Goal: Information Seeking & Learning: Compare options

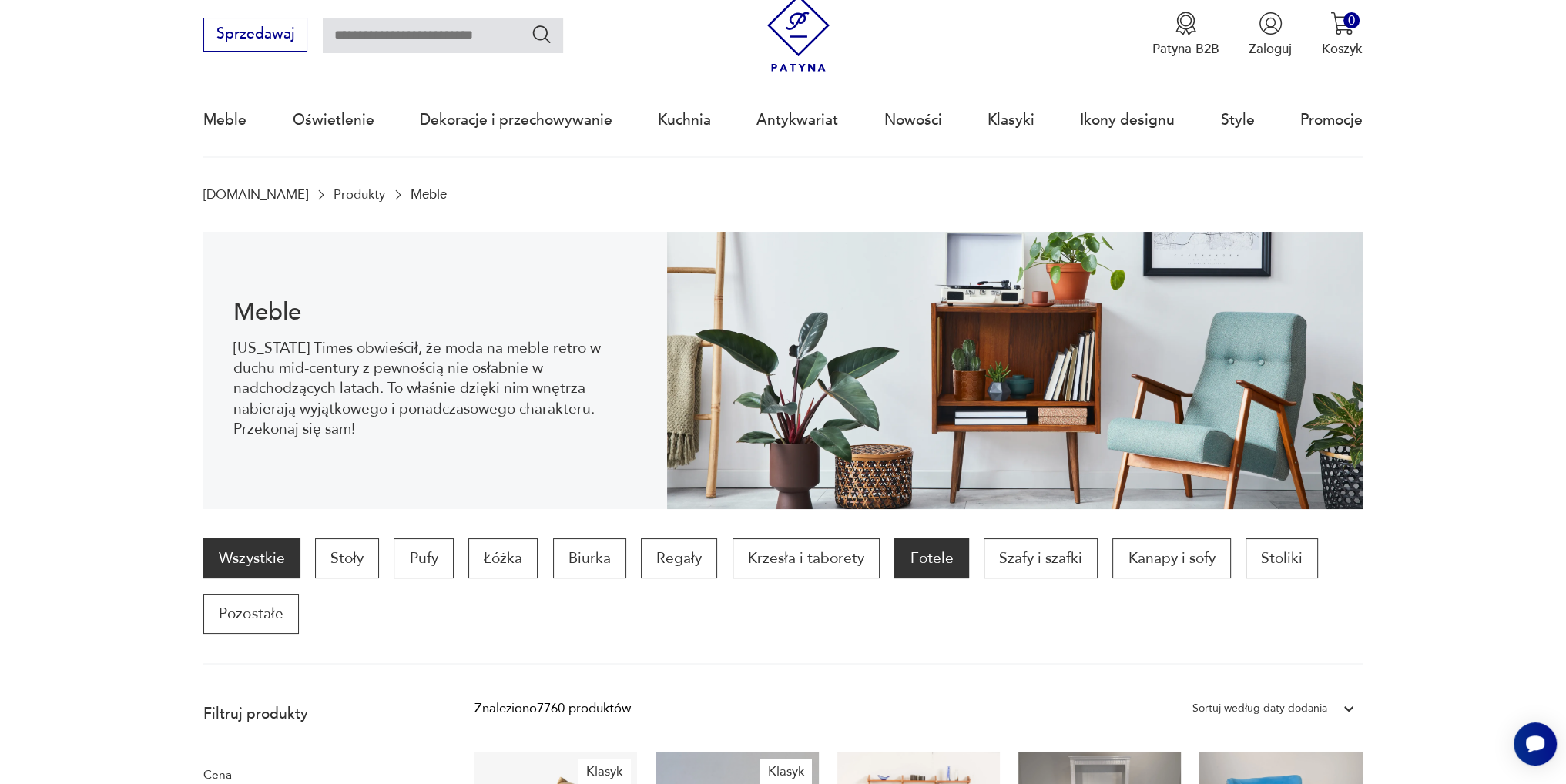
click at [921, 559] on p "Fotele" at bounding box center [931, 558] width 74 height 40
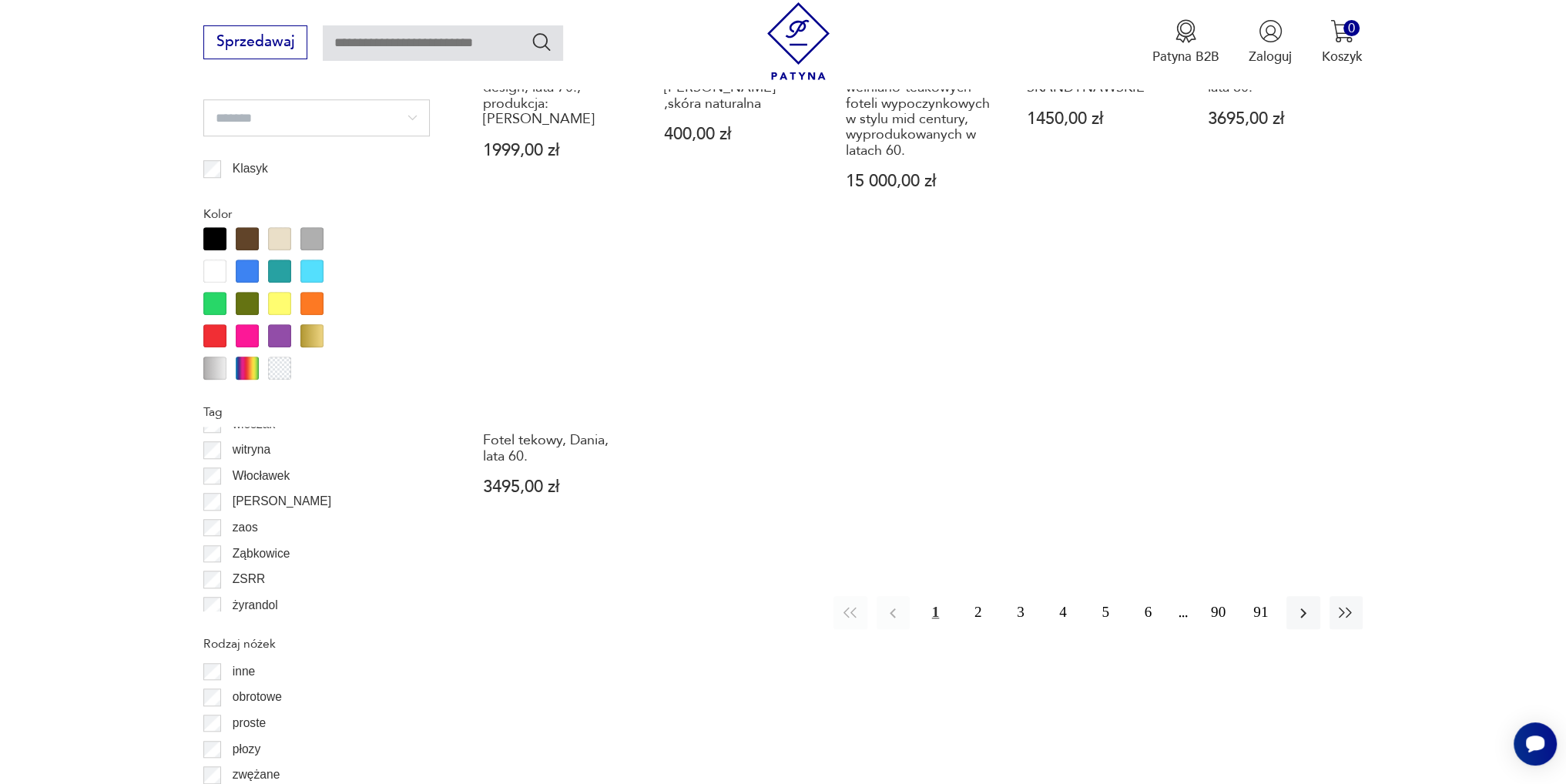
scroll to position [1672, 0]
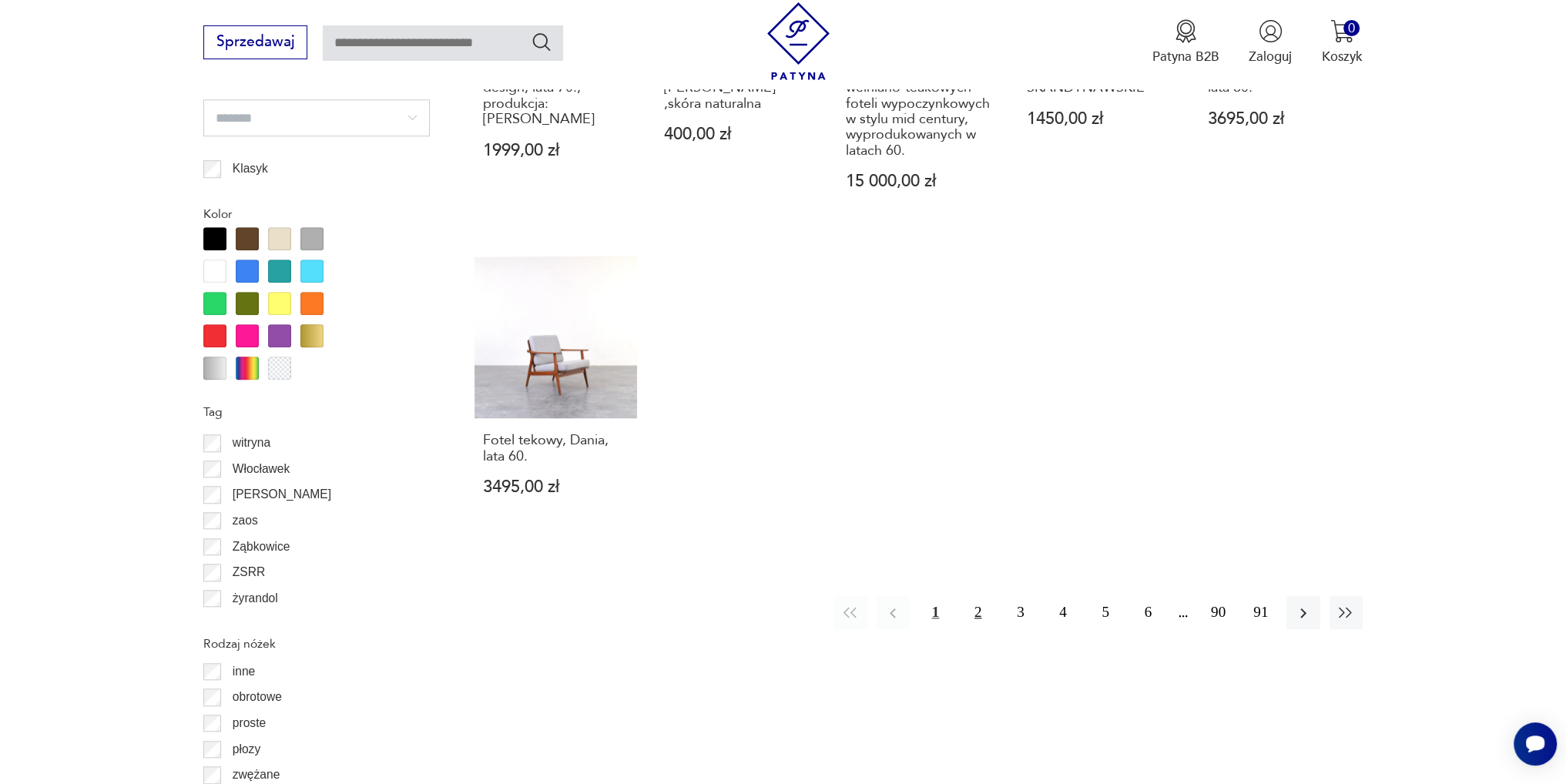
click at [979, 596] on button "2" at bounding box center [978, 612] width 33 height 33
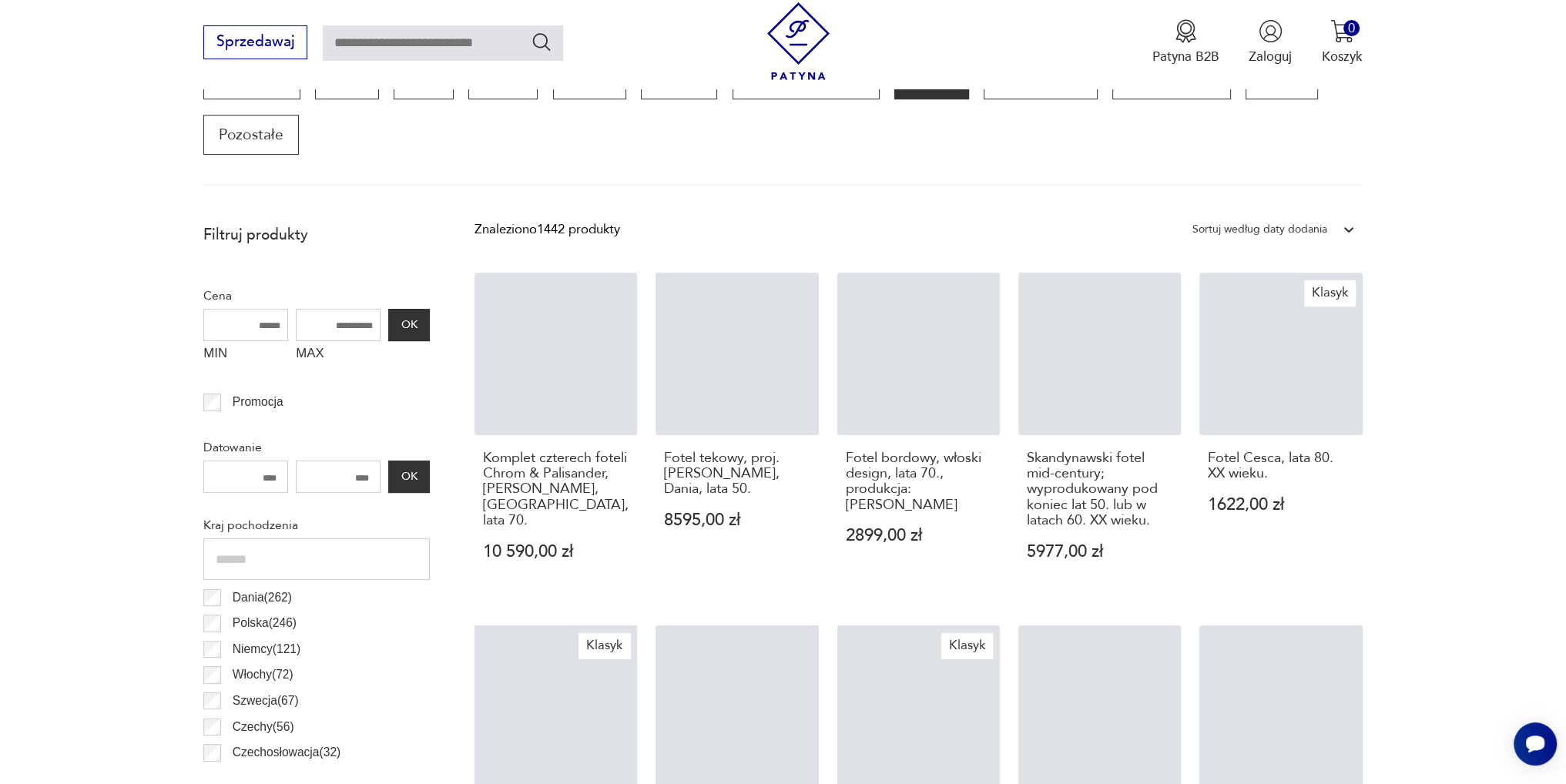
scroll to position [511, 0]
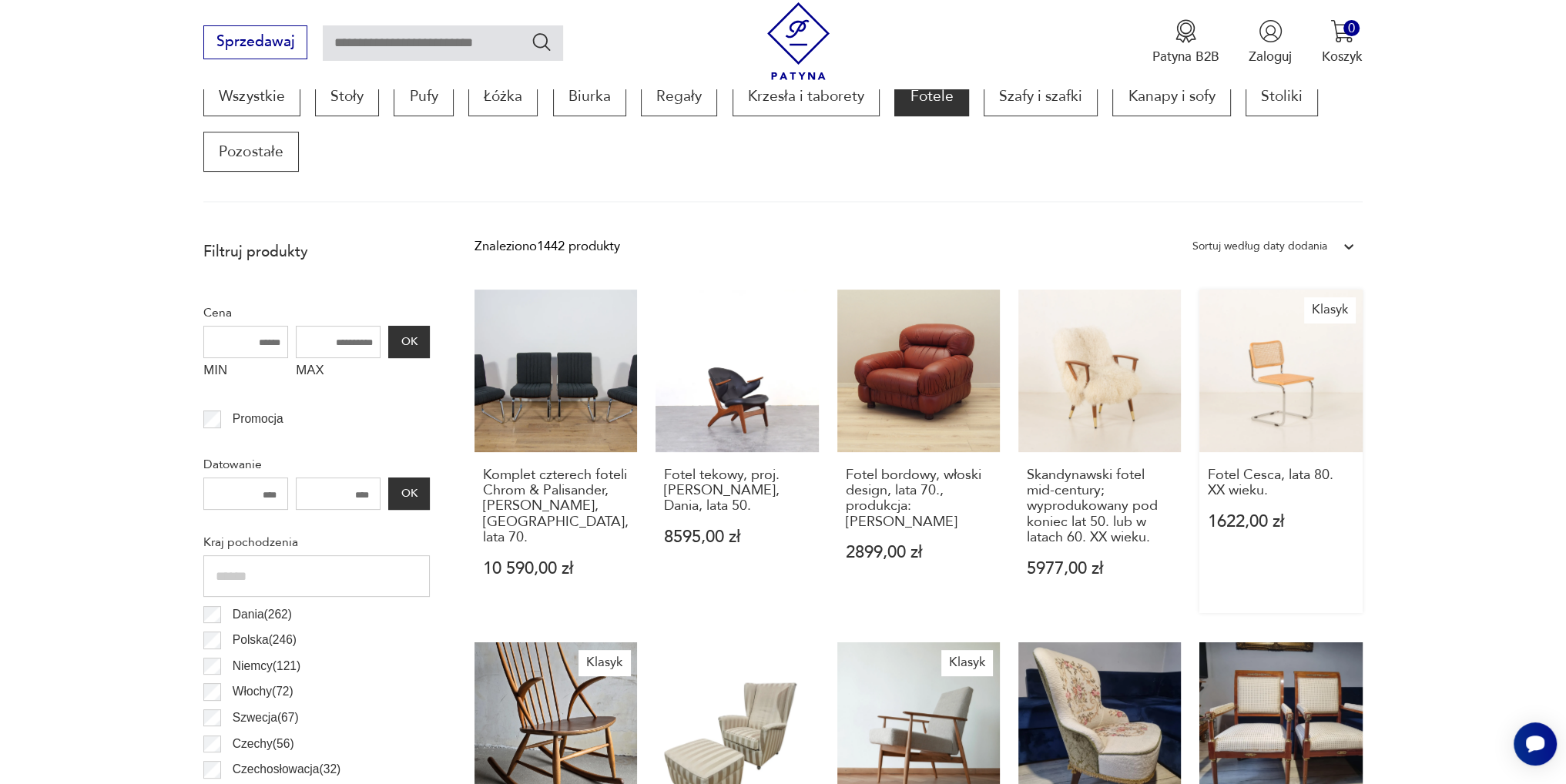
click at [1275, 379] on link "Klasyk Fotel Cesca, lata 80. XX wieku. 1622,00 zł" at bounding box center [1280, 450] width 162 height 323
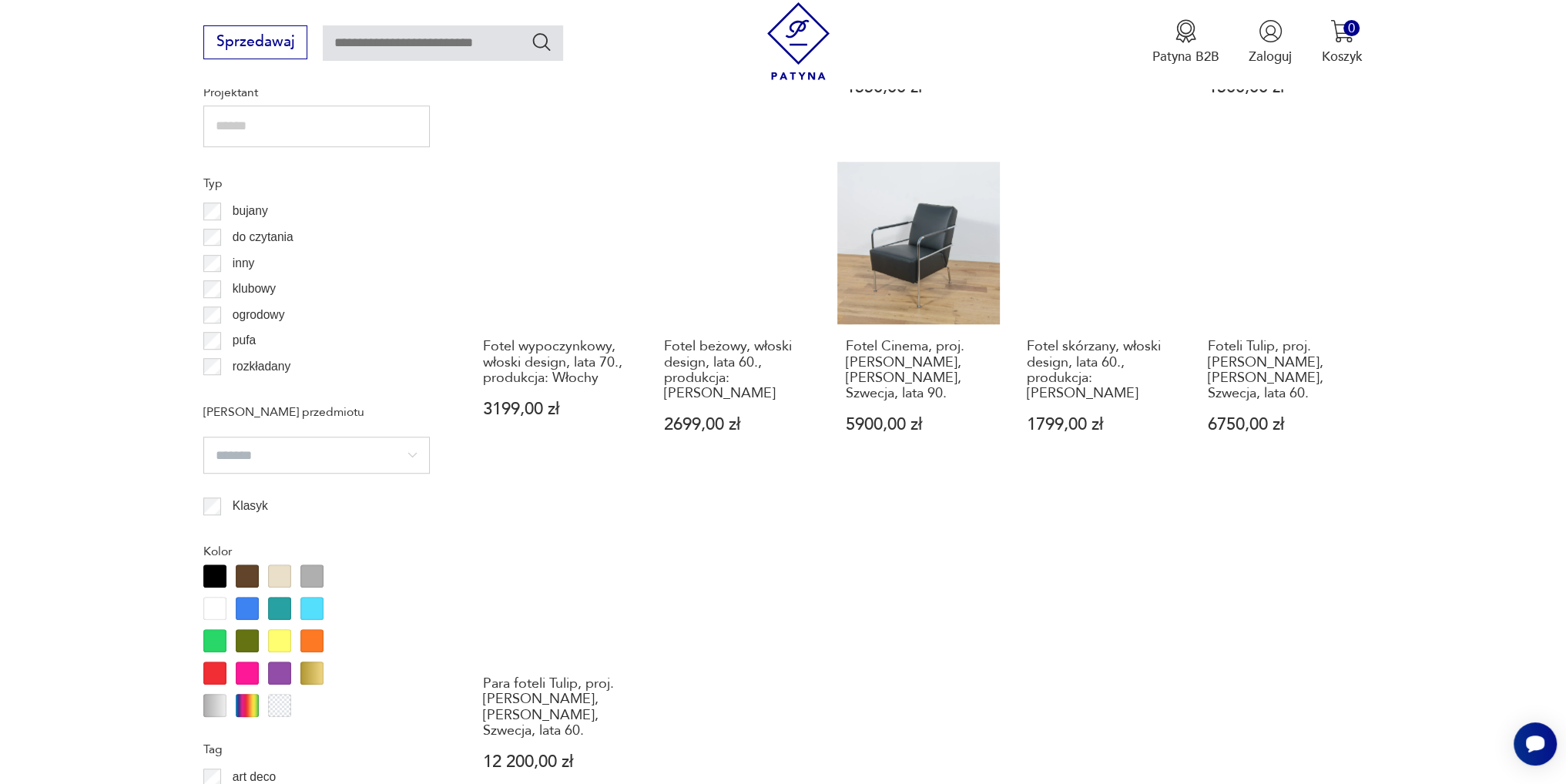
scroll to position [1379, 0]
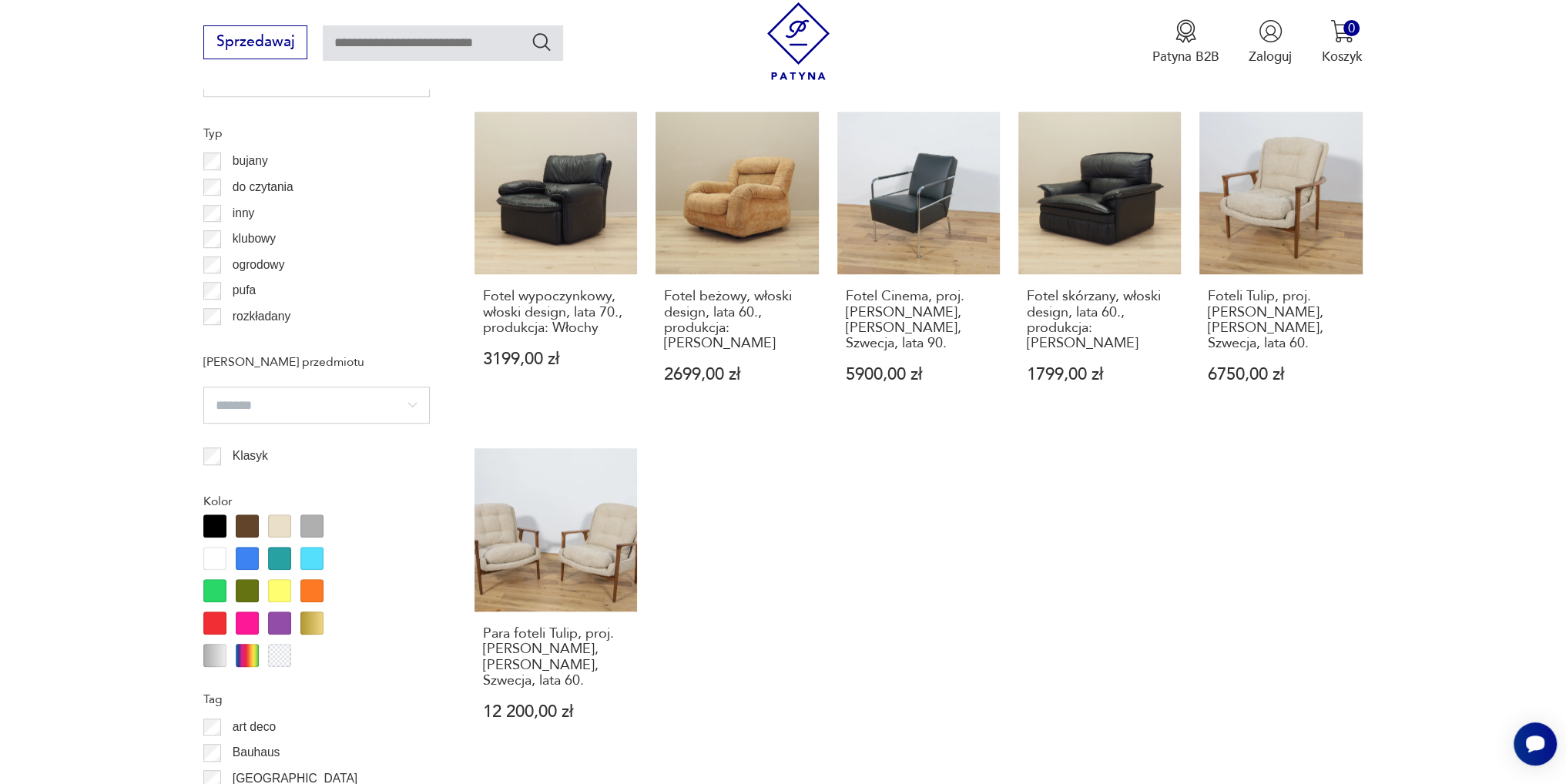
click at [249, 238] on p "klubowy" at bounding box center [254, 238] width 43 height 20
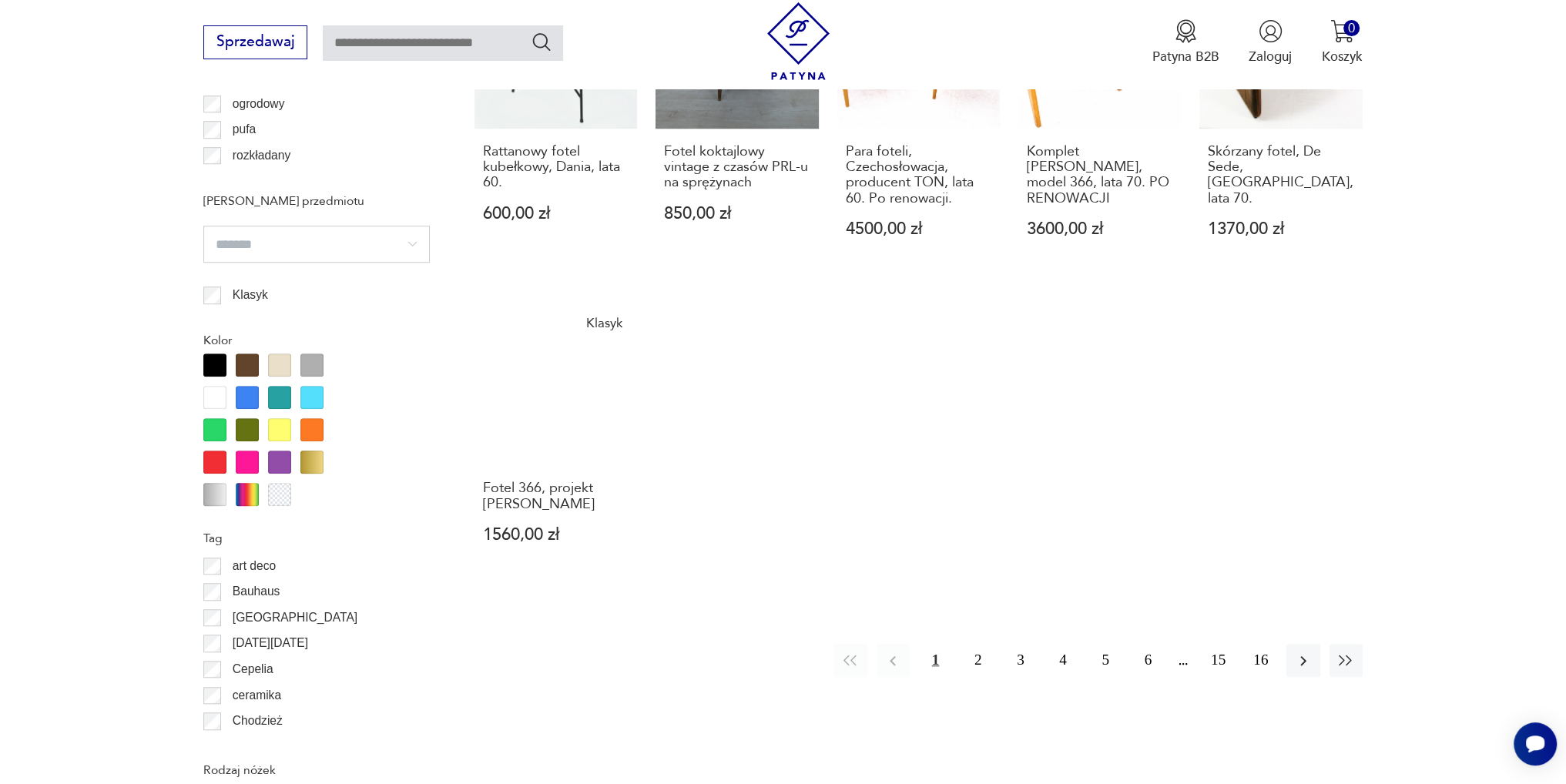
scroll to position [1743, 0]
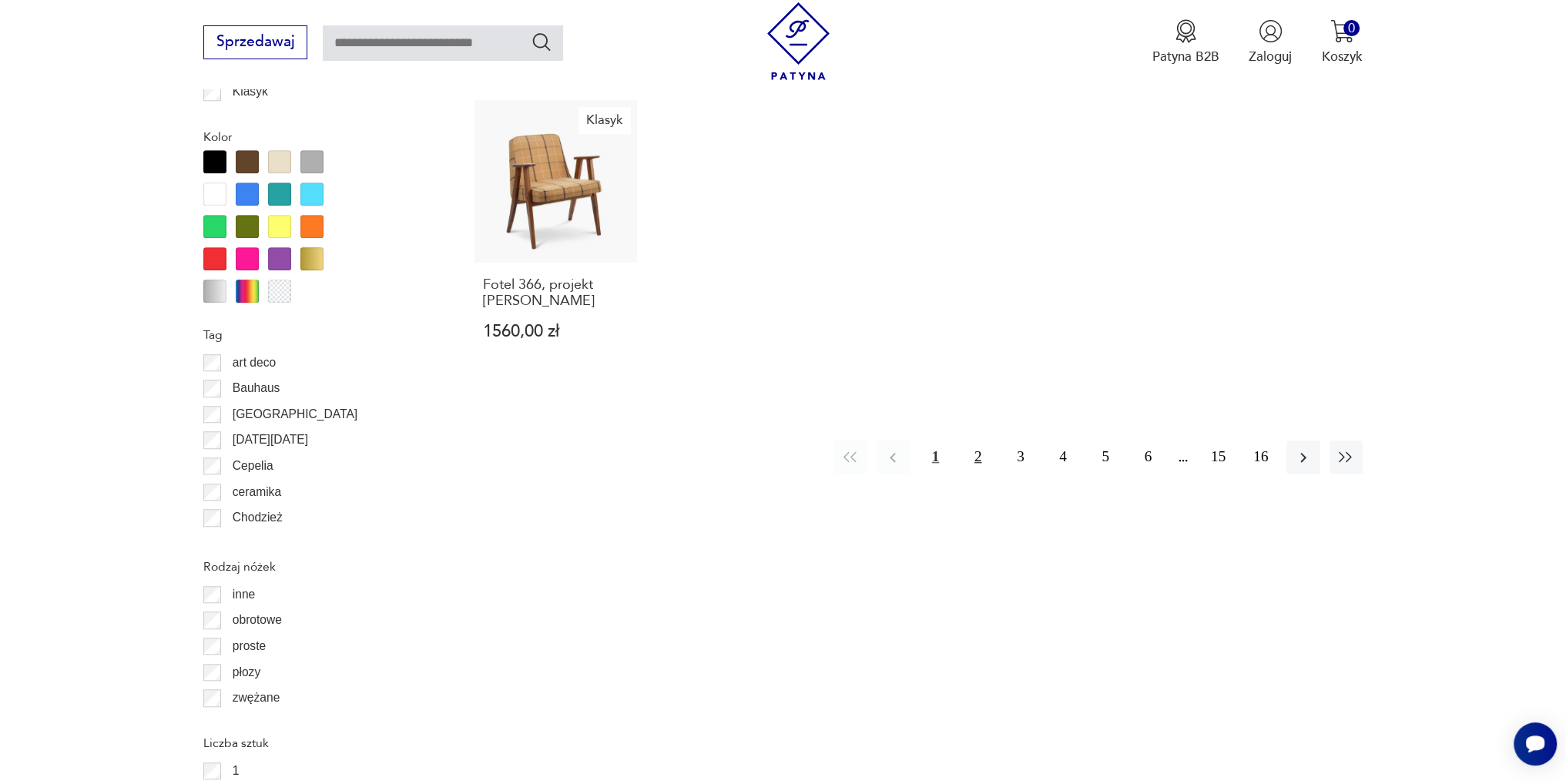
click at [973, 440] on button "2" at bounding box center [978, 456] width 33 height 33
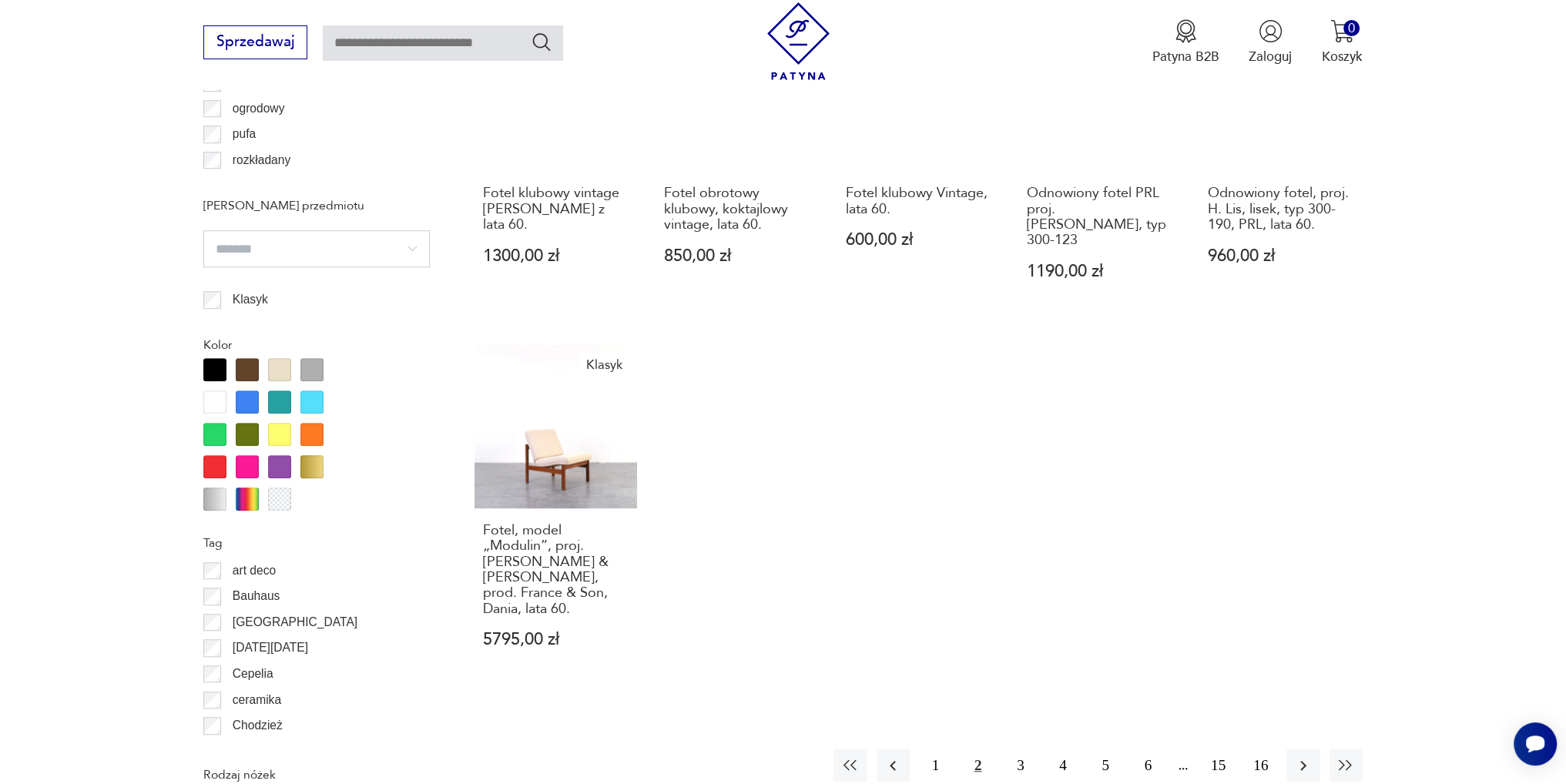
scroll to position [1666, 0]
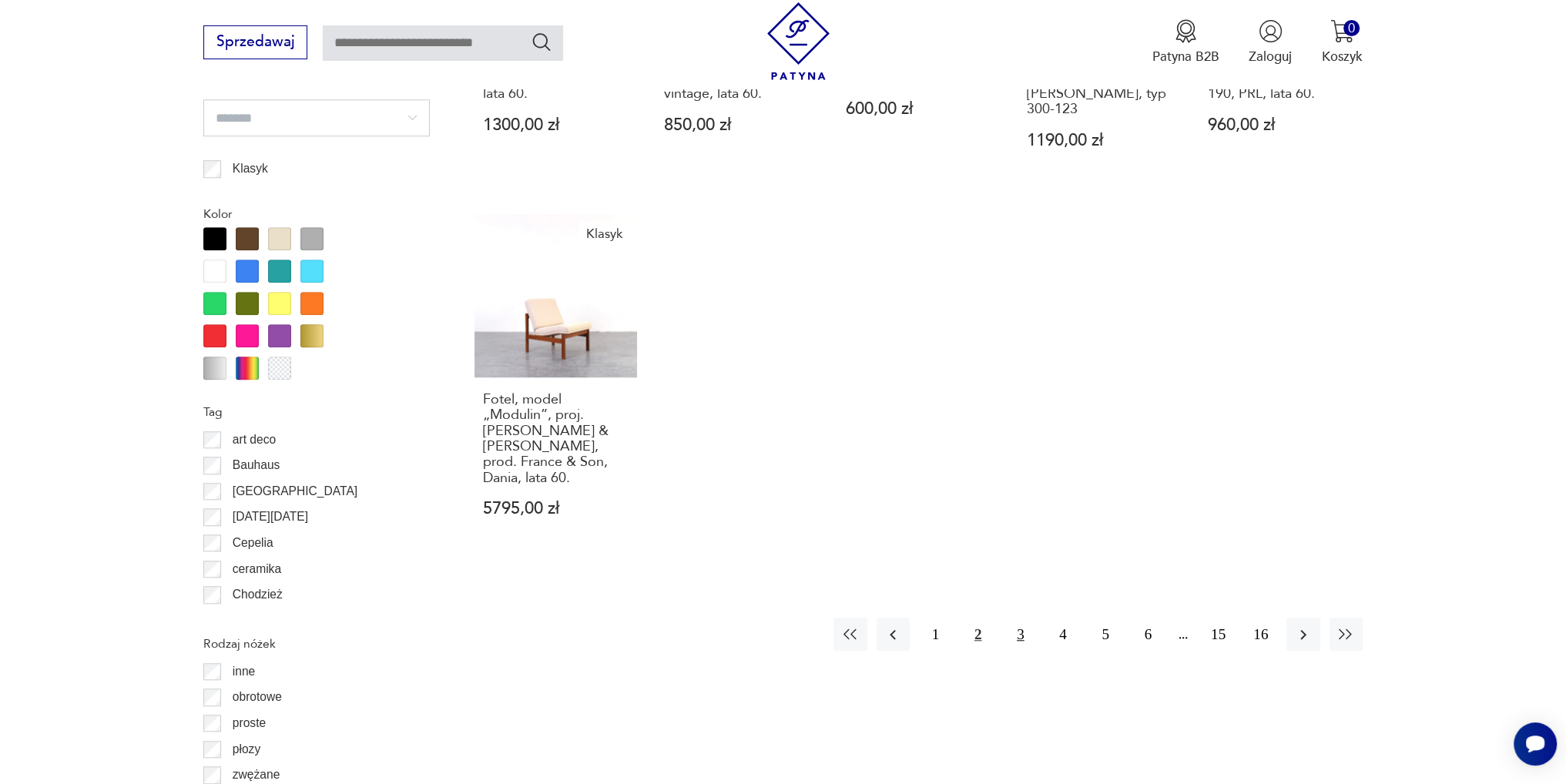
click at [1016, 618] on button "3" at bounding box center [1020, 634] width 33 height 33
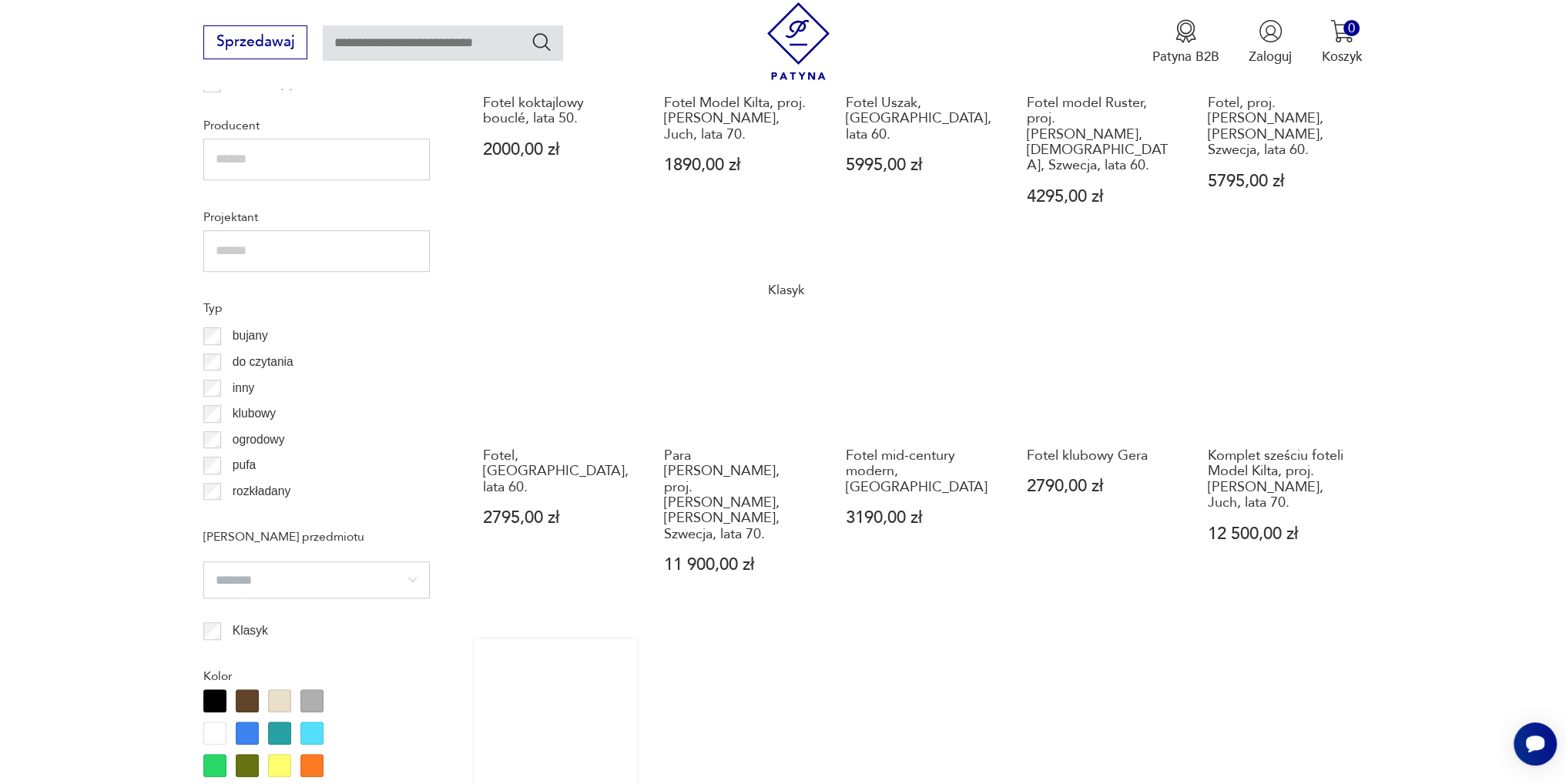
scroll to position [1512, 0]
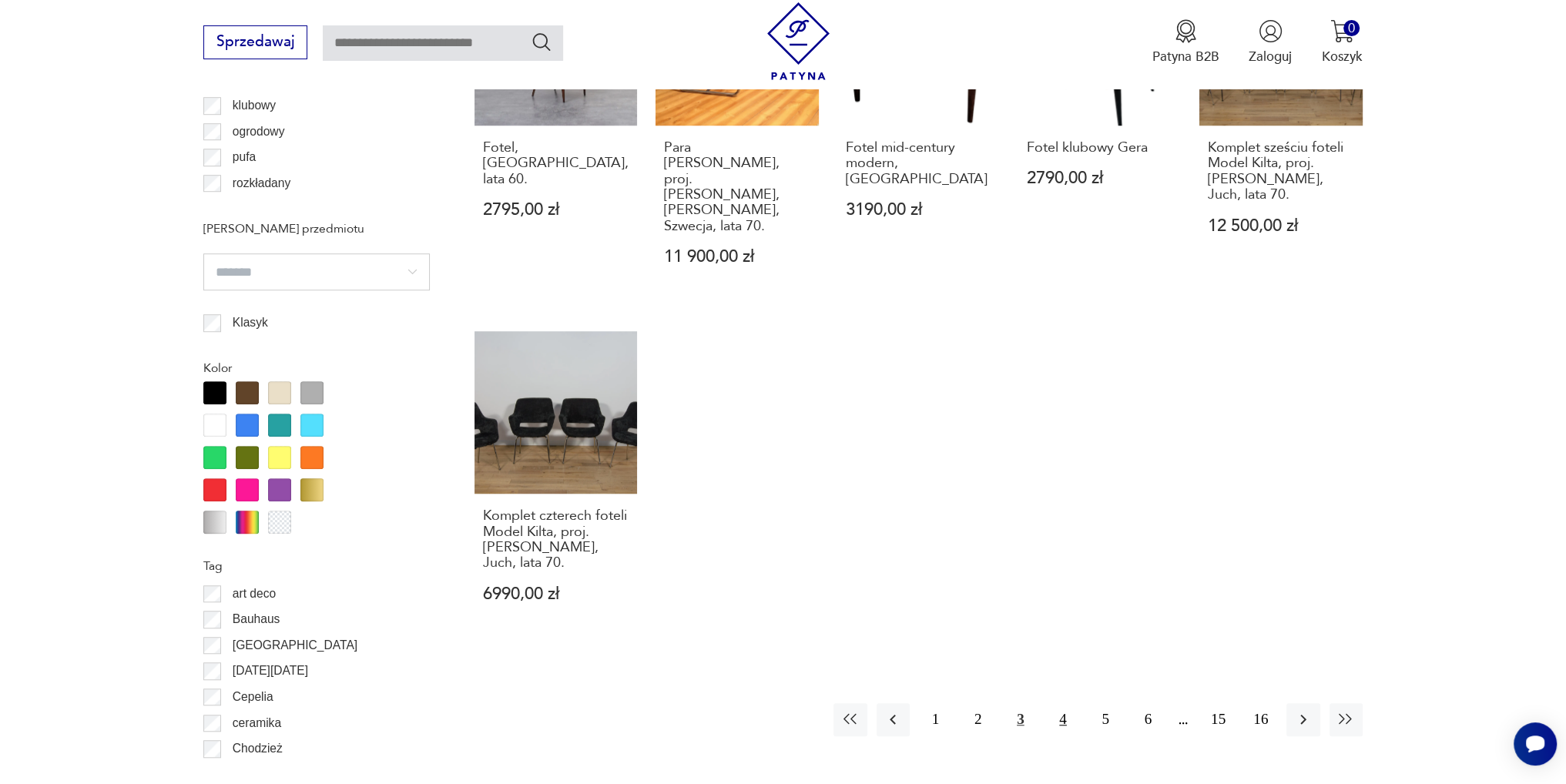
click at [1060, 703] on button "4" at bounding box center [1062, 720] width 33 height 33
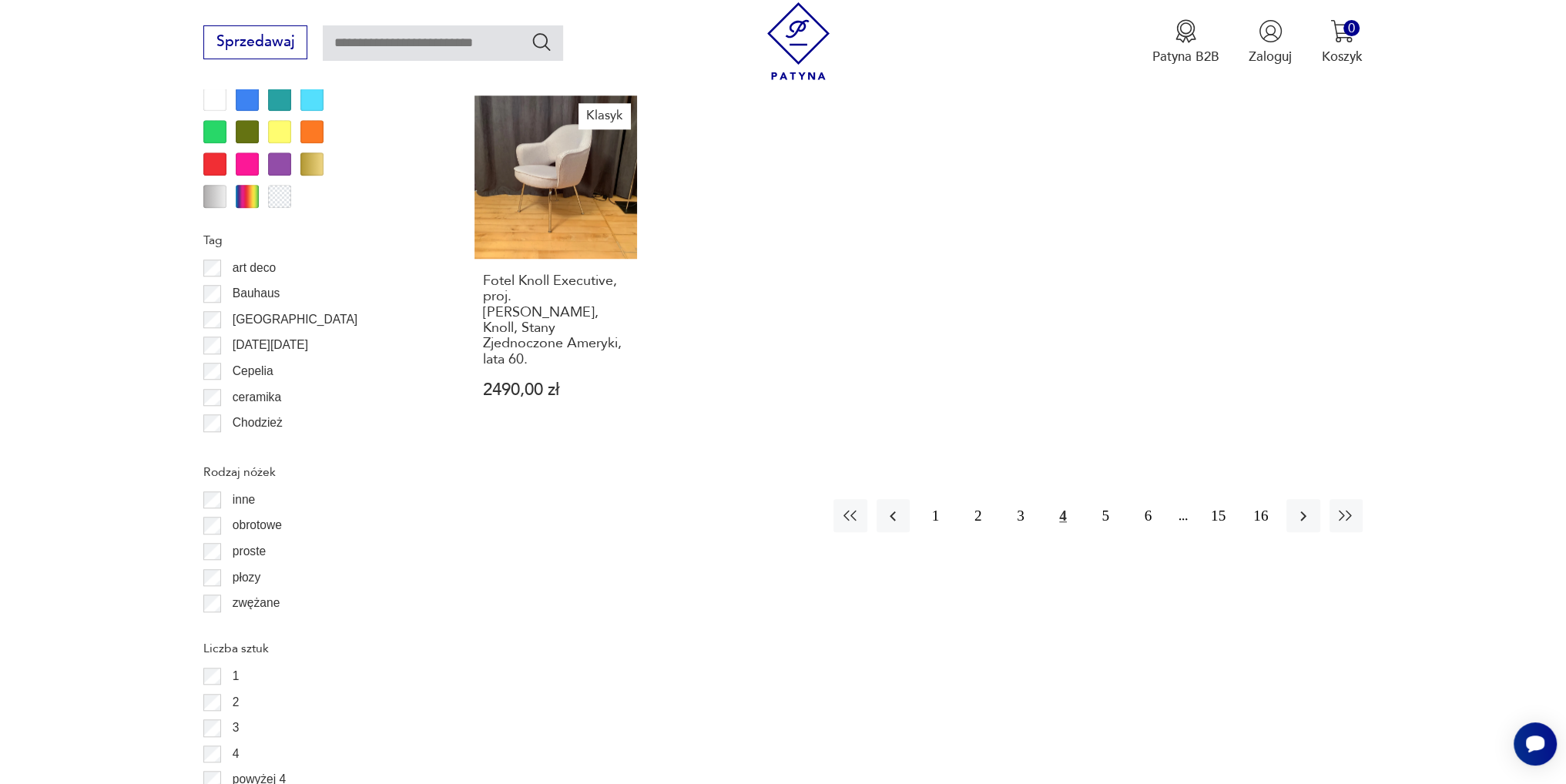
scroll to position [1896, 0]
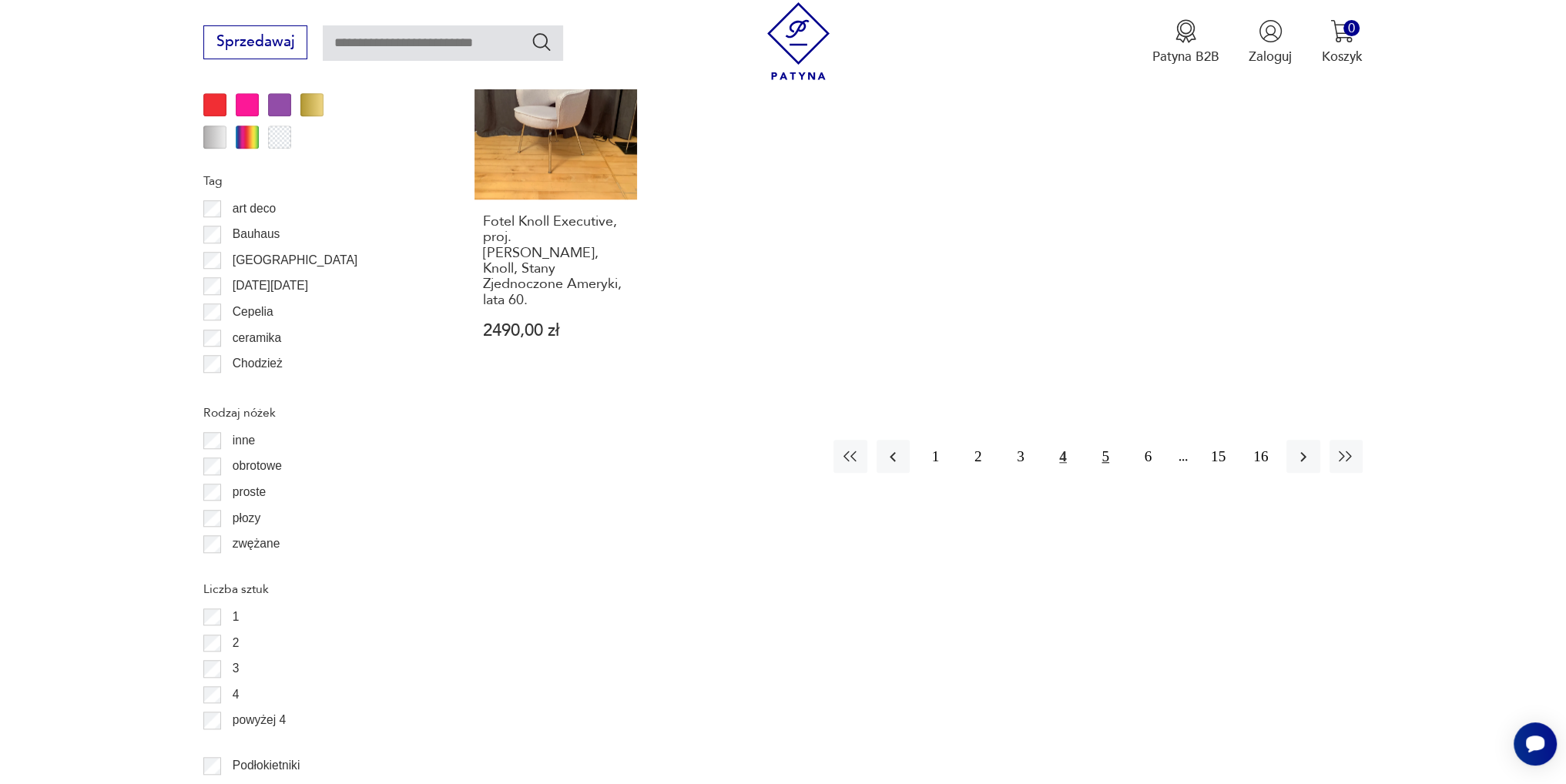
click at [1107, 440] on button "5" at bounding box center [1106, 456] width 33 height 33
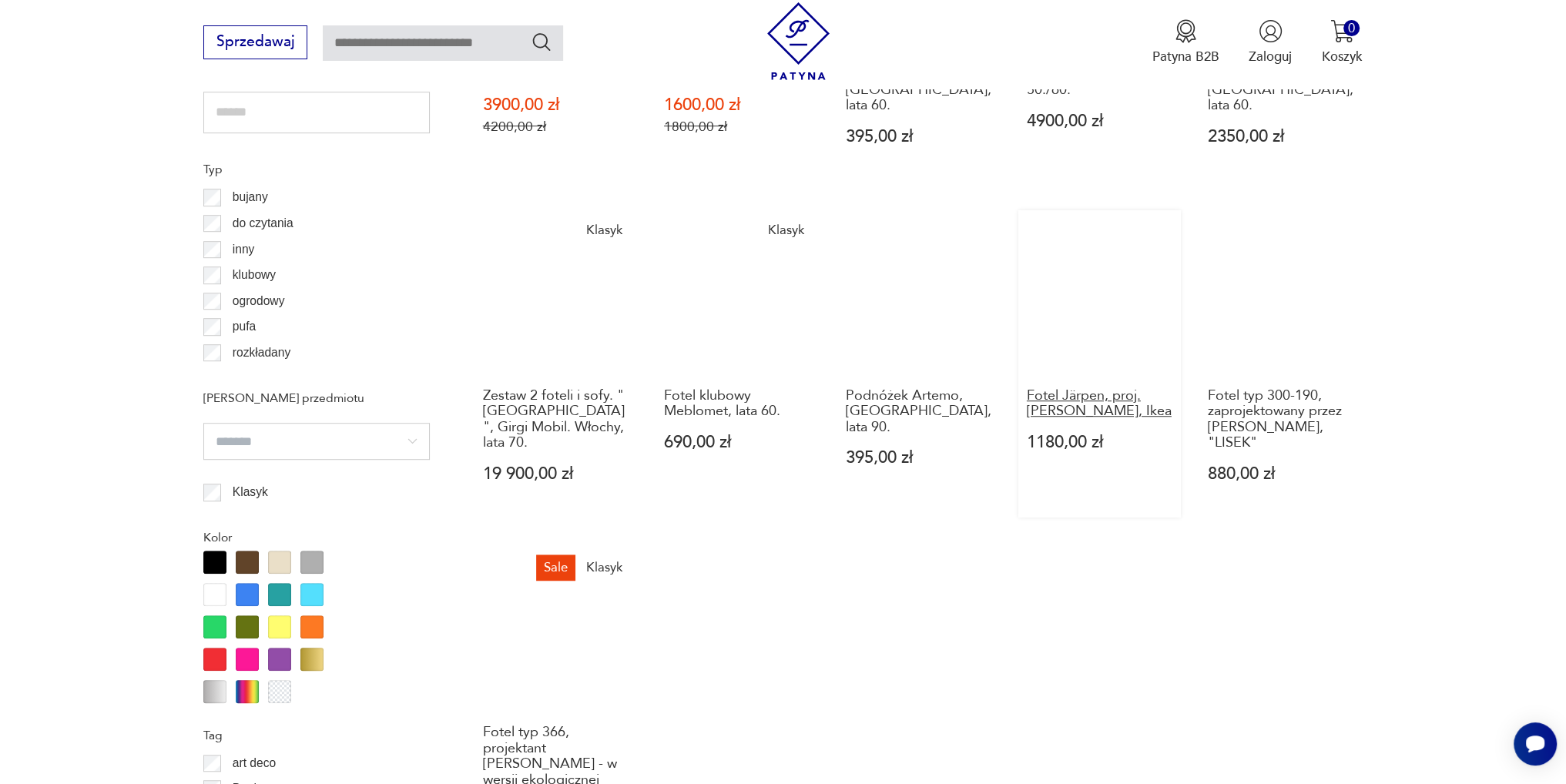
scroll to position [1435, 0]
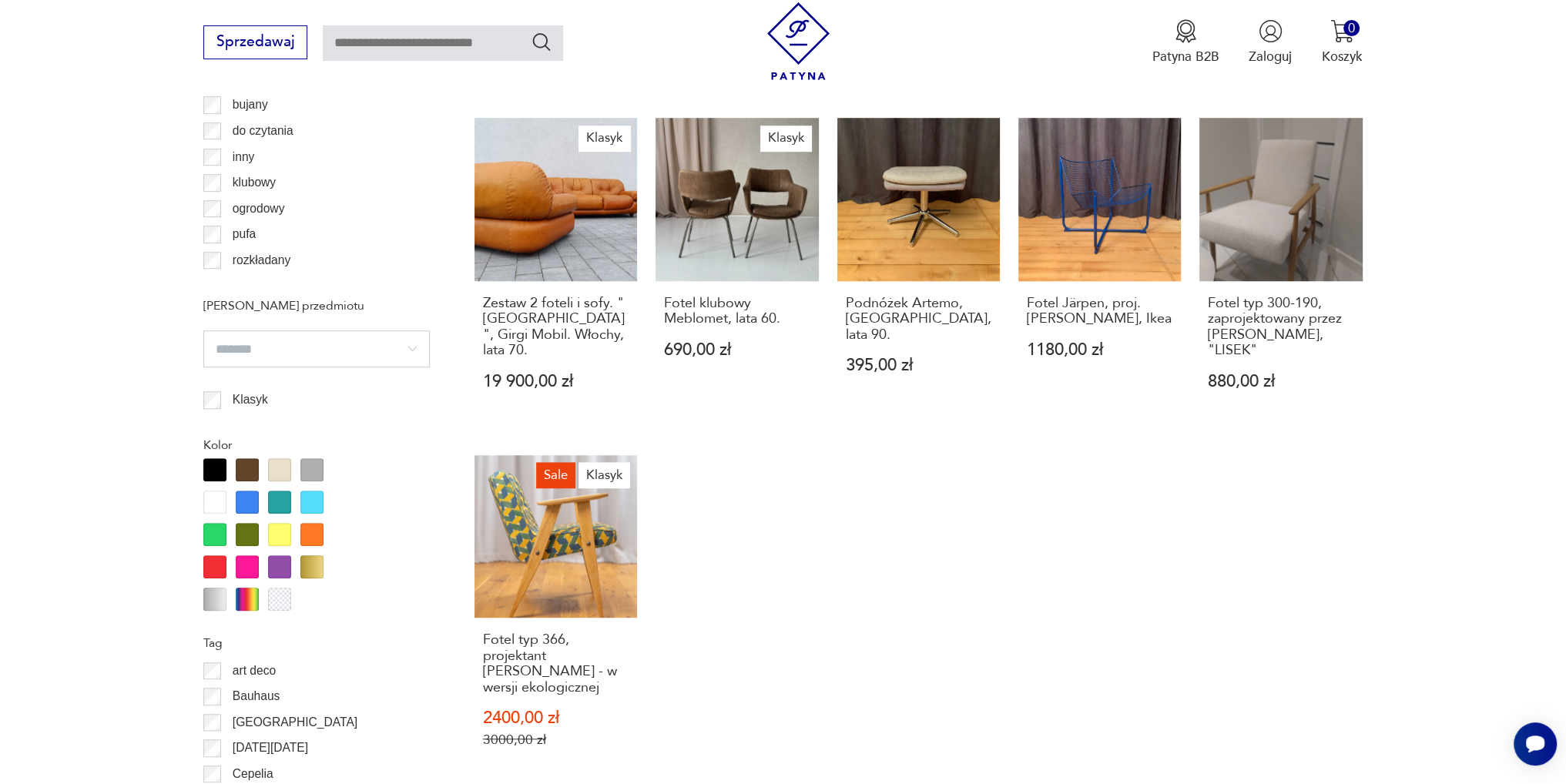
click at [546, 462] on link "Sale Klasyk Fotel typ 366, projektant [PERSON_NAME] - w wersji ekologicznej 240…" at bounding box center [555, 618] width 162 height 328
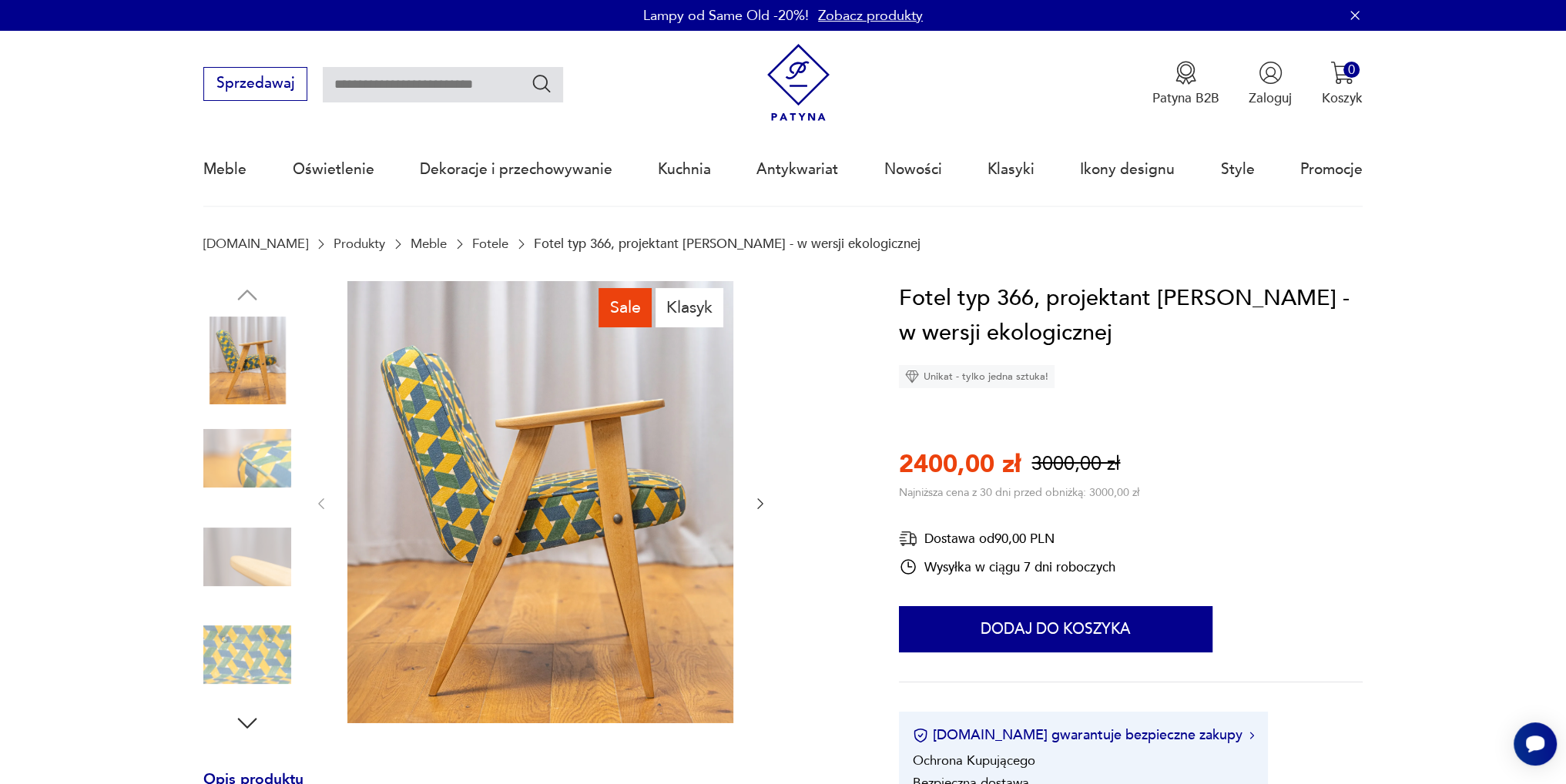
click at [760, 503] on icon "button" at bounding box center [760, 504] width 16 height 16
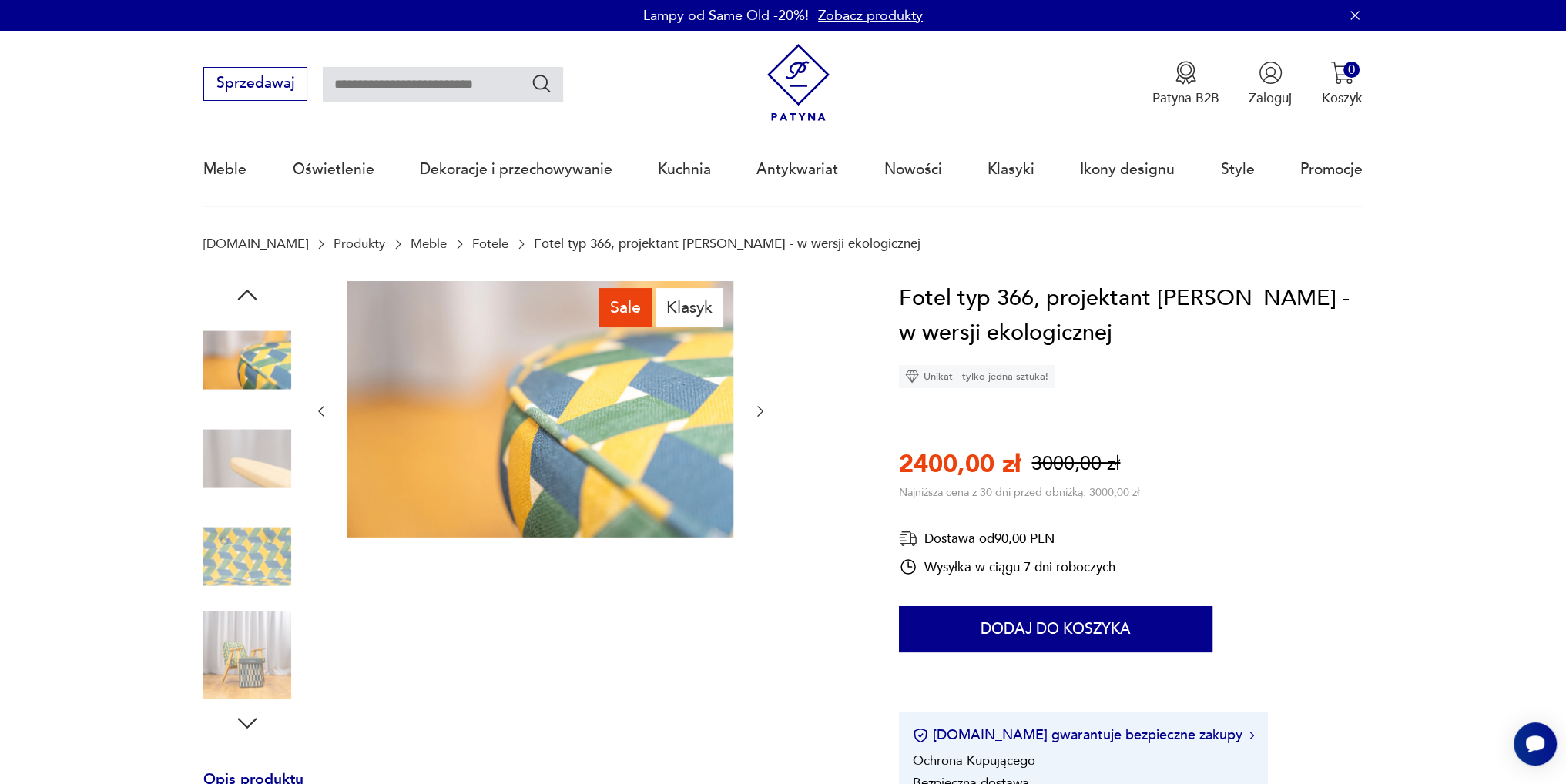
click at [759, 407] on icon "button" at bounding box center [760, 411] width 16 height 16
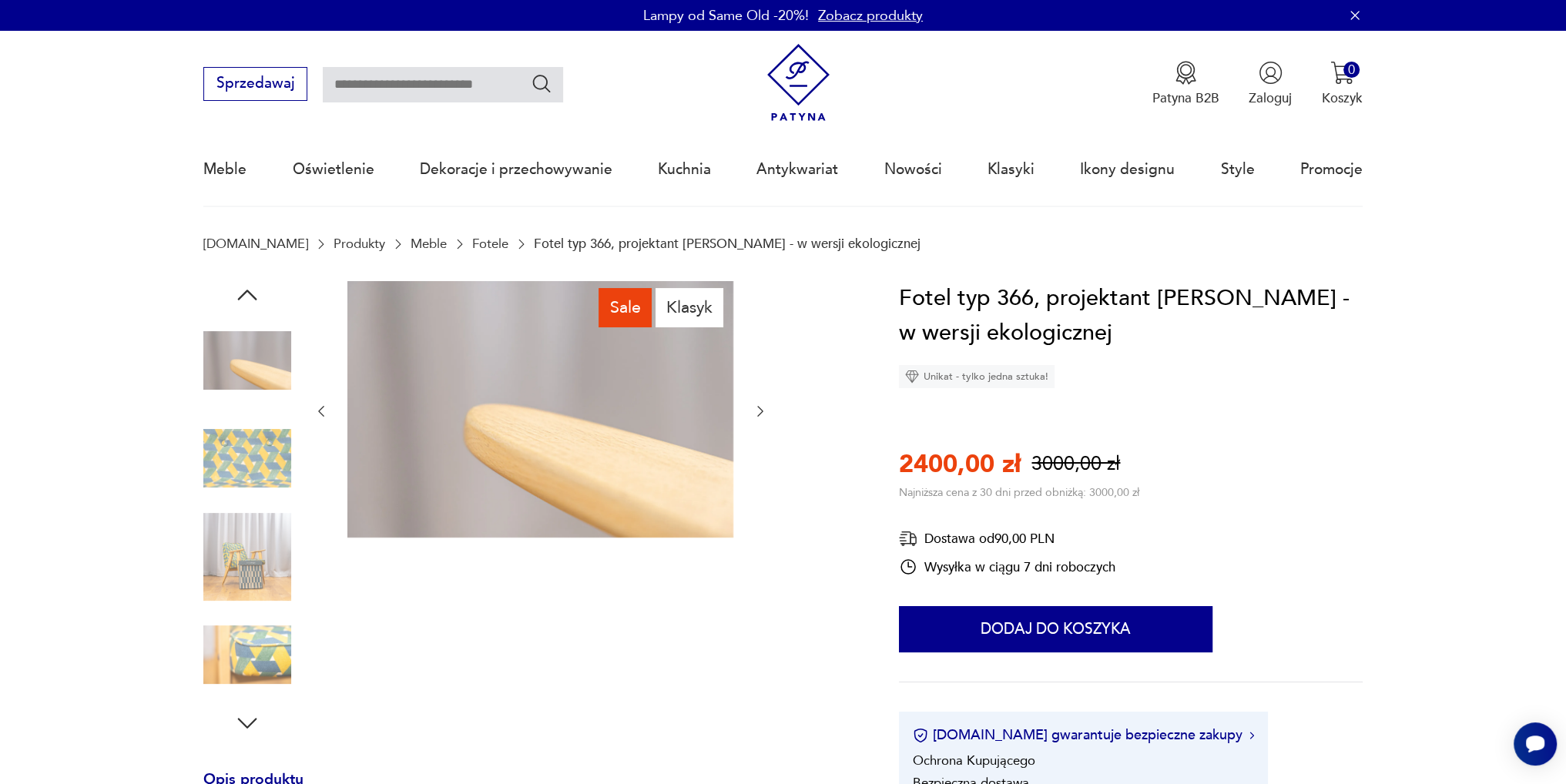
click at [759, 407] on icon "button" at bounding box center [760, 411] width 16 height 16
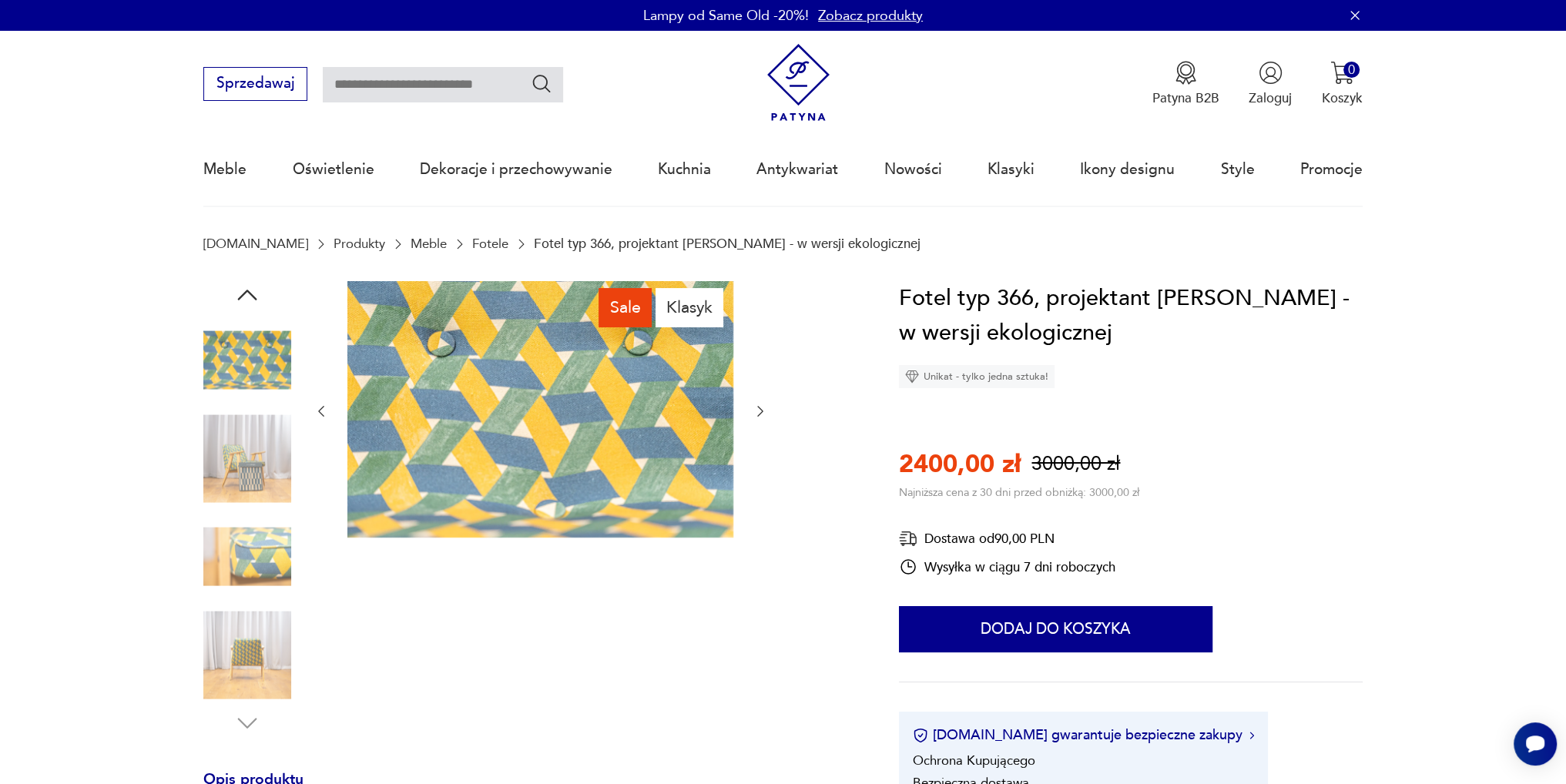
click at [759, 407] on icon "button" at bounding box center [760, 411] width 16 height 16
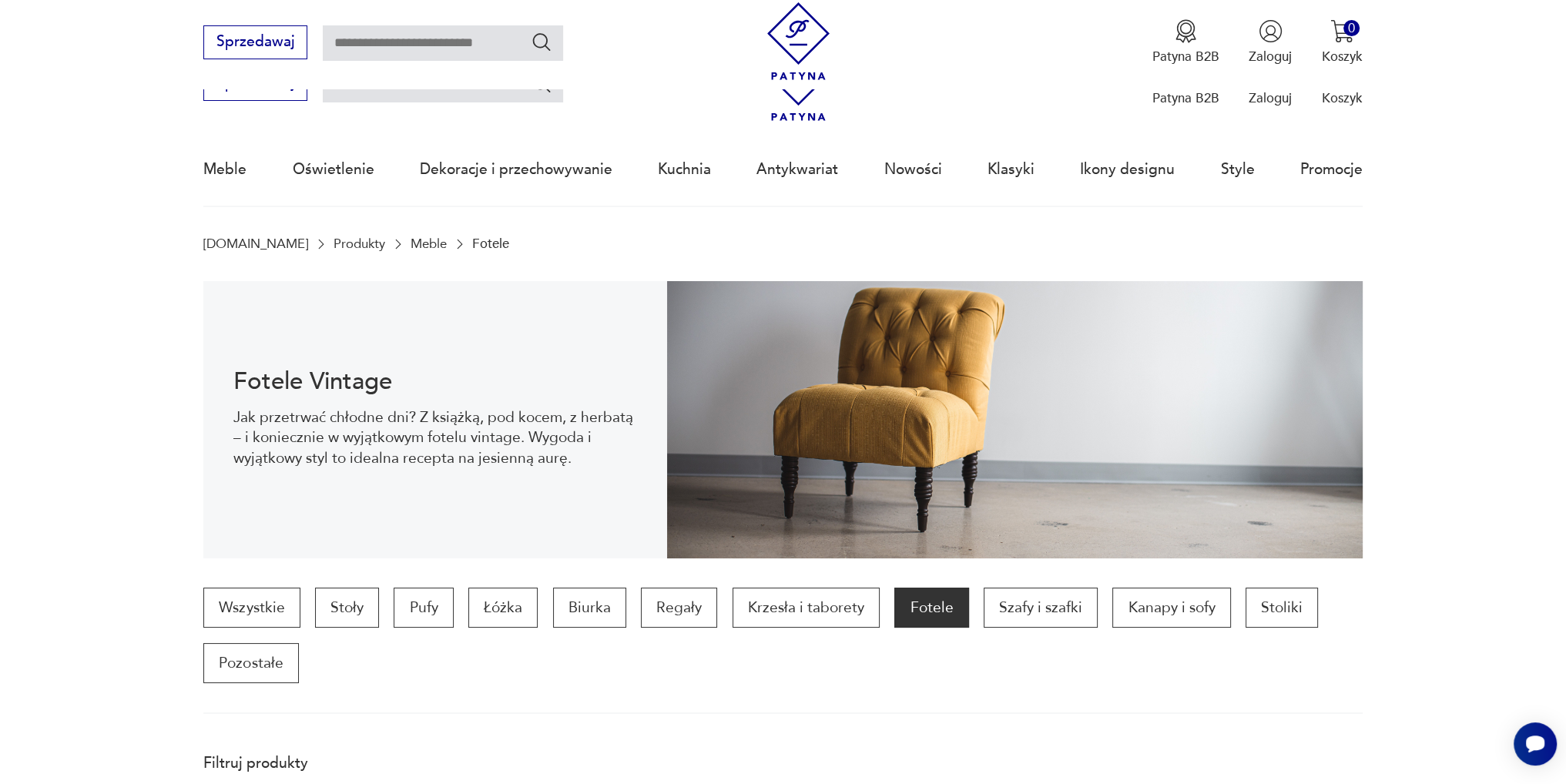
scroll to position [1605, 0]
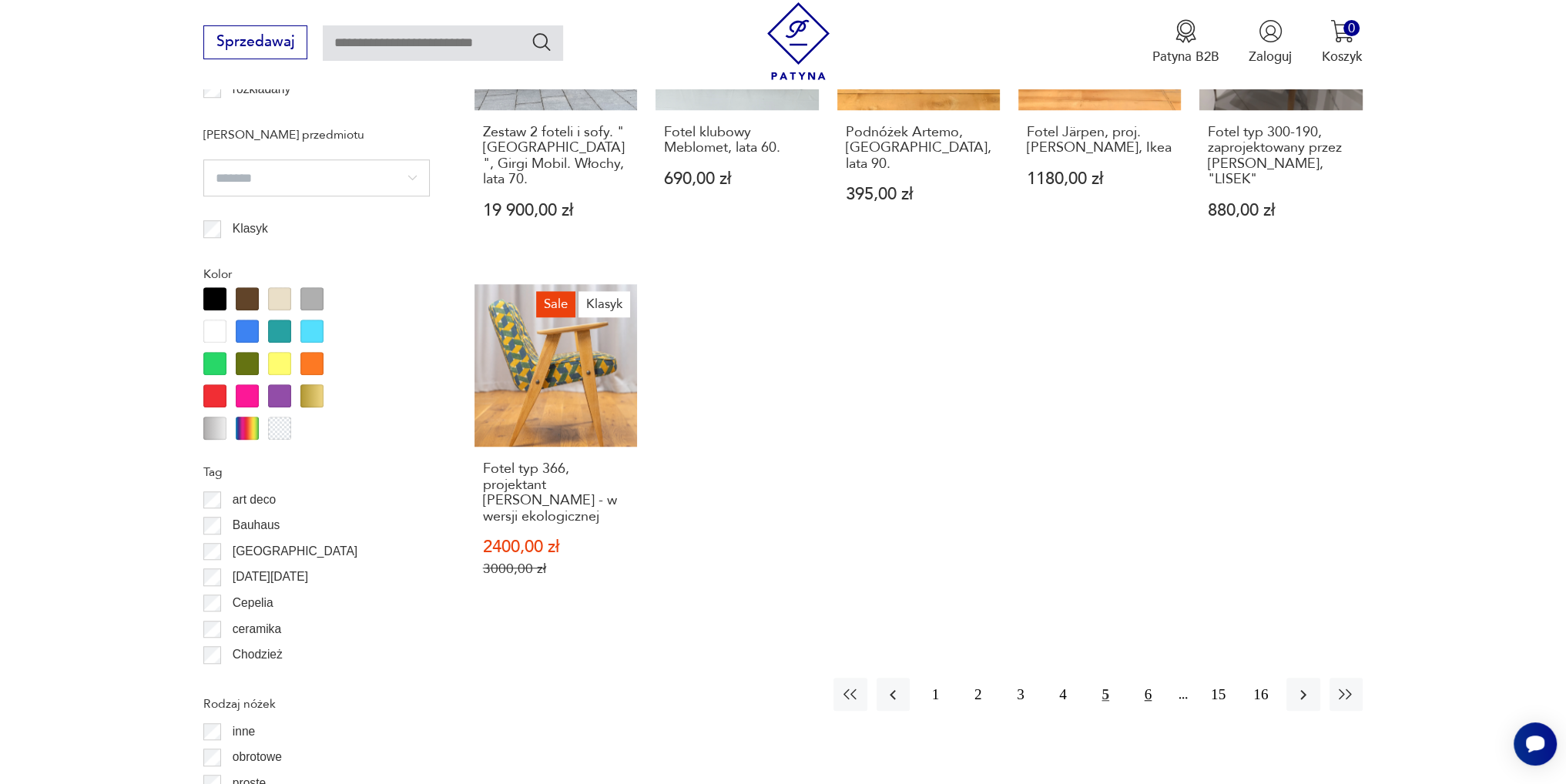
click at [1146, 678] on button "6" at bounding box center [1148, 694] width 33 height 33
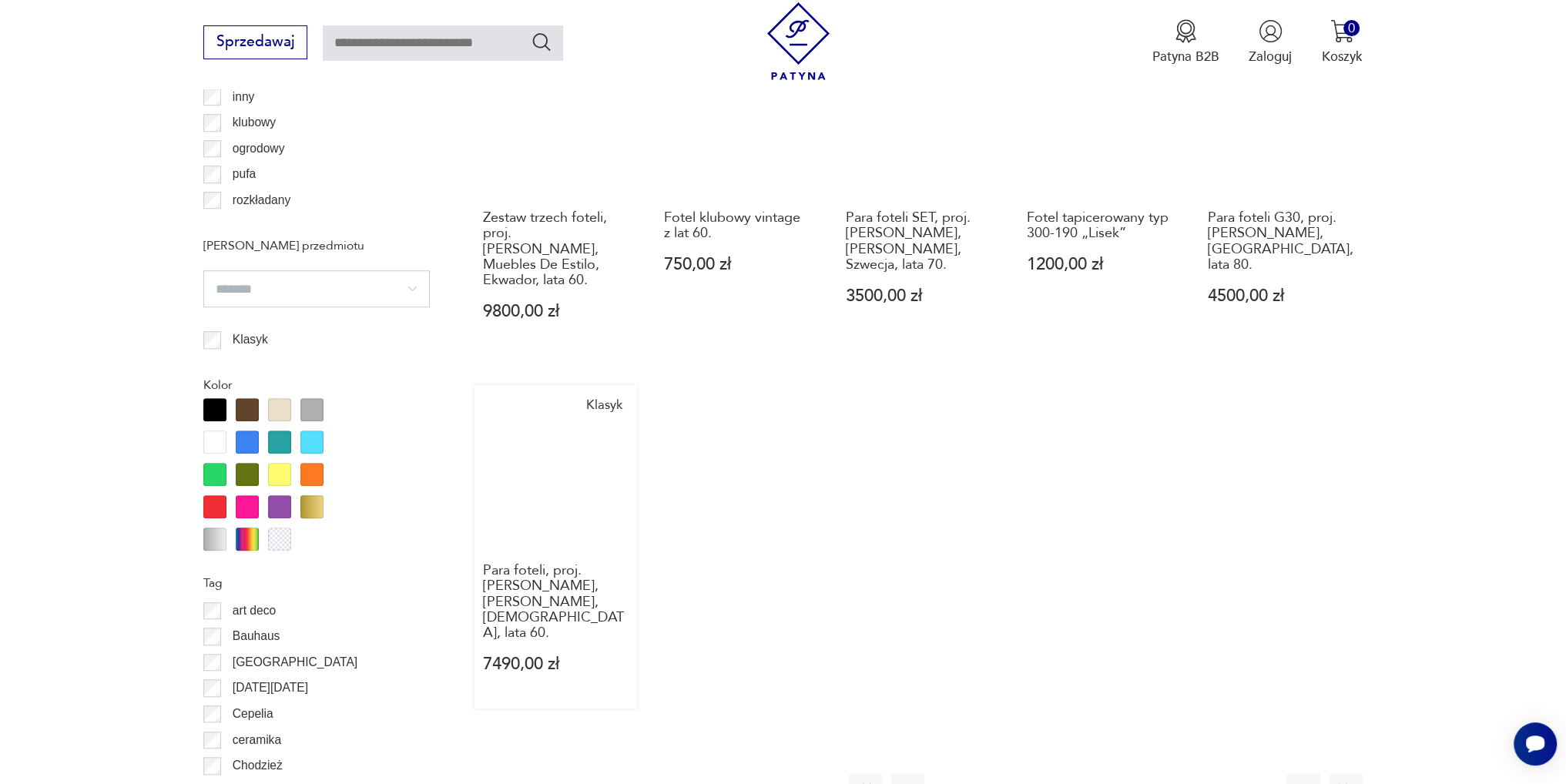
scroll to position [1666, 0]
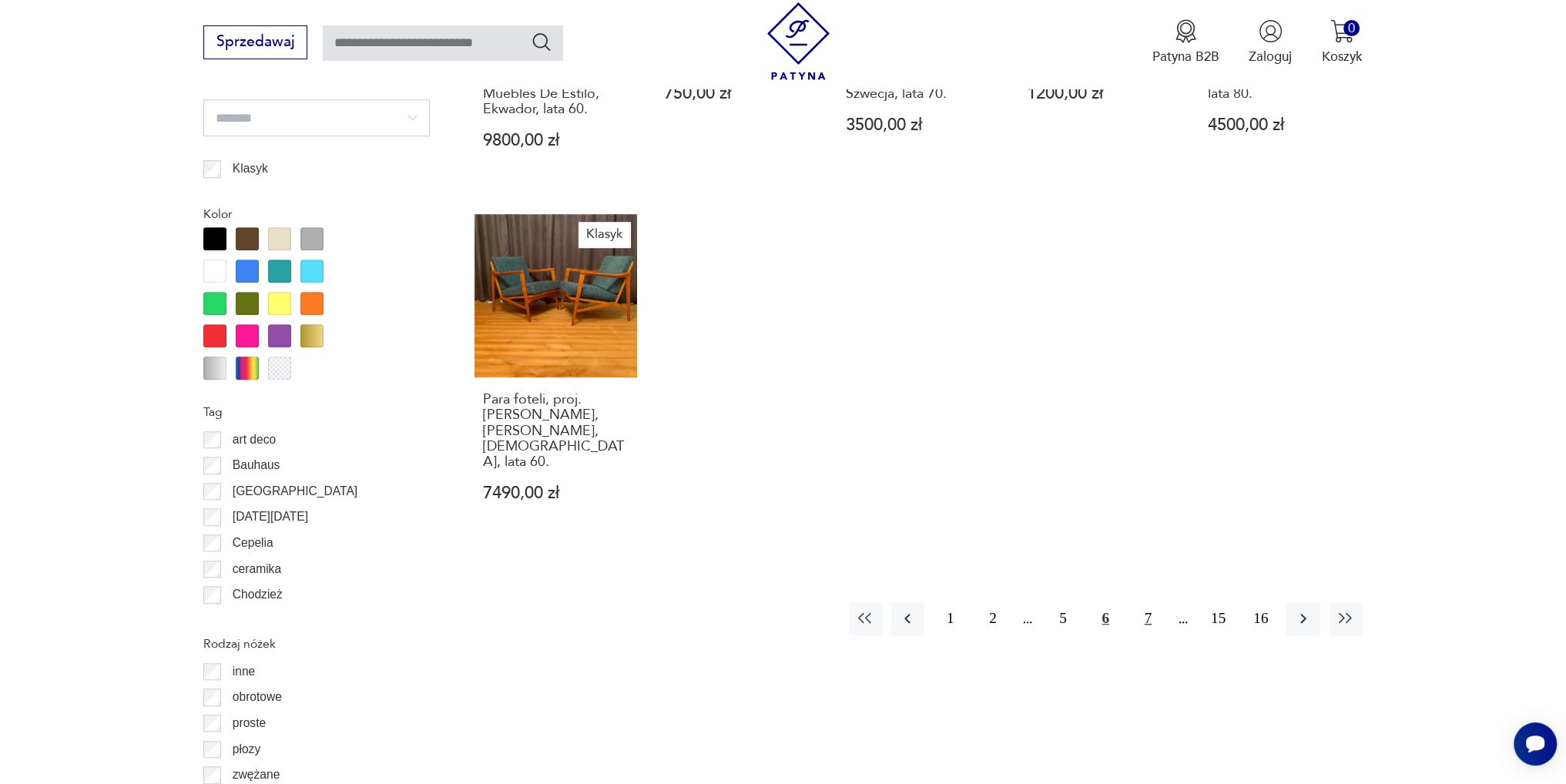
click at [1142, 602] on button "7" at bounding box center [1148, 618] width 33 height 33
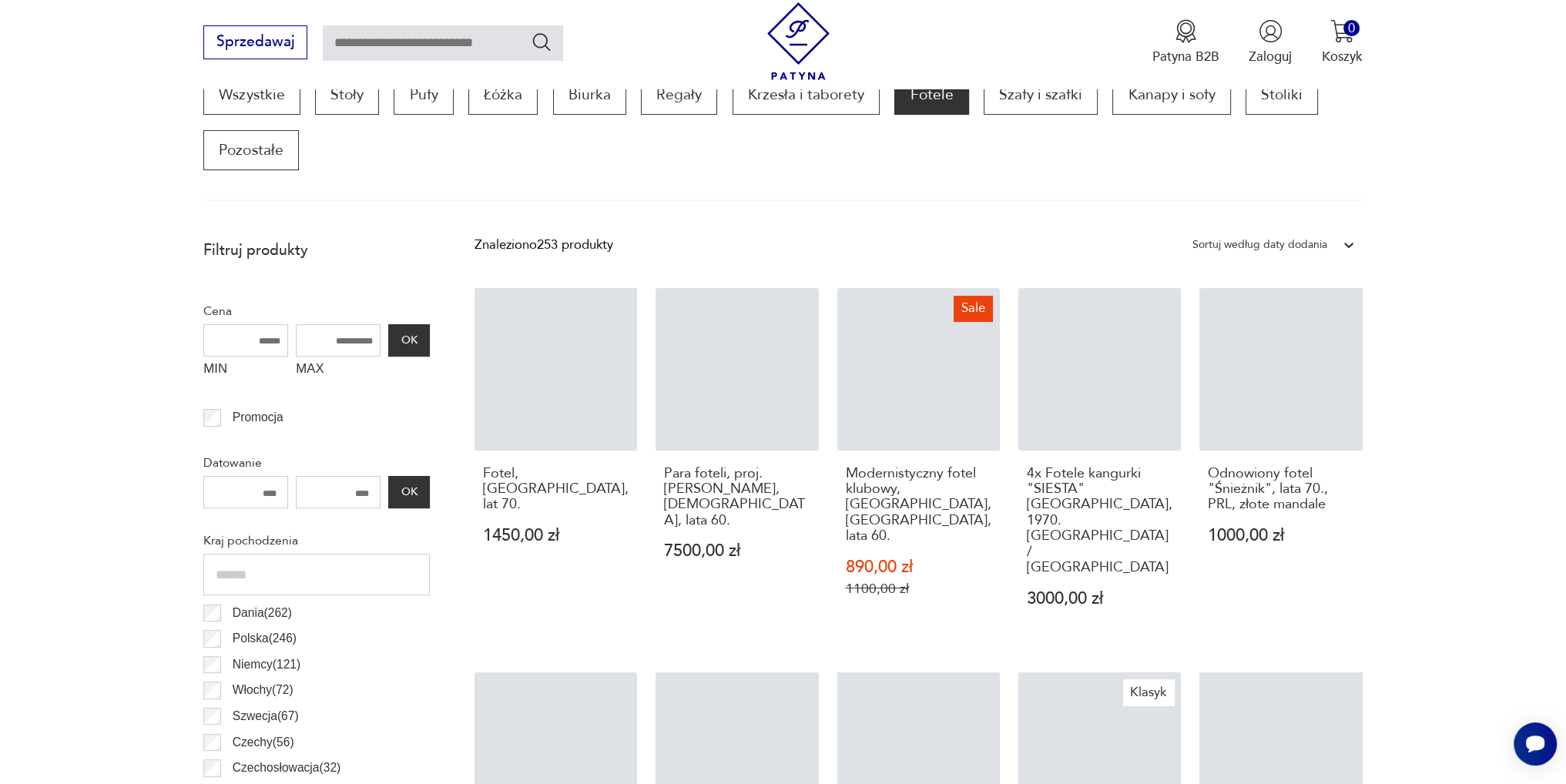
scroll to position [511, 0]
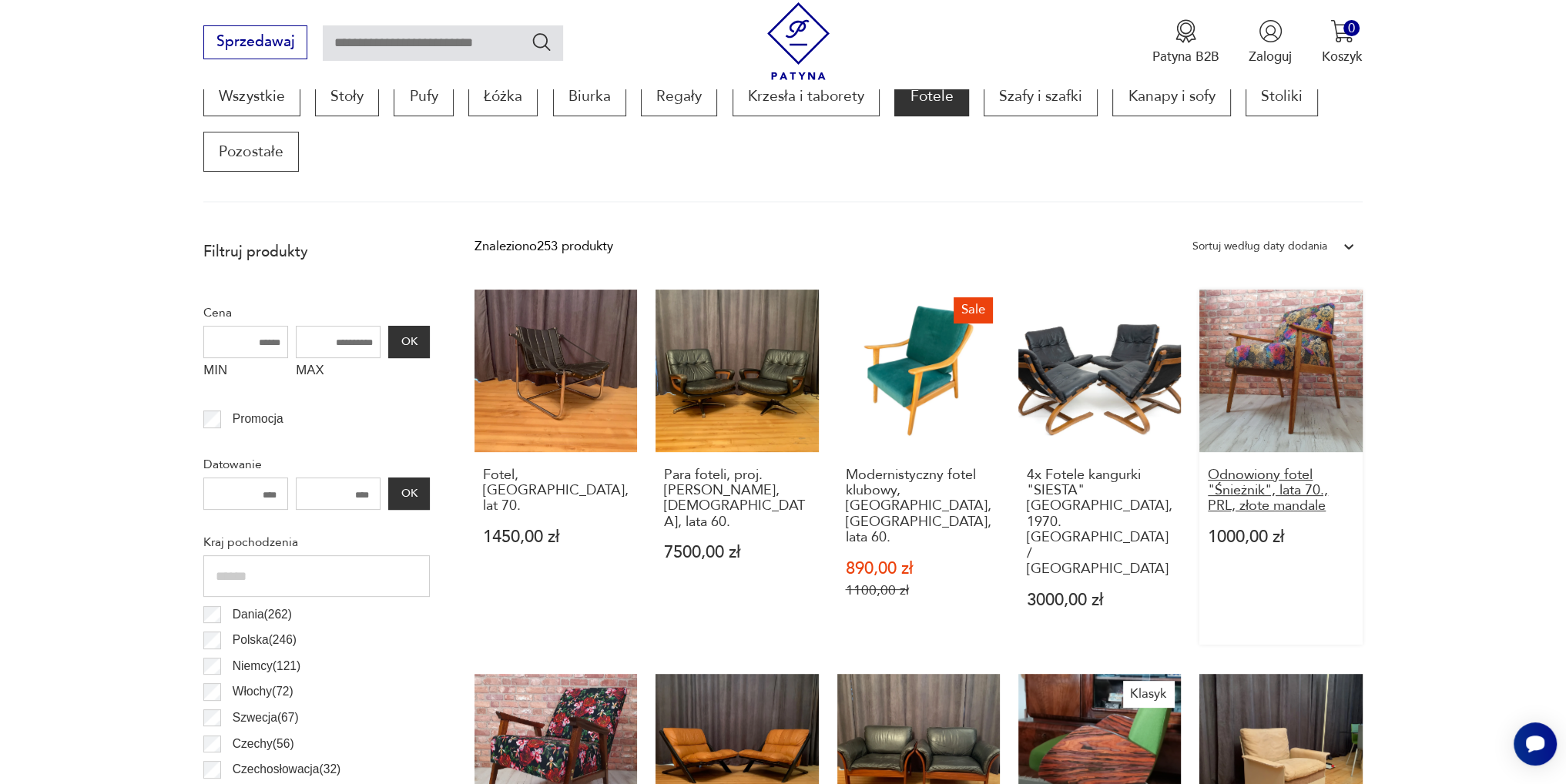
click at [1277, 479] on h3 "Odnowiony fotel "Śnieżnik", lata 70., PRL, złote mandale" at bounding box center [1281, 490] width 146 height 47
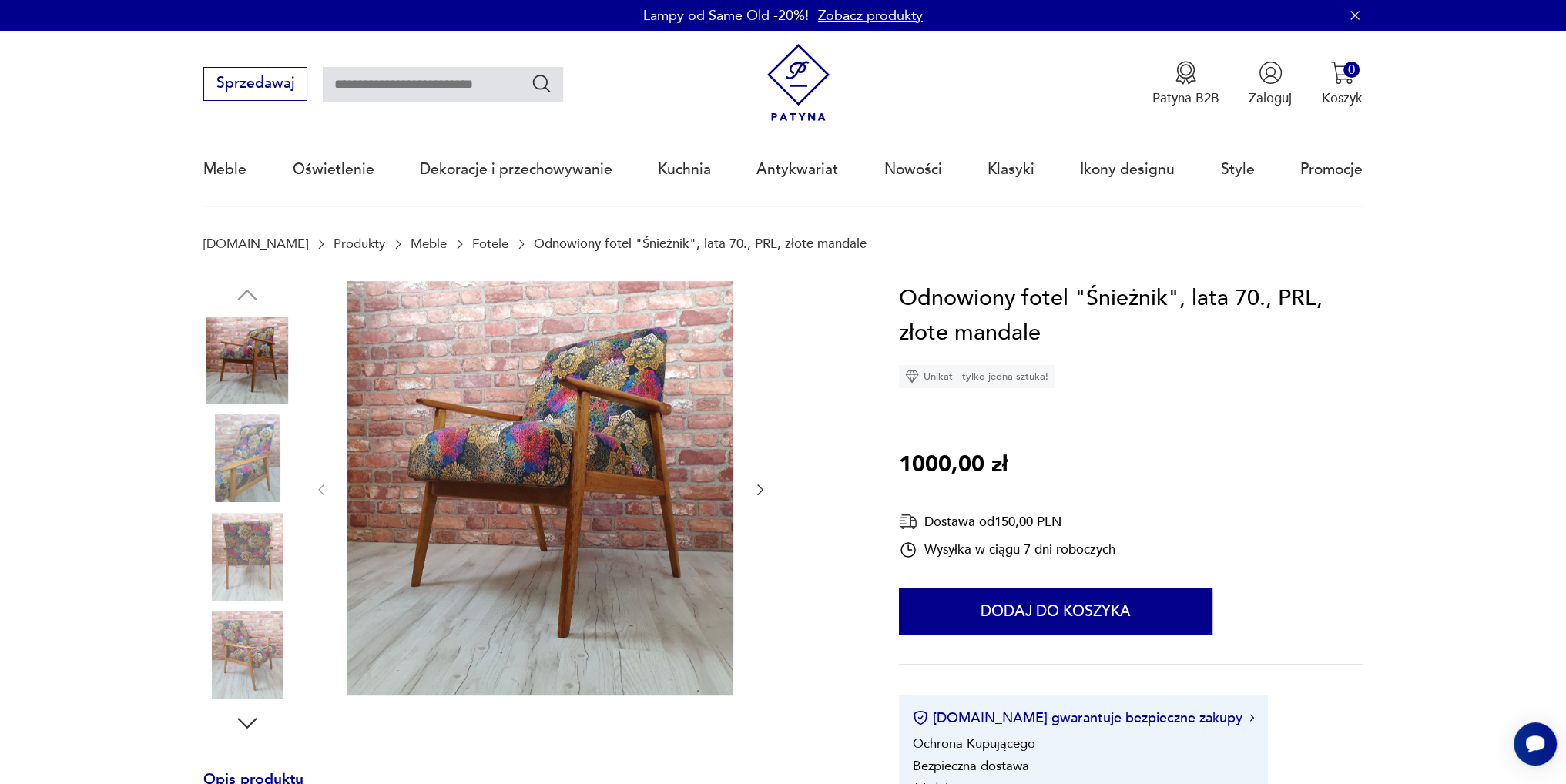
click at [758, 490] on icon "button" at bounding box center [760, 490] width 16 height 16
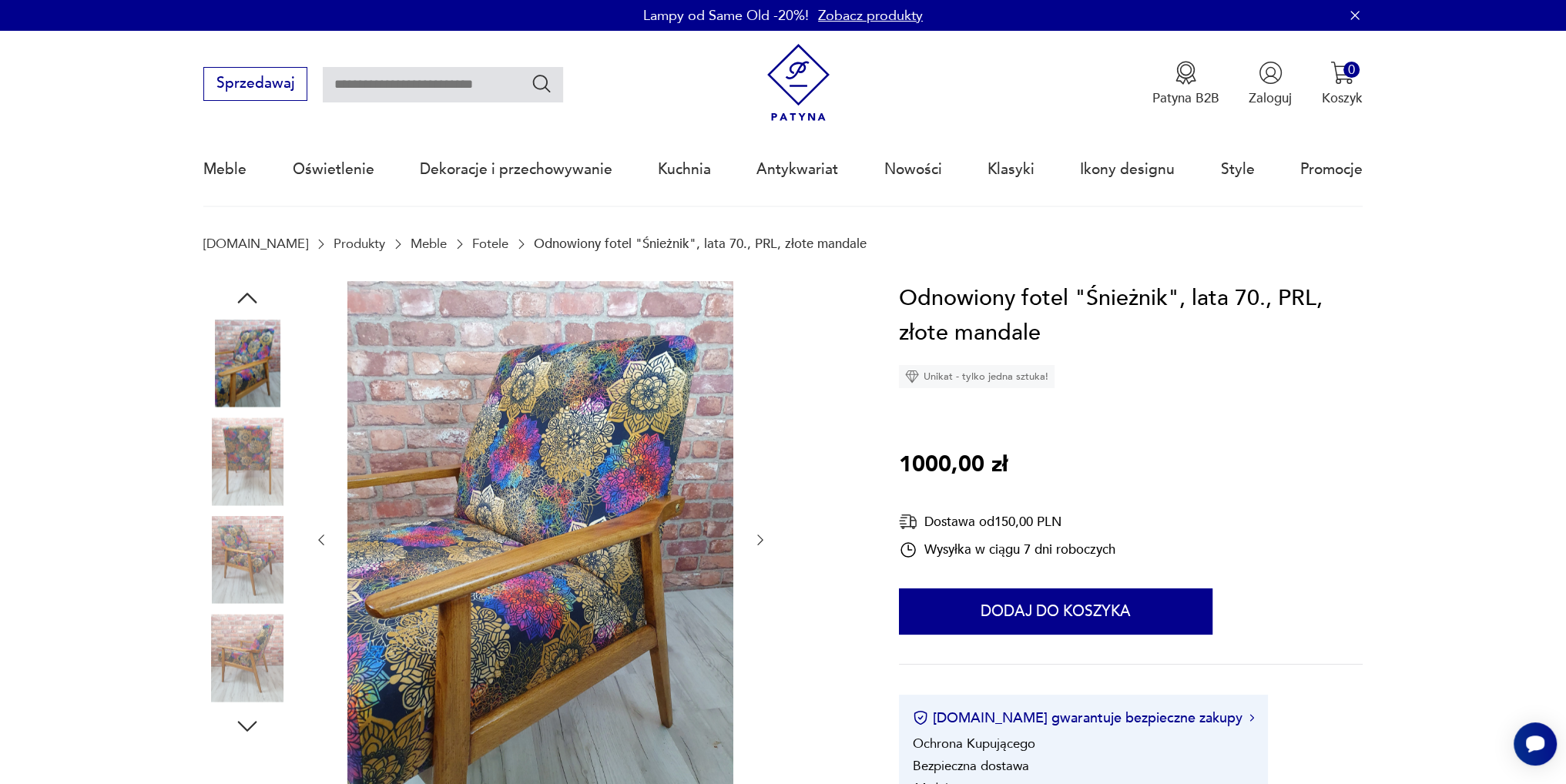
click at [758, 490] on div at bounding box center [540, 540] width 454 height 518
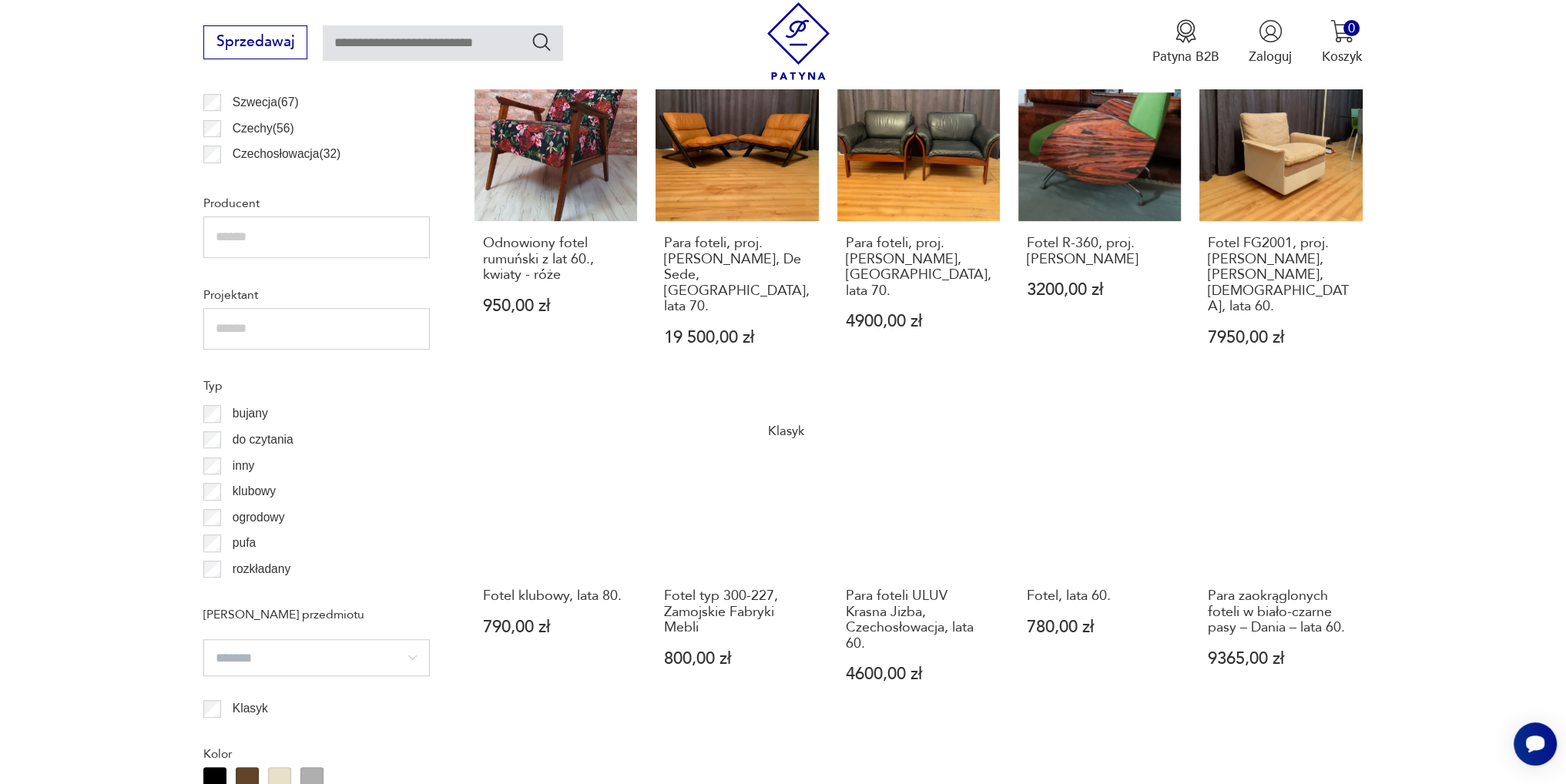
scroll to position [1127, 0]
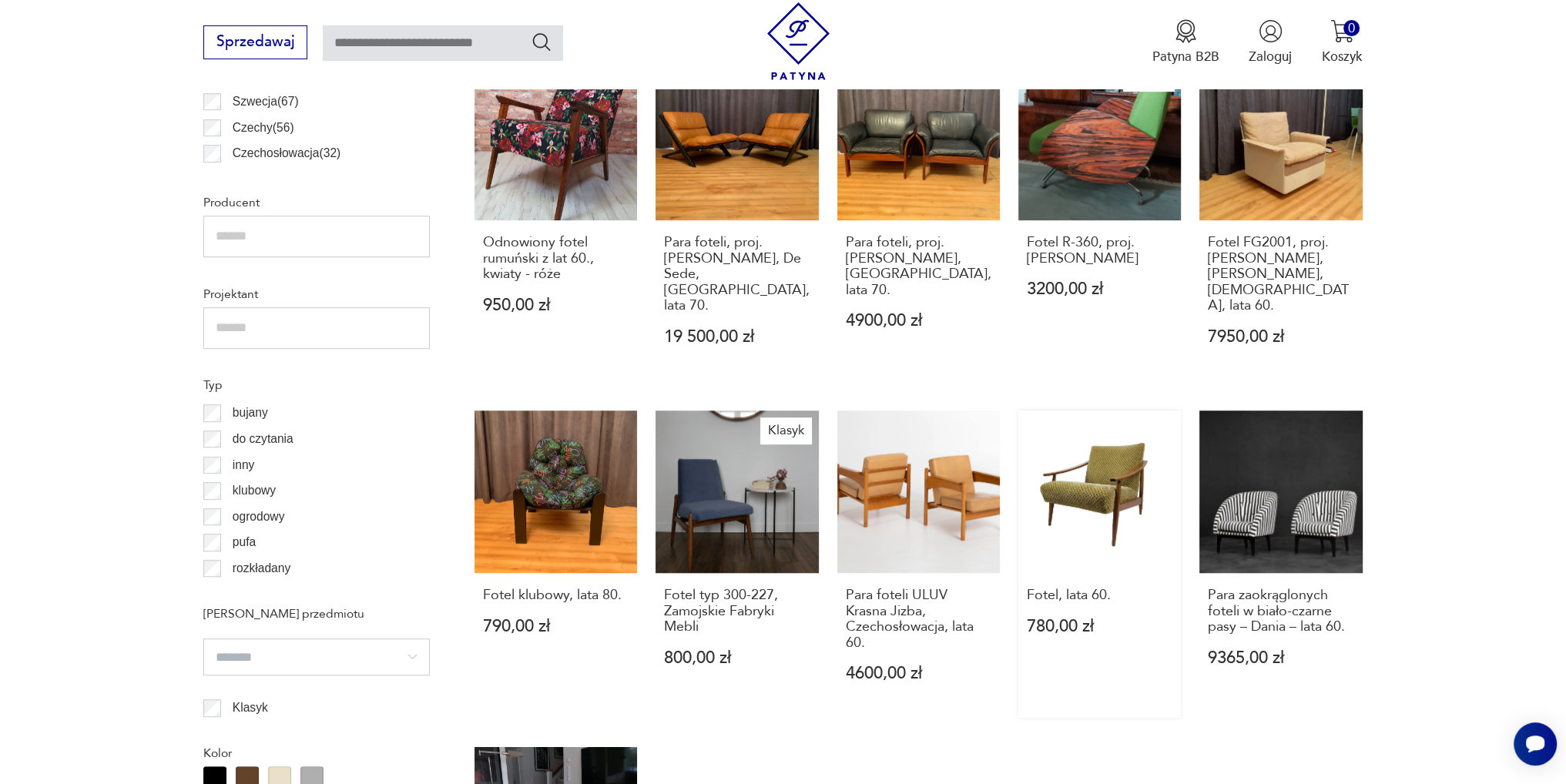
click at [1086, 460] on link "Fotel, lata 60. 780,00 zł" at bounding box center [1099, 564] width 162 height 308
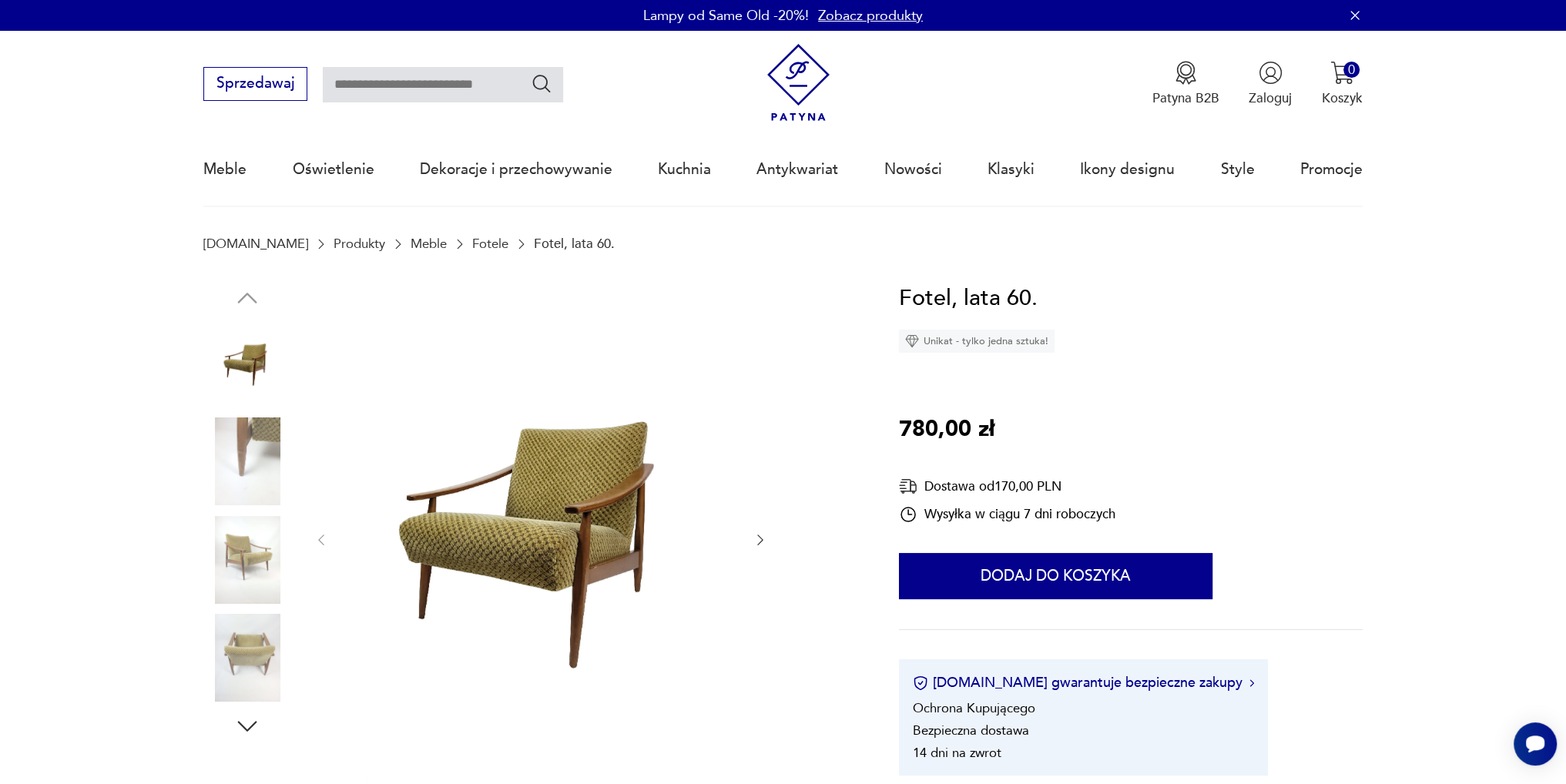
click at [760, 545] on icon "button" at bounding box center [760, 540] width 16 height 16
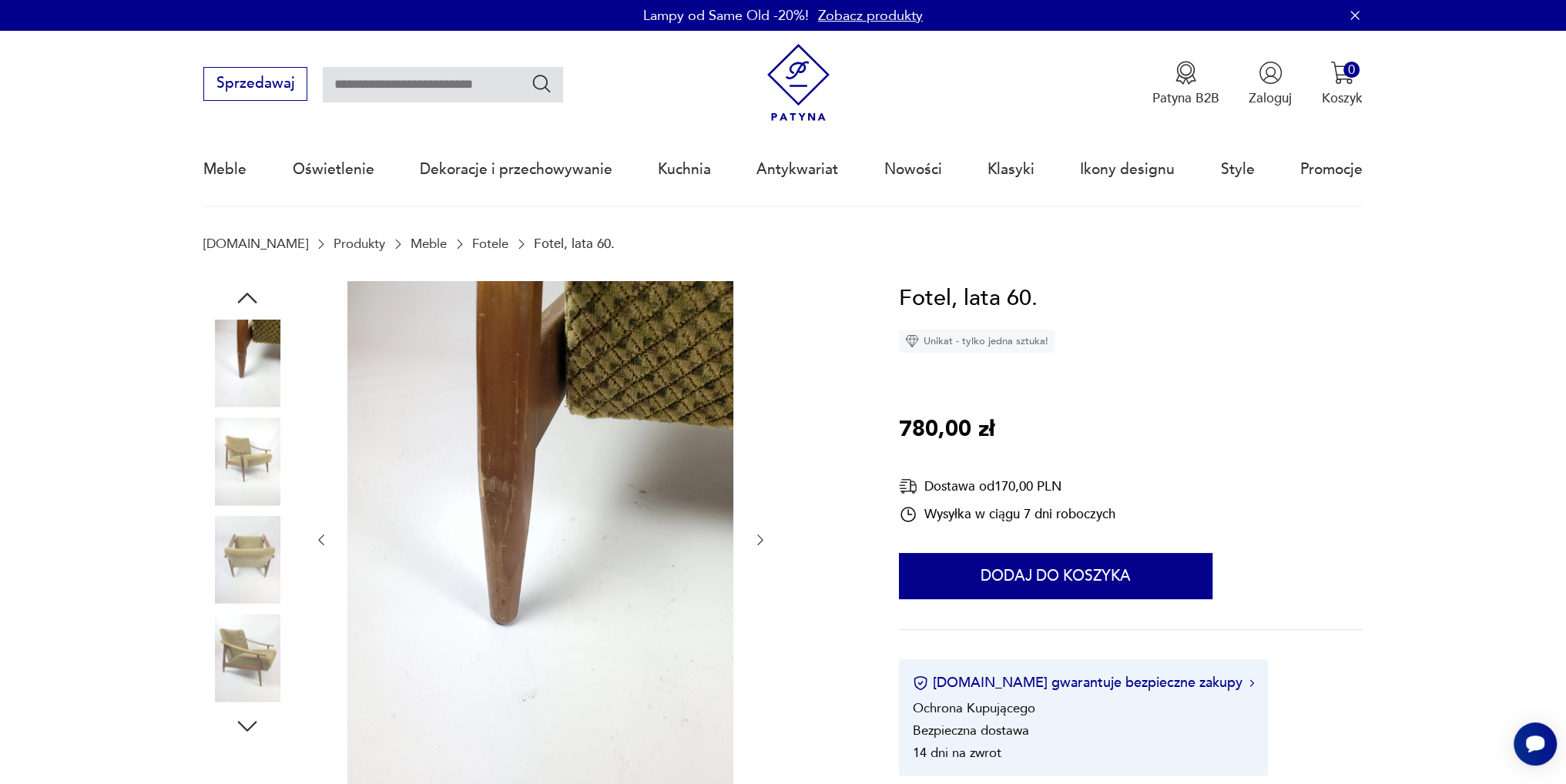
click at [767, 527] on div at bounding box center [540, 540] width 454 height 518
click at [761, 541] on icon "button" at bounding box center [760, 539] width 6 height 10
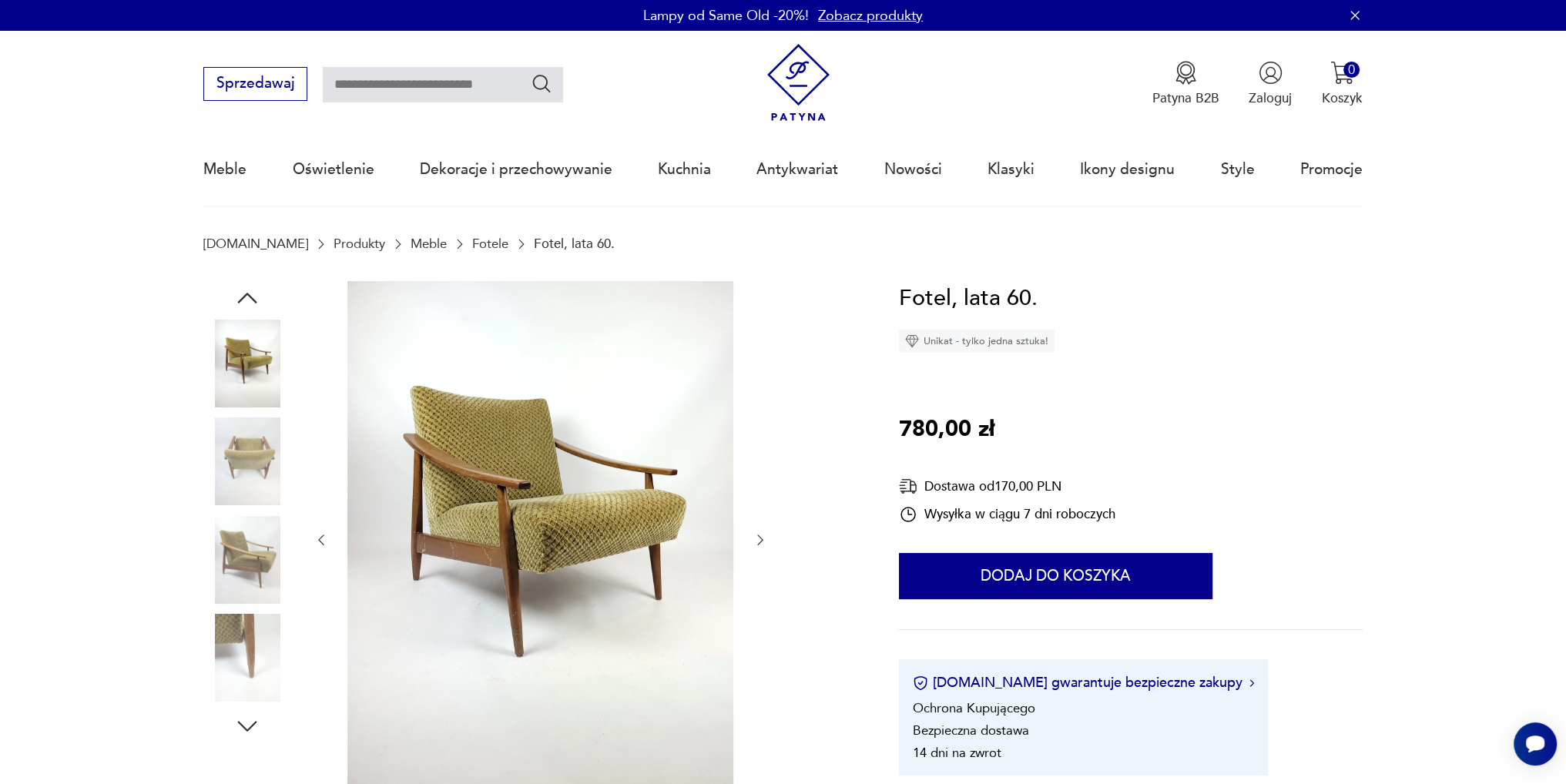
click at [763, 537] on icon "button" at bounding box center [760, 540] width 16 height 16
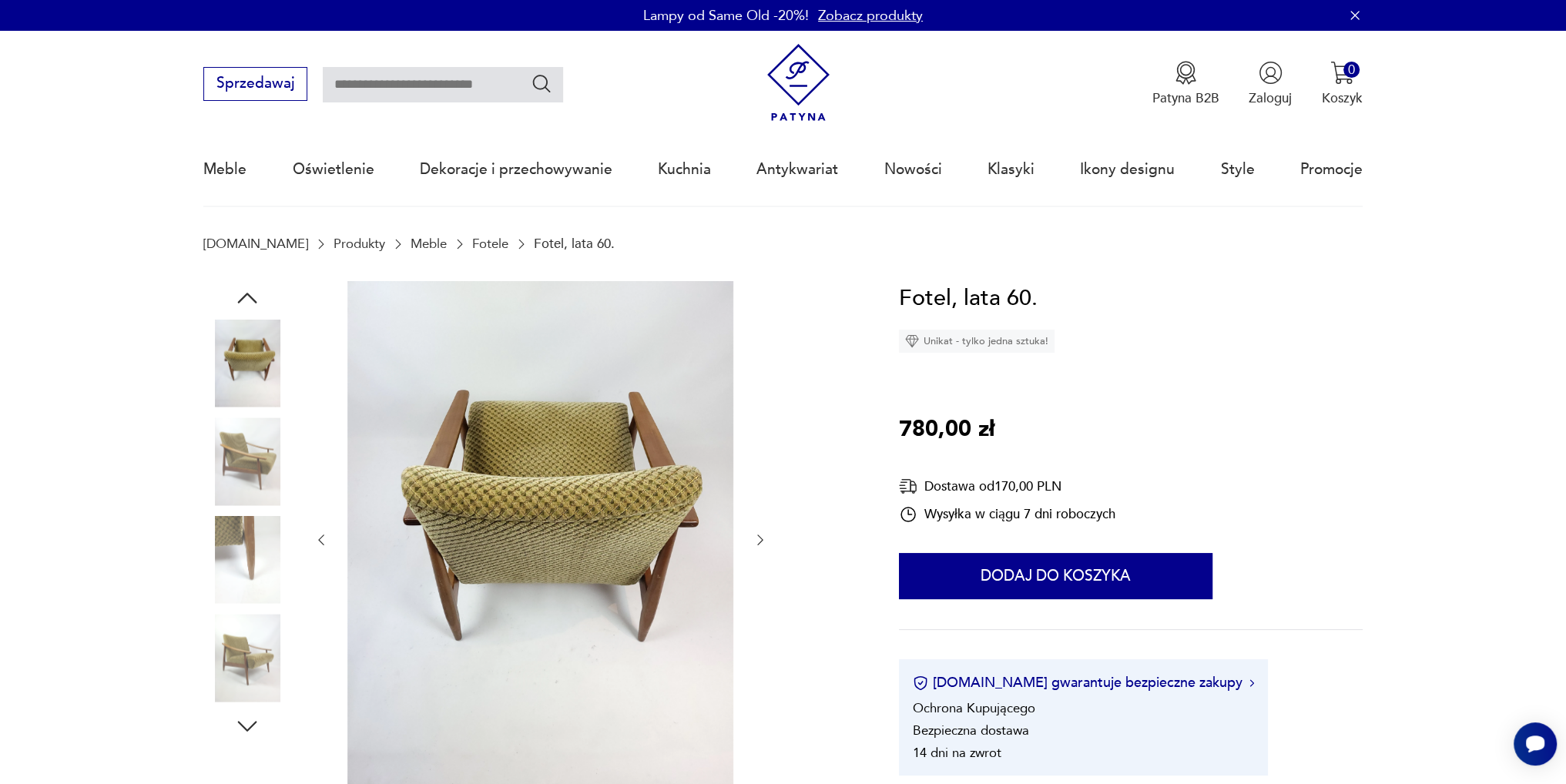
click at [763, 537] on icon "button" at bounding box center [760, 540] width 16 height 16
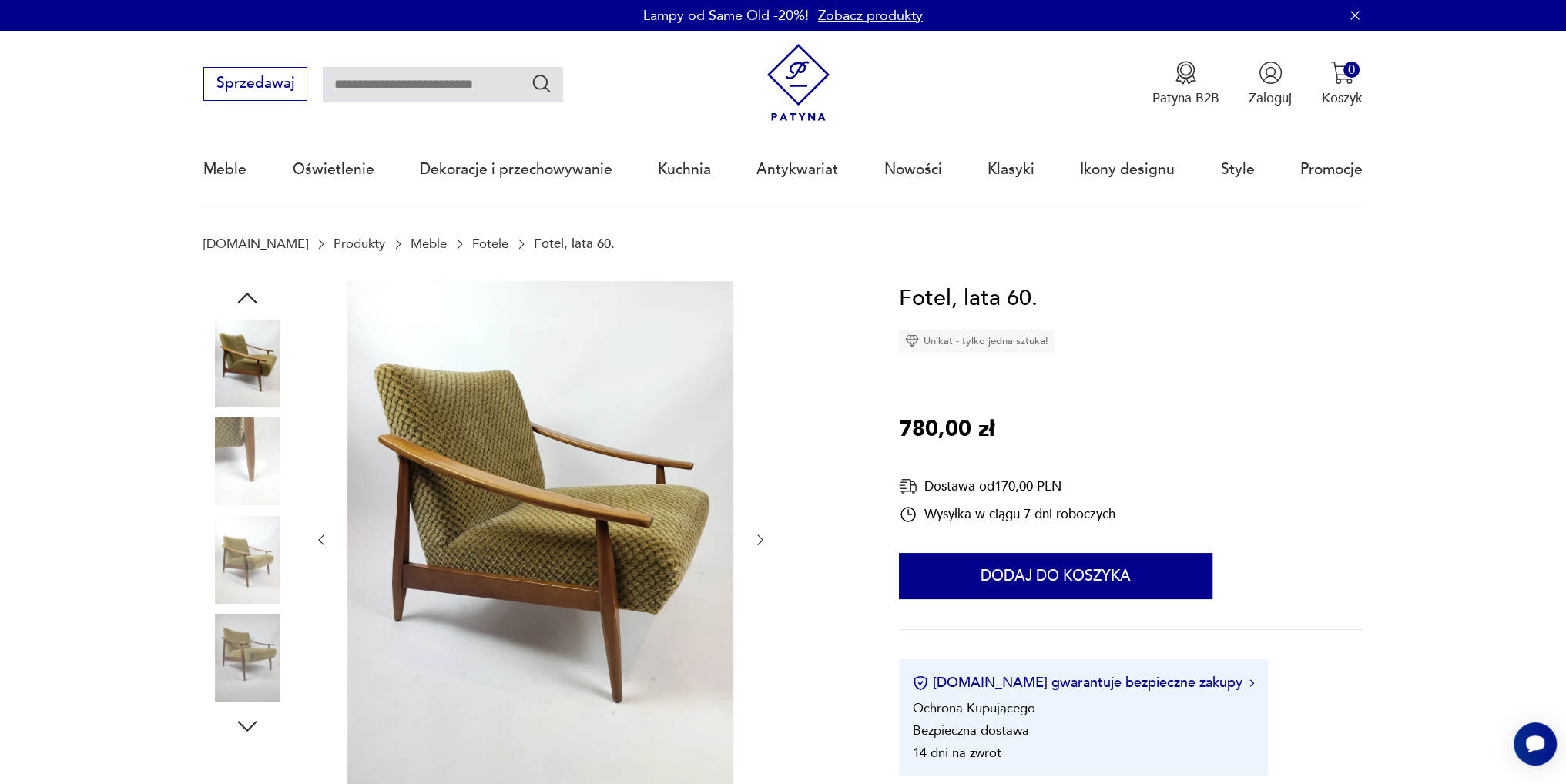
click at [570, 534] on img at bounding box center [540, 538] width 386 height 514
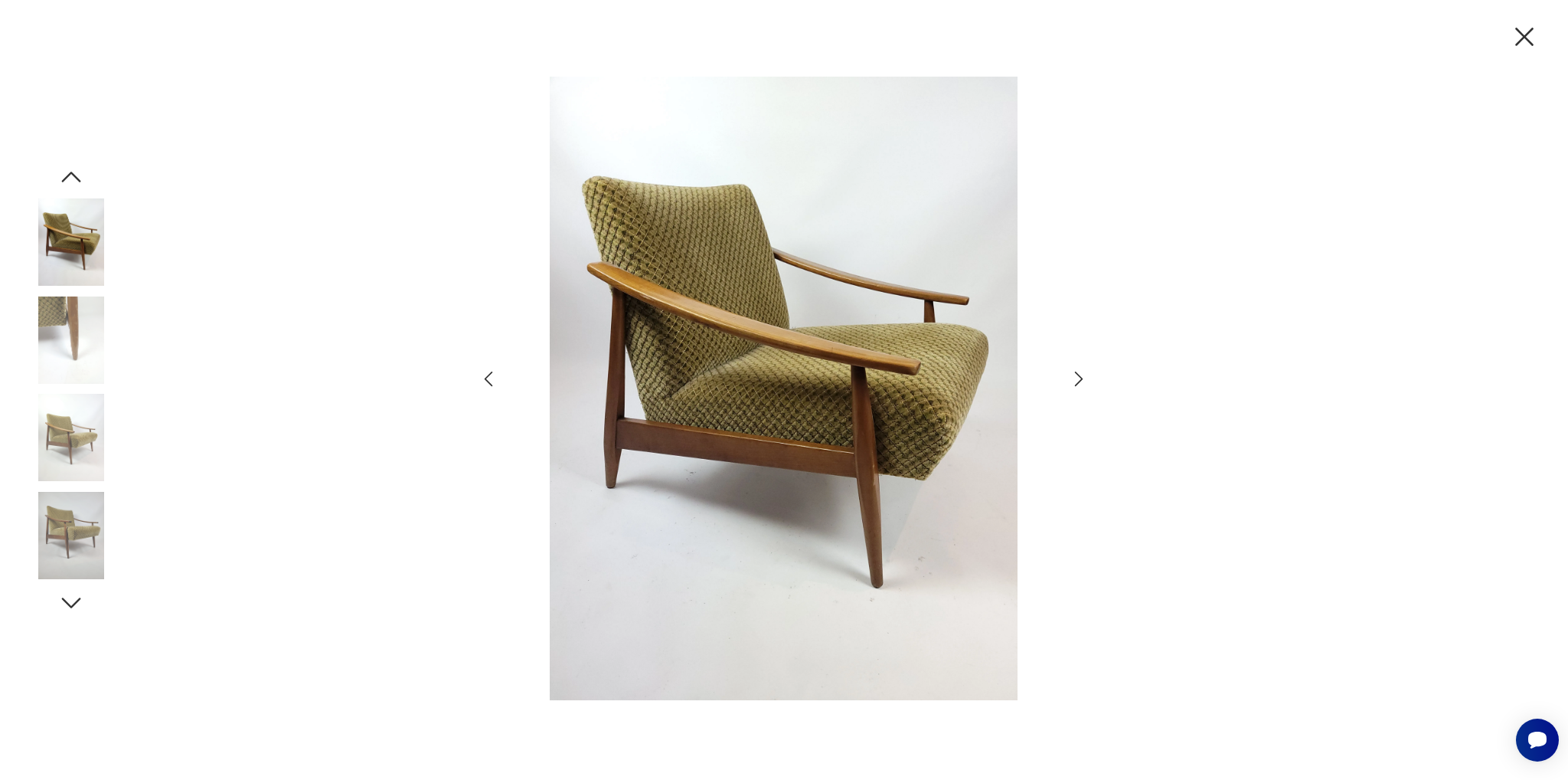
click at [859, 379] on img at bounding box center [783, 387] width 531 height 623
click at [1080, 378] on icon "button" at bounding box center [1079, 379] width 23 height 23
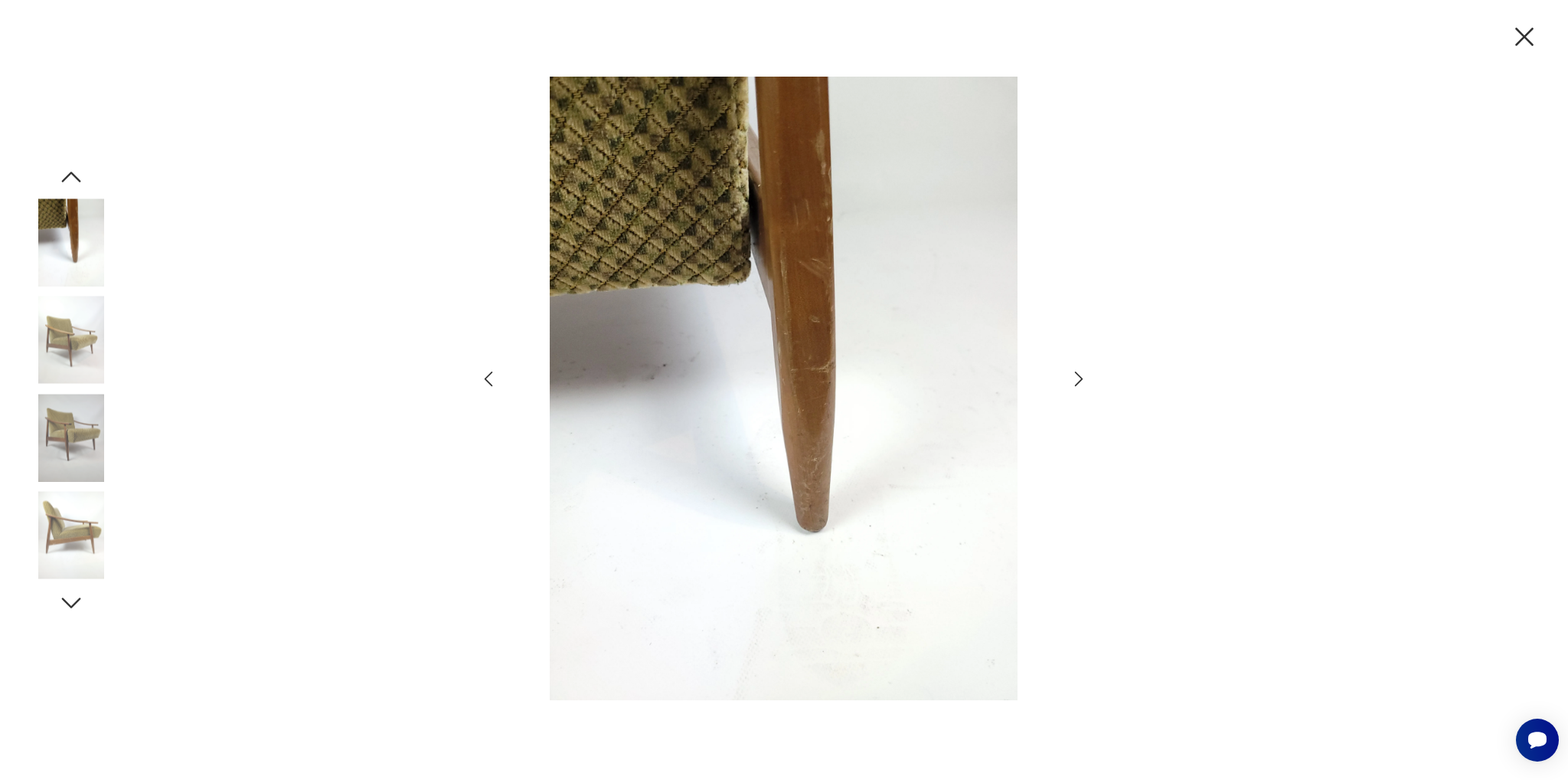
click at [1076, 378] on icon "button" at bounding box center [1079, 379] width 23 height 23
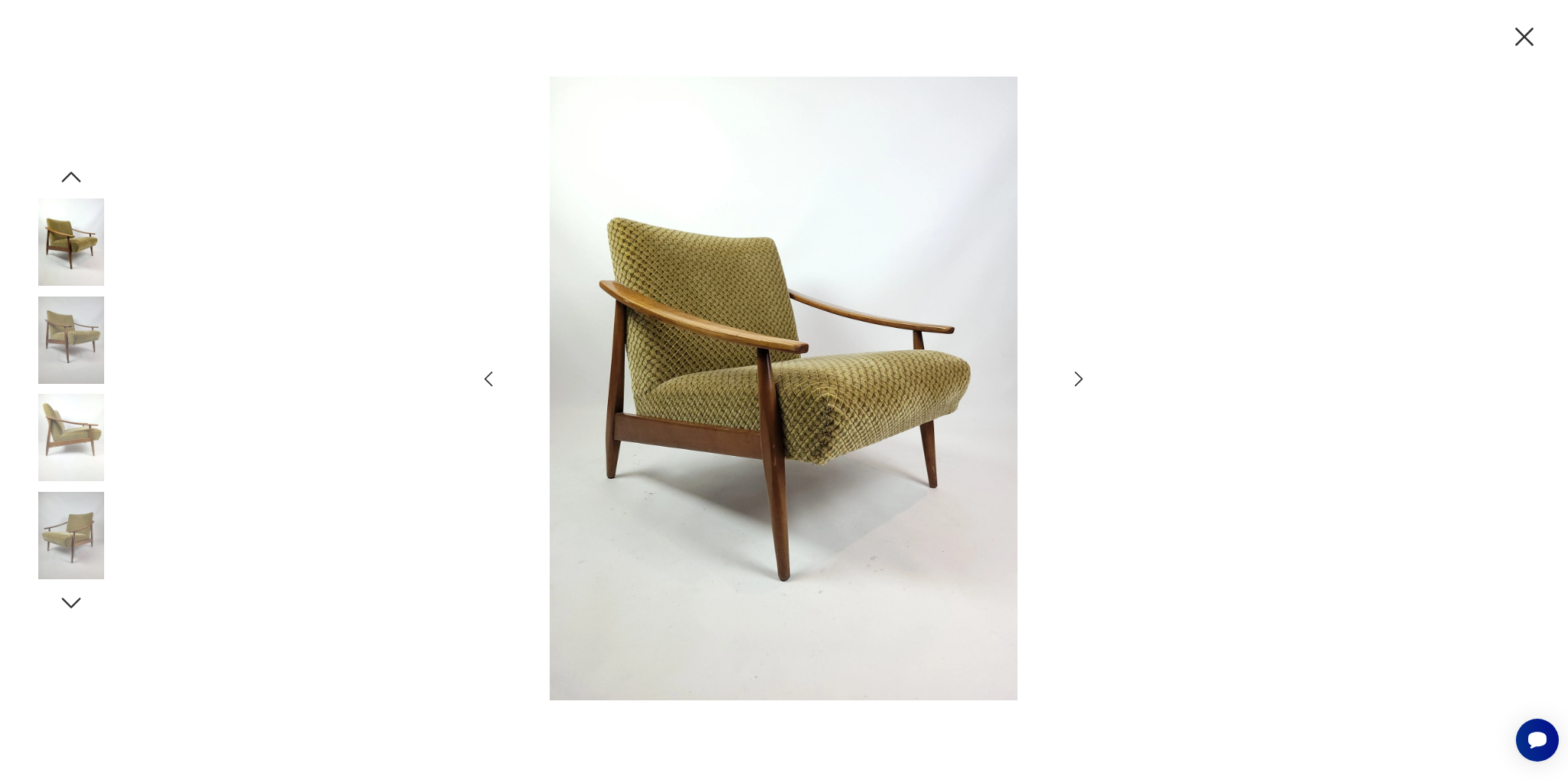
click at [1080, 378] on icon "button" at bounding box center [1079, 379] width 23 height 23
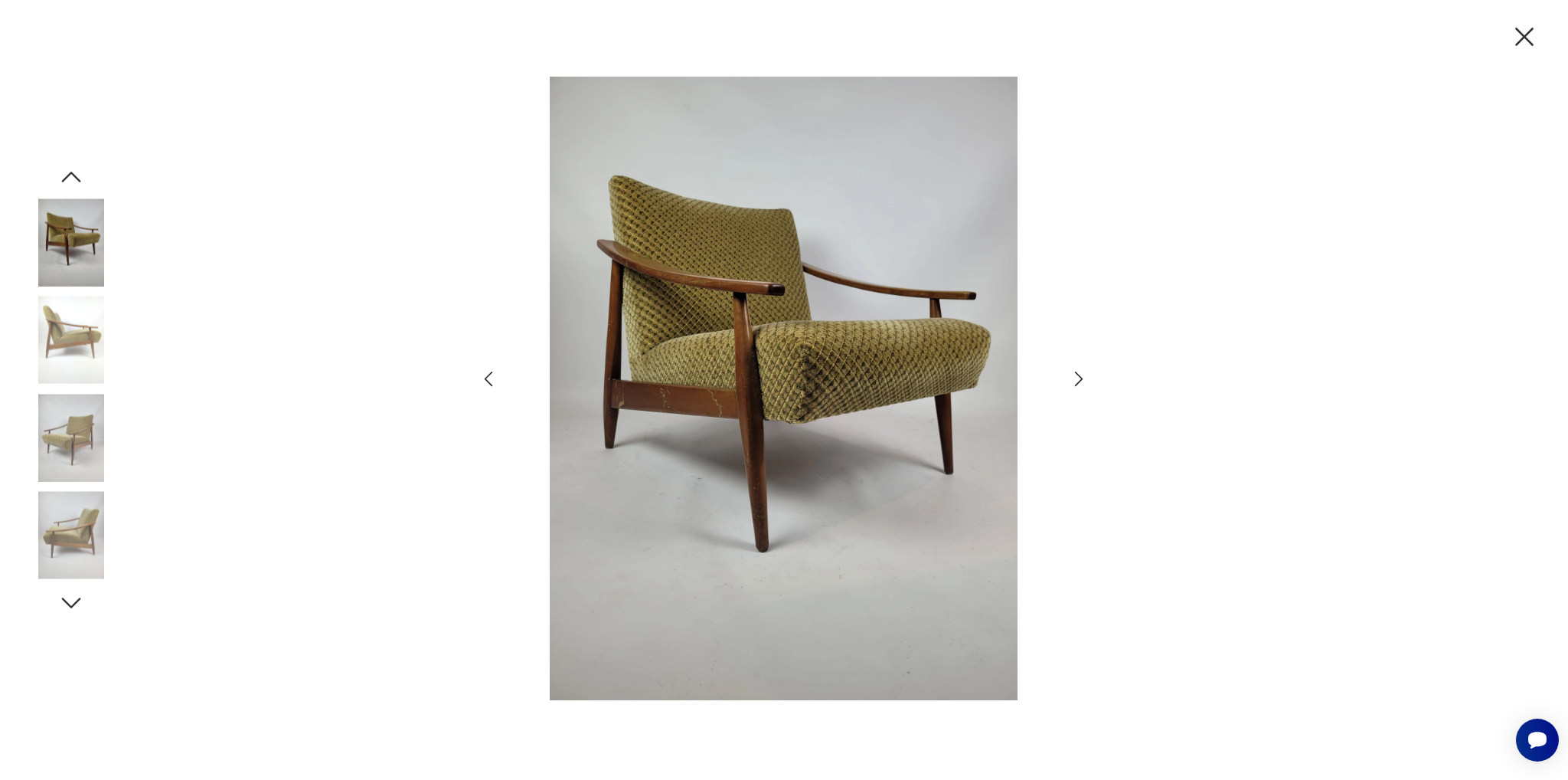
click at [1071, 372] on icon "button" at bounding box center [1079, 379] width 23 height 23
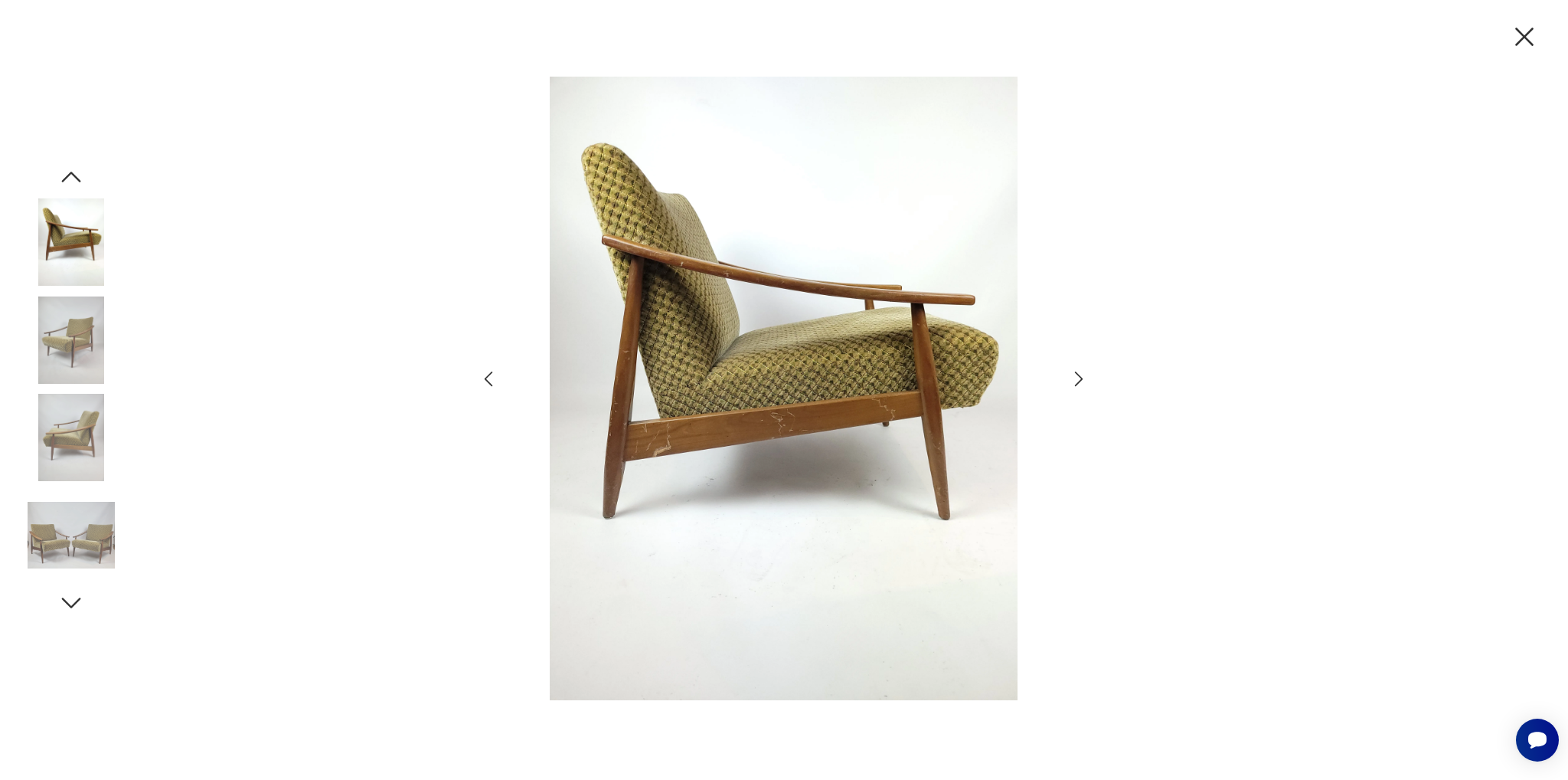
click at [1071, 372] on icon "button" at bounding box center [1079, 379] width 23 height 23
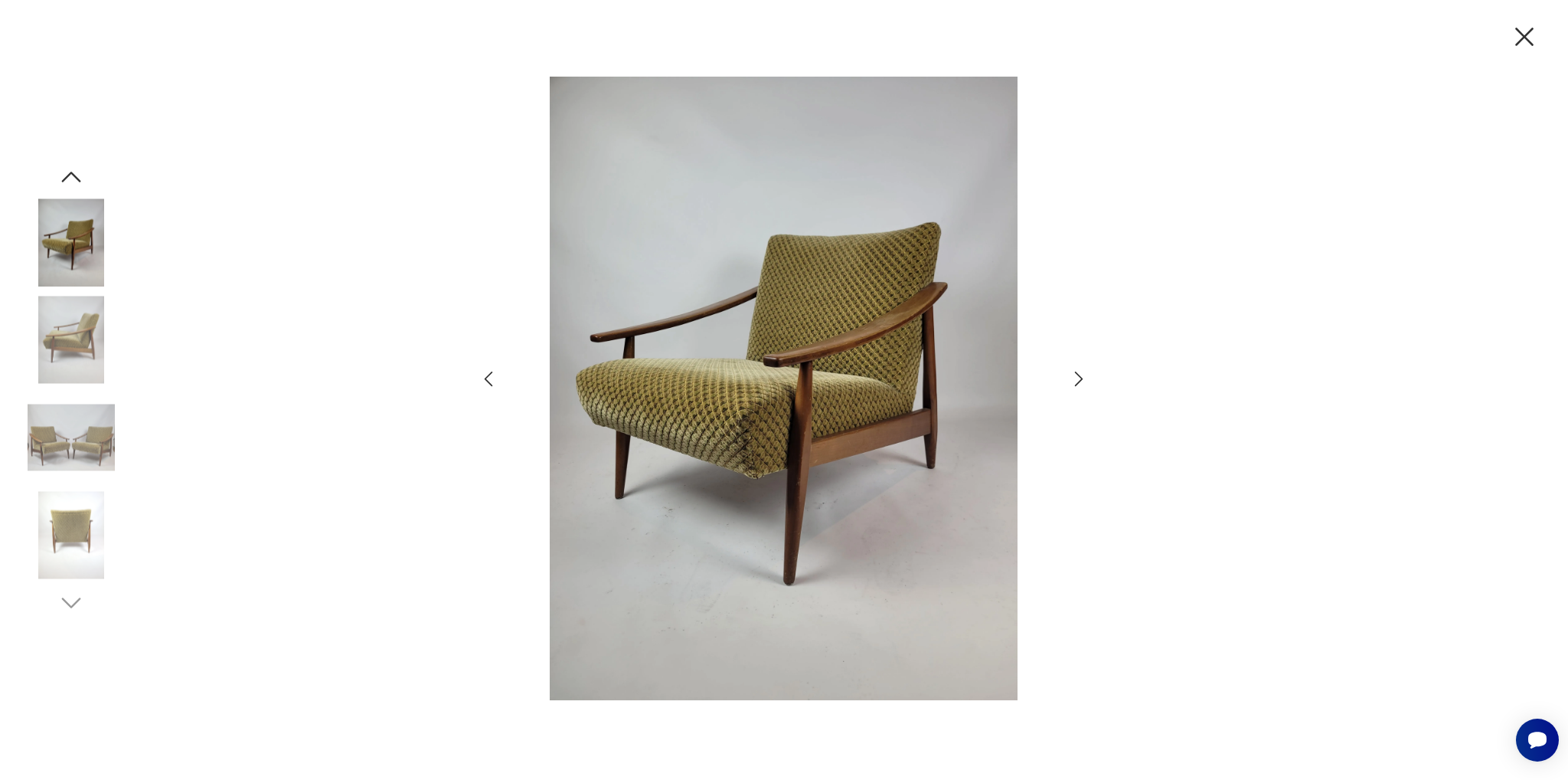
click at [1071, 372] on icon "button" at bounding box center [1079, 379] width 23 height 23
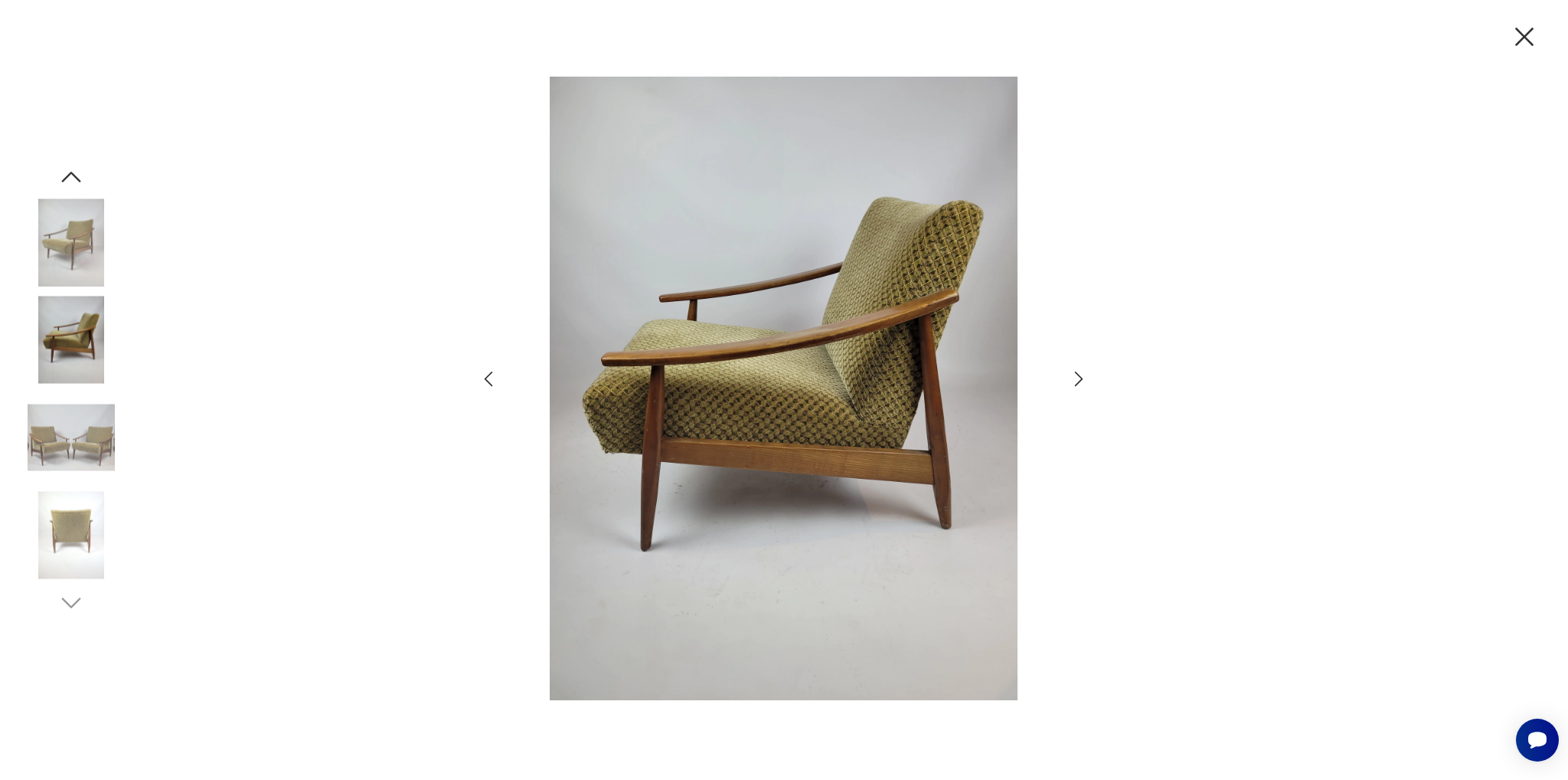
click at [1071, 372] on icon "button" at bounding box center [1079, 379] width 23 height 23
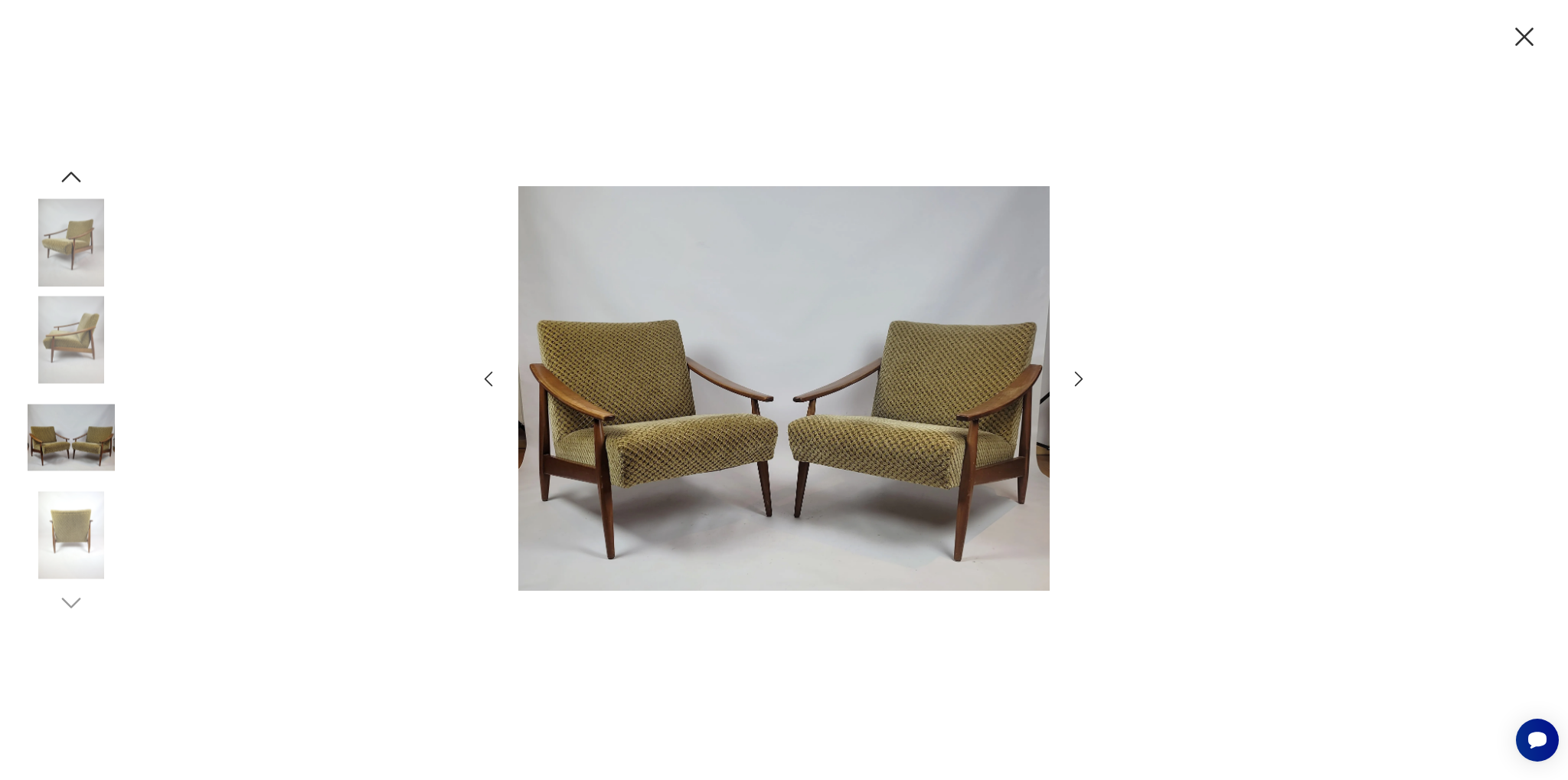
click at [1081, 378] on icon "button" at bounding box center [1079, 379] width 23 height 23
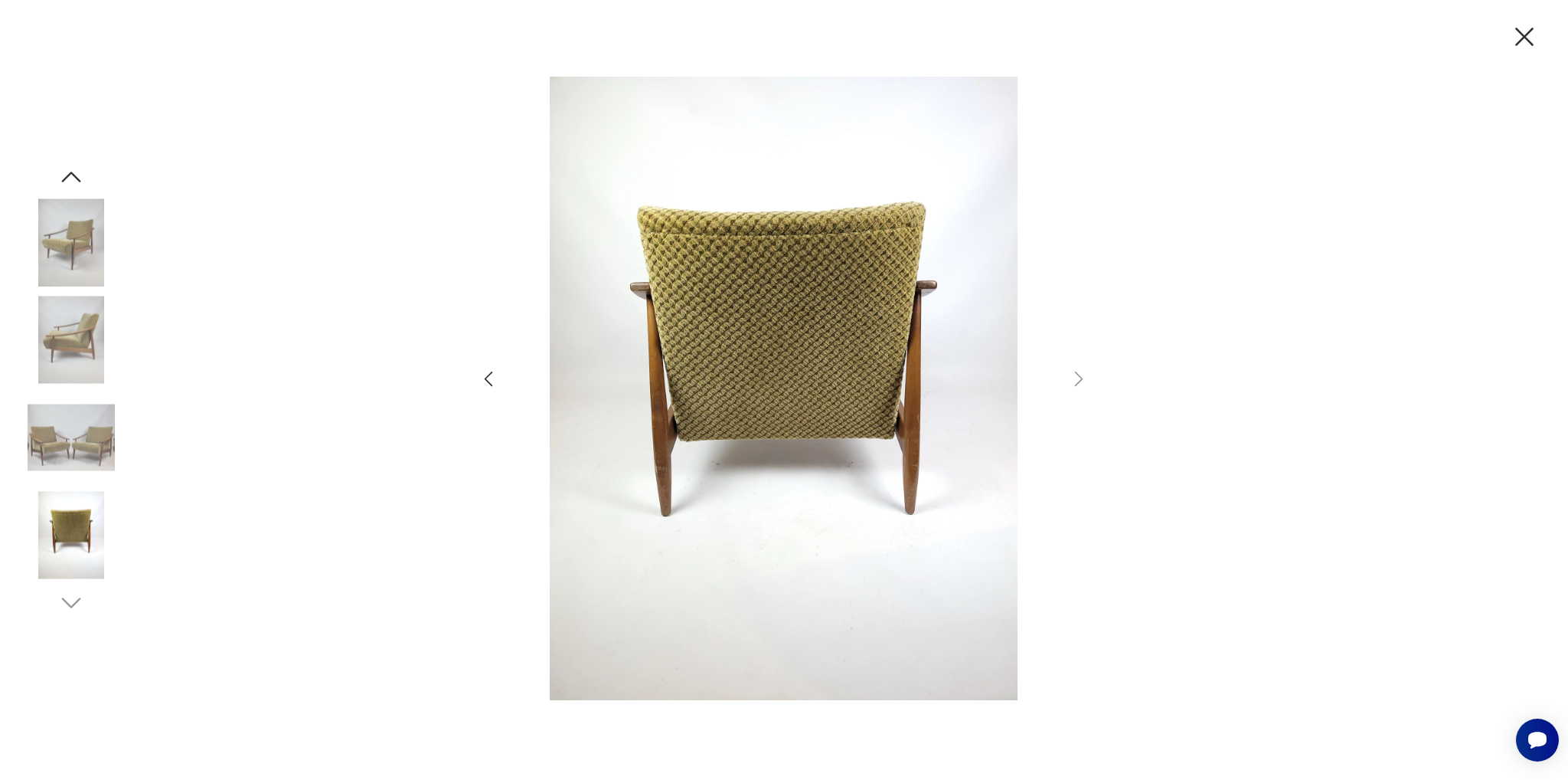
click at [780, 350] on img at bounding box center [783, 387] width 531 height 623
click at [492, 378] on icon "button" at bounding box center [489, 379] width 23 height 23
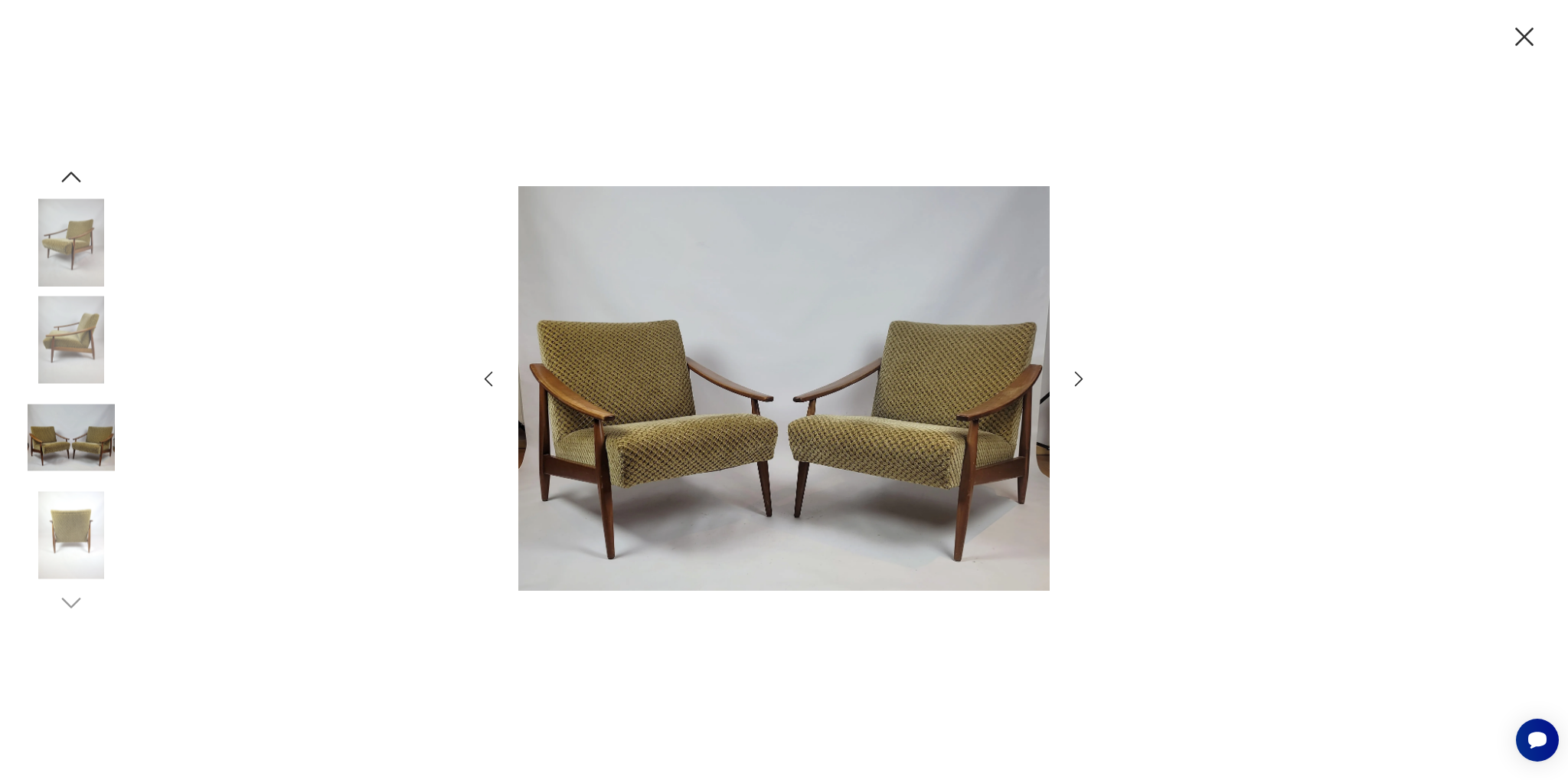
click at [492, 378] on icon "button" at bounding box center [489, 379] width 23 height 23
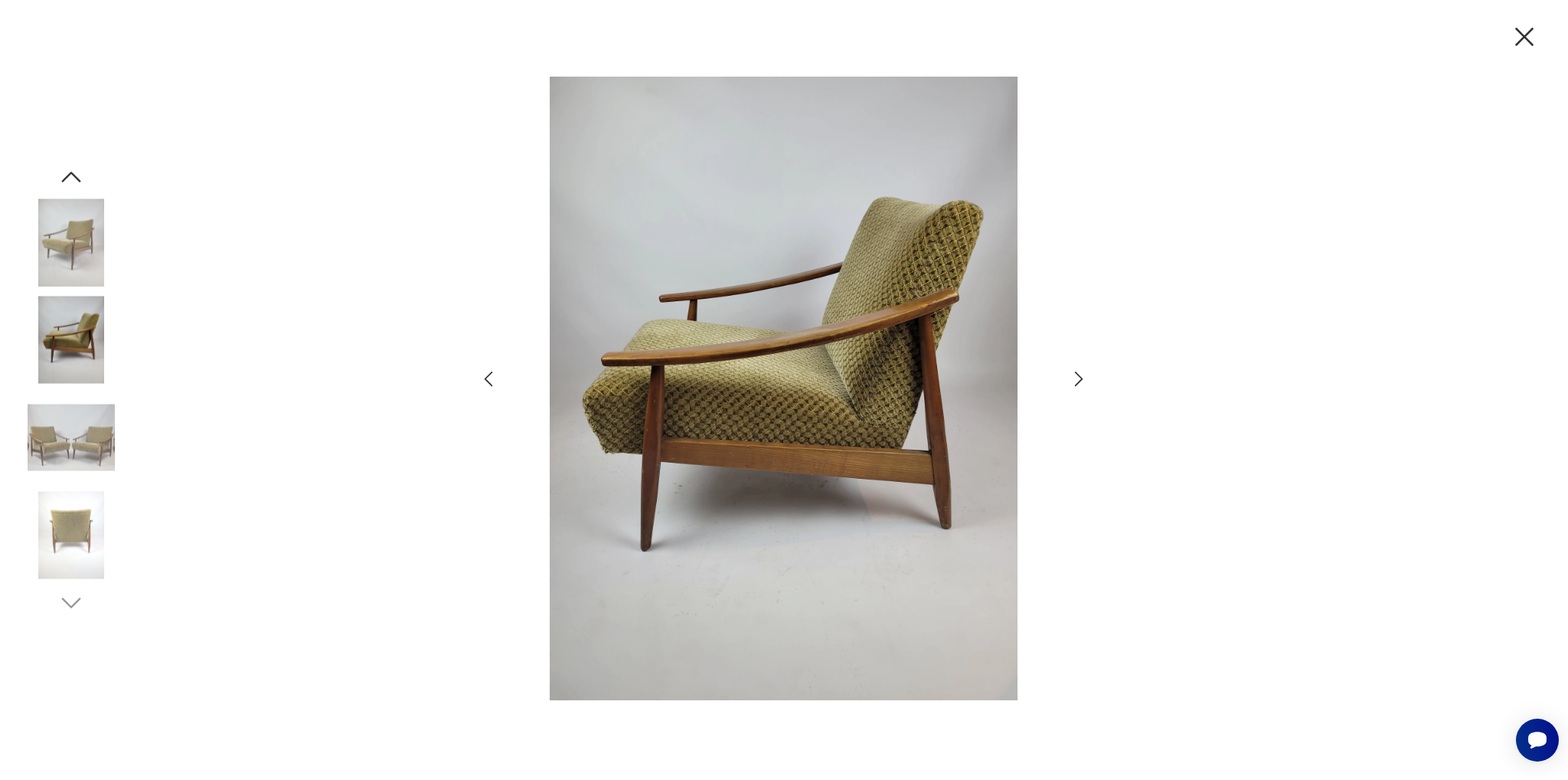
click at [488, 379] on icon "button" at bounding box center [489, 379] width 23 height 23
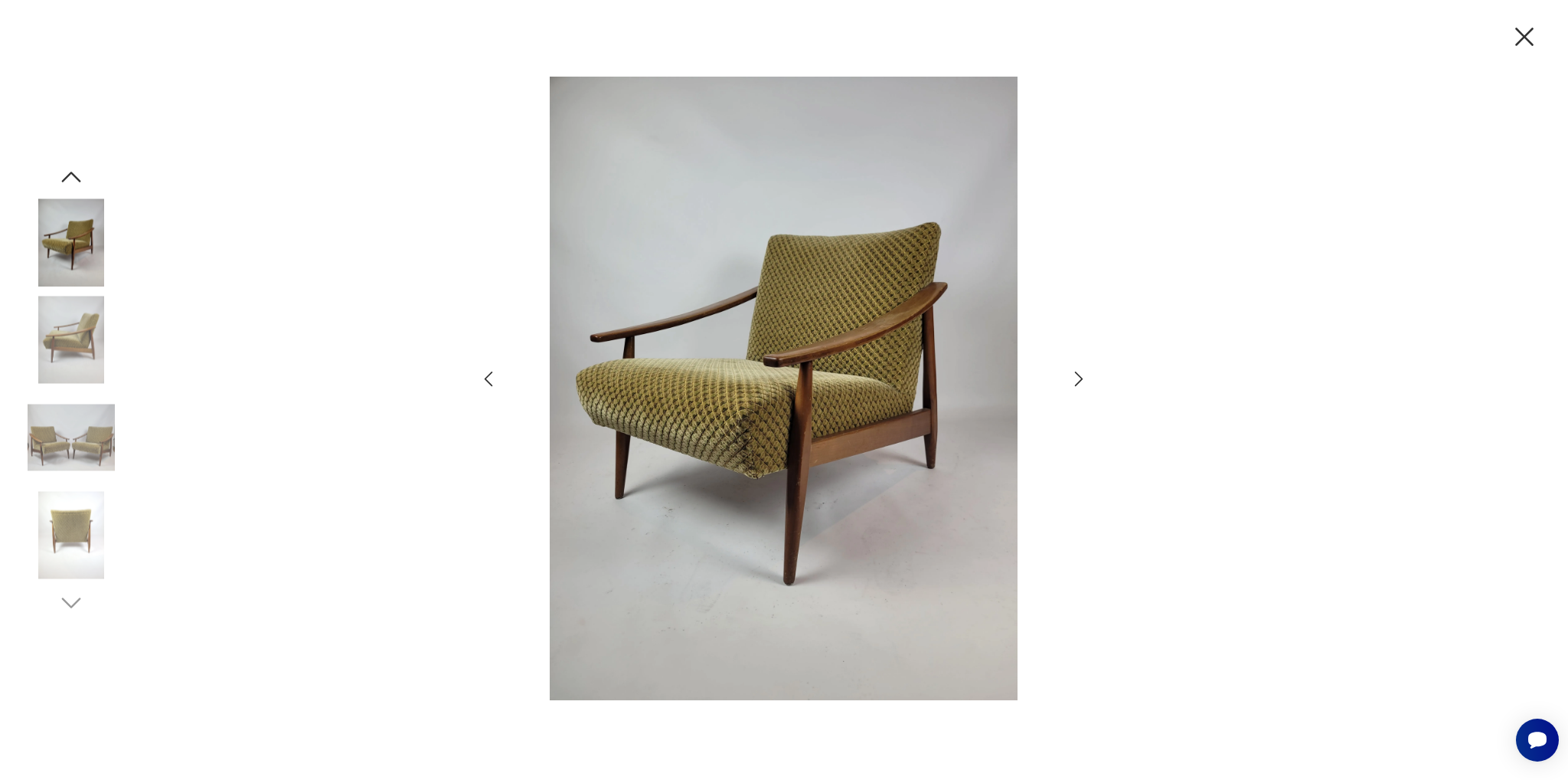
click at [485, 380] on icon "button" at bounding box center [489, 379] width 23 height 23
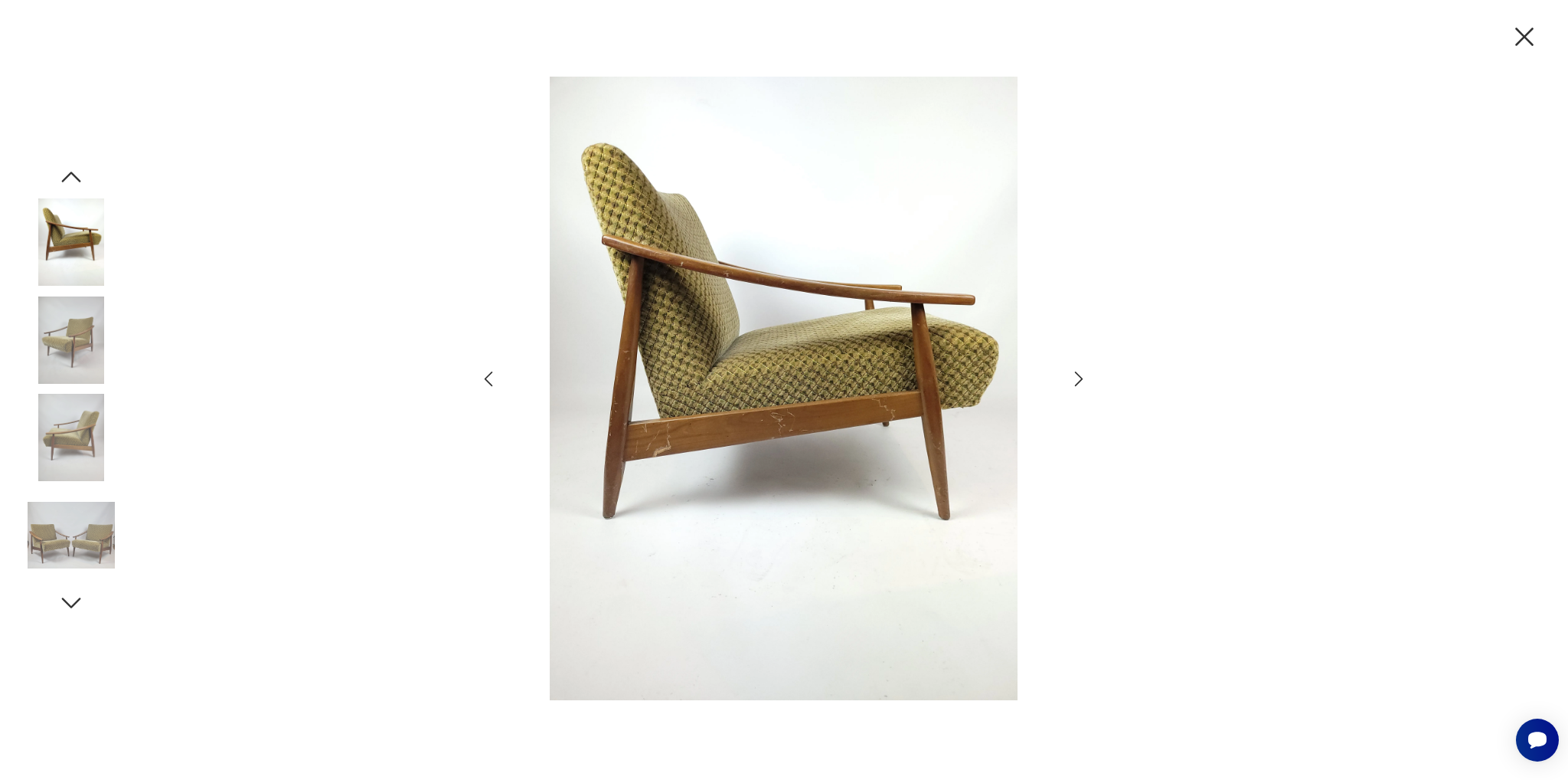
click at [485, 380] on icon "button" at bounding box center [489, 379] width 23 height 23
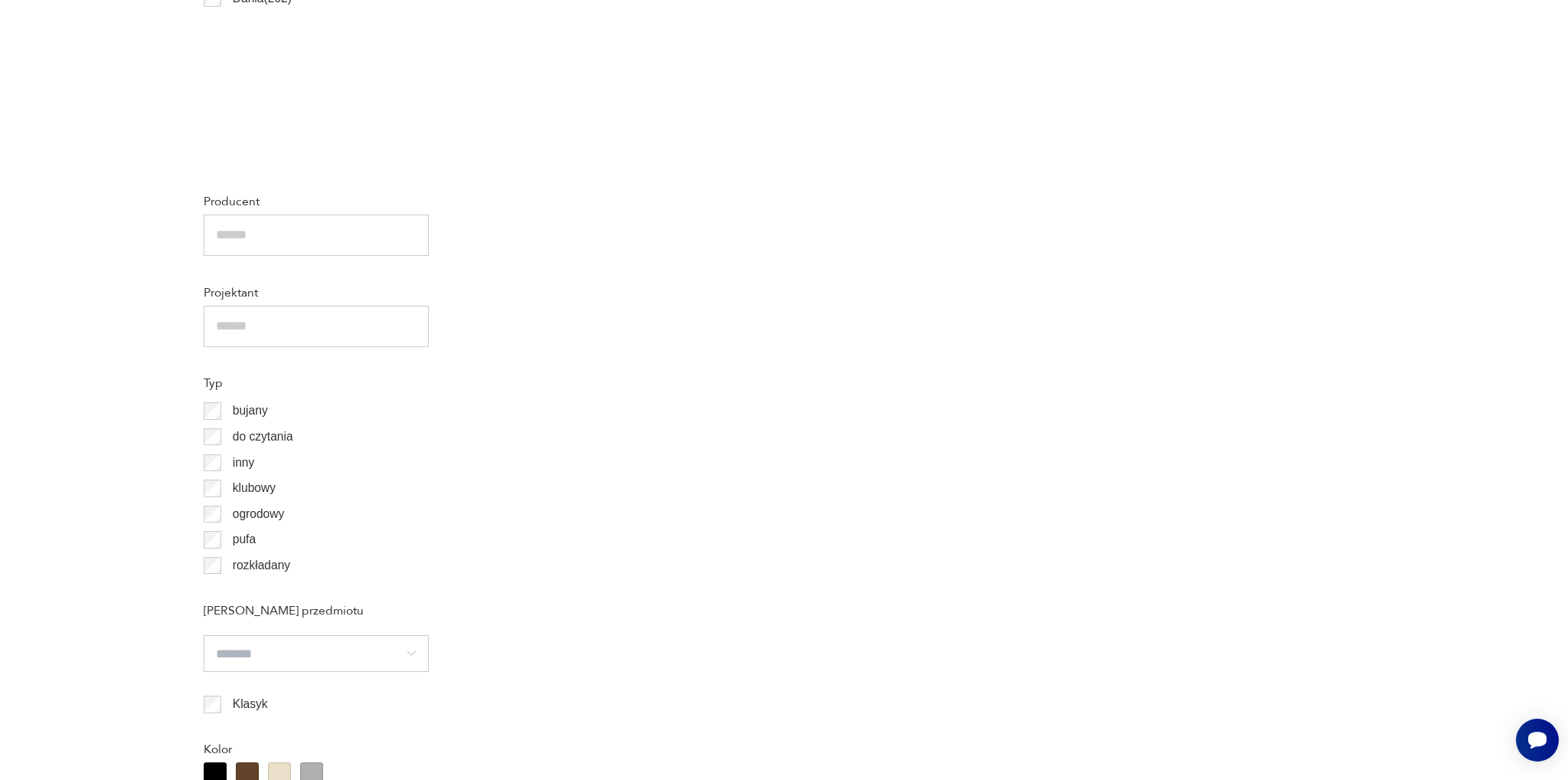
scroll to position [1291, 0]
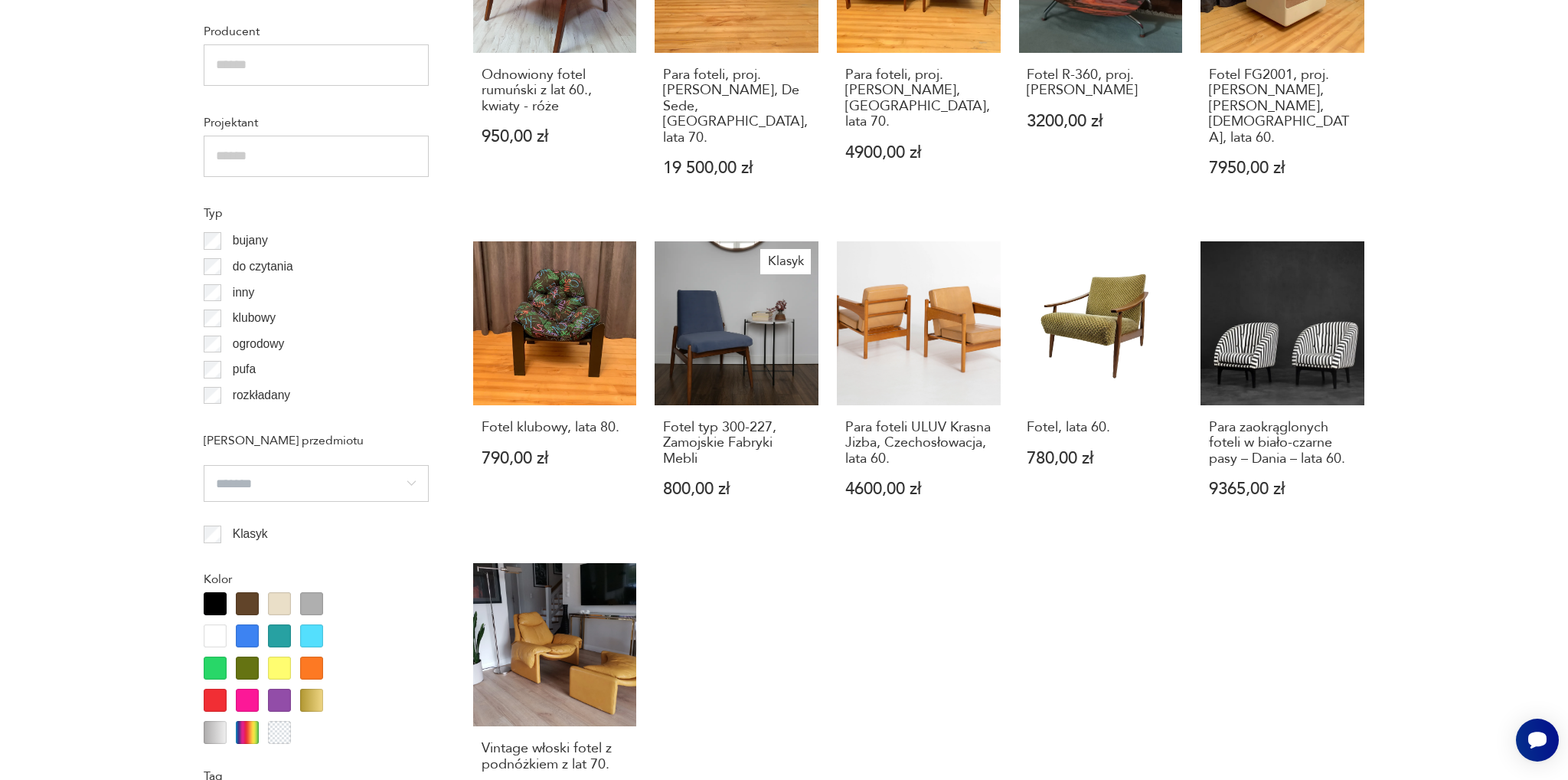
click at [1126, 597] on div "Fotel, [GEOGRAPHIC_DATA], lat 70. 1450,00 zł Para foteli, proj. [PERSON_NAME], …" at bounding box center [918, 172] width 891 height 1334
drag, startPoint x: 710, startPoint y: 656, endPoint x: 709, endPoint y: 667, distance: 11.0
click at [708, 667] on div "Fotel, [GEOGRAPHIC_DATA], lat 70. 1450,00 zł Para foteli, proj. [PERSON_NAME], …" at bounding box center [918, 172] width 891 height 1334
click at [1131, 590] on div "Fotel, [GEOGRAPHIC_DATA], lat 70. 1450,00 zł Para foteli, proj. [PERSON_NAME], …" at bounding box center [918, 172] width 891 height 1334
click at [1131, 589] on div "Fotel, [GEOGRAPHIC_DATA], lat 70. 1450,00 zł Para foteli, proj. [PERSON_NAME], …" at bounding box center [918, 172] width 891 height 1334
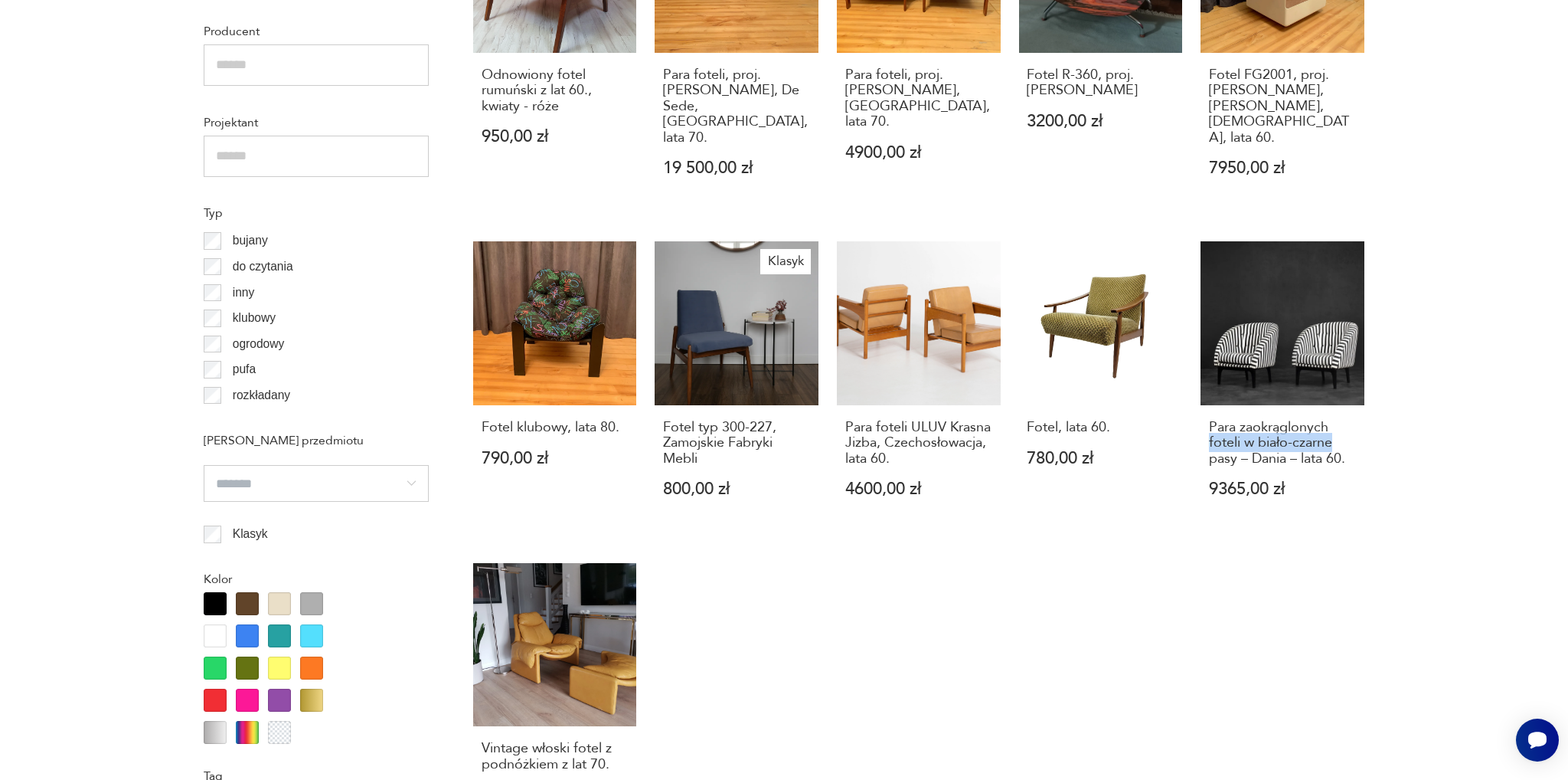
drag, startPoint x: 1567, startPoint y: 378, endPoint x: 1548, endPoint y: 227, distance: 152.2
click at [1556, 300] on section "Filtruj produkty Cena MIN MAX OK Promocja Datowanie OK Kraj pochodzenia Dania (…" at bounding box center [784, 618] width 1568 height 2339
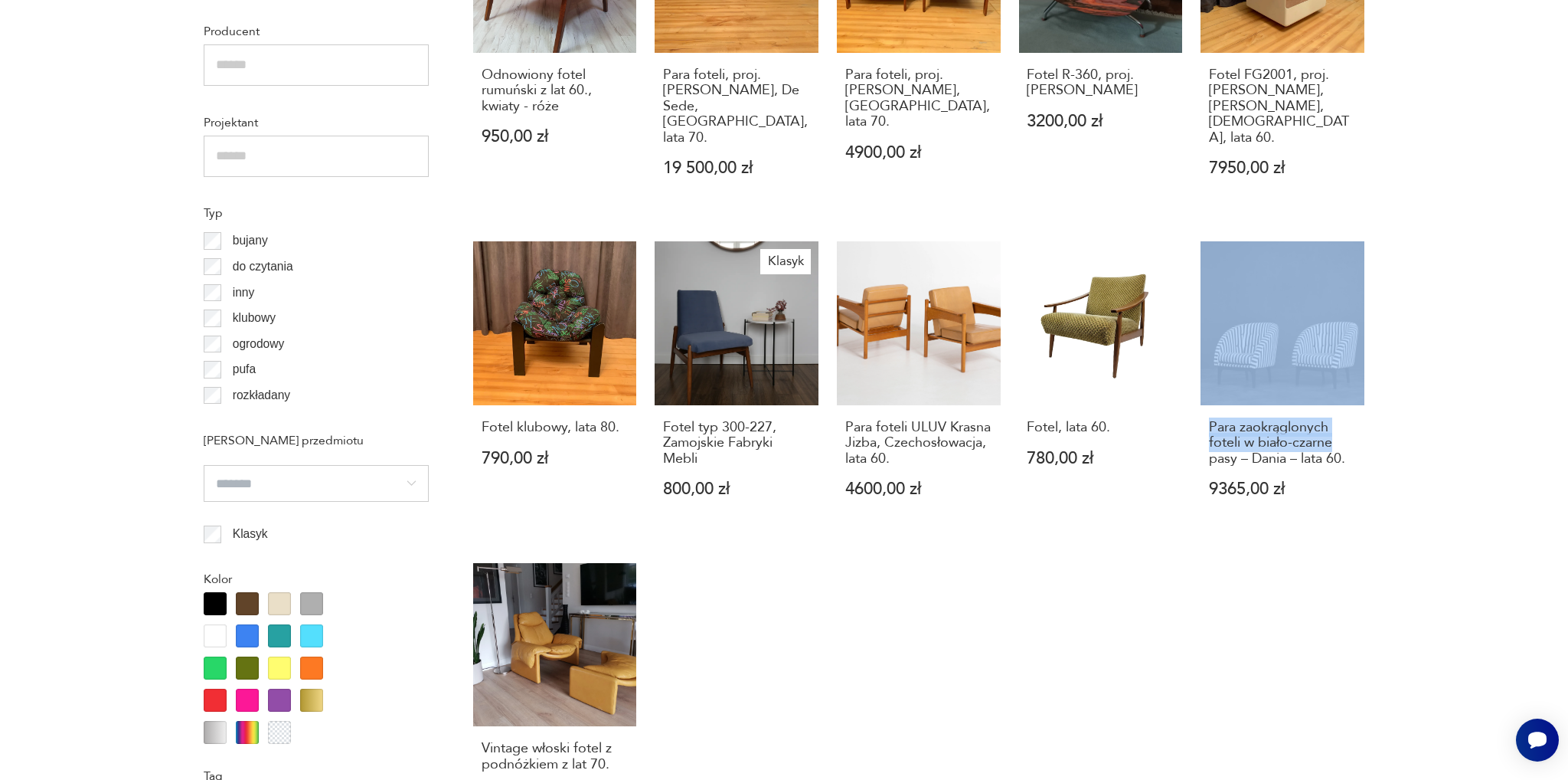
click at [1442, 255] on section "Filtruj produkty Cena MIN MAX OK Promocja Datowanie OK Kraj pochodzenia Dania (…" at bounding box center [784, 618] width 1568 height 2339
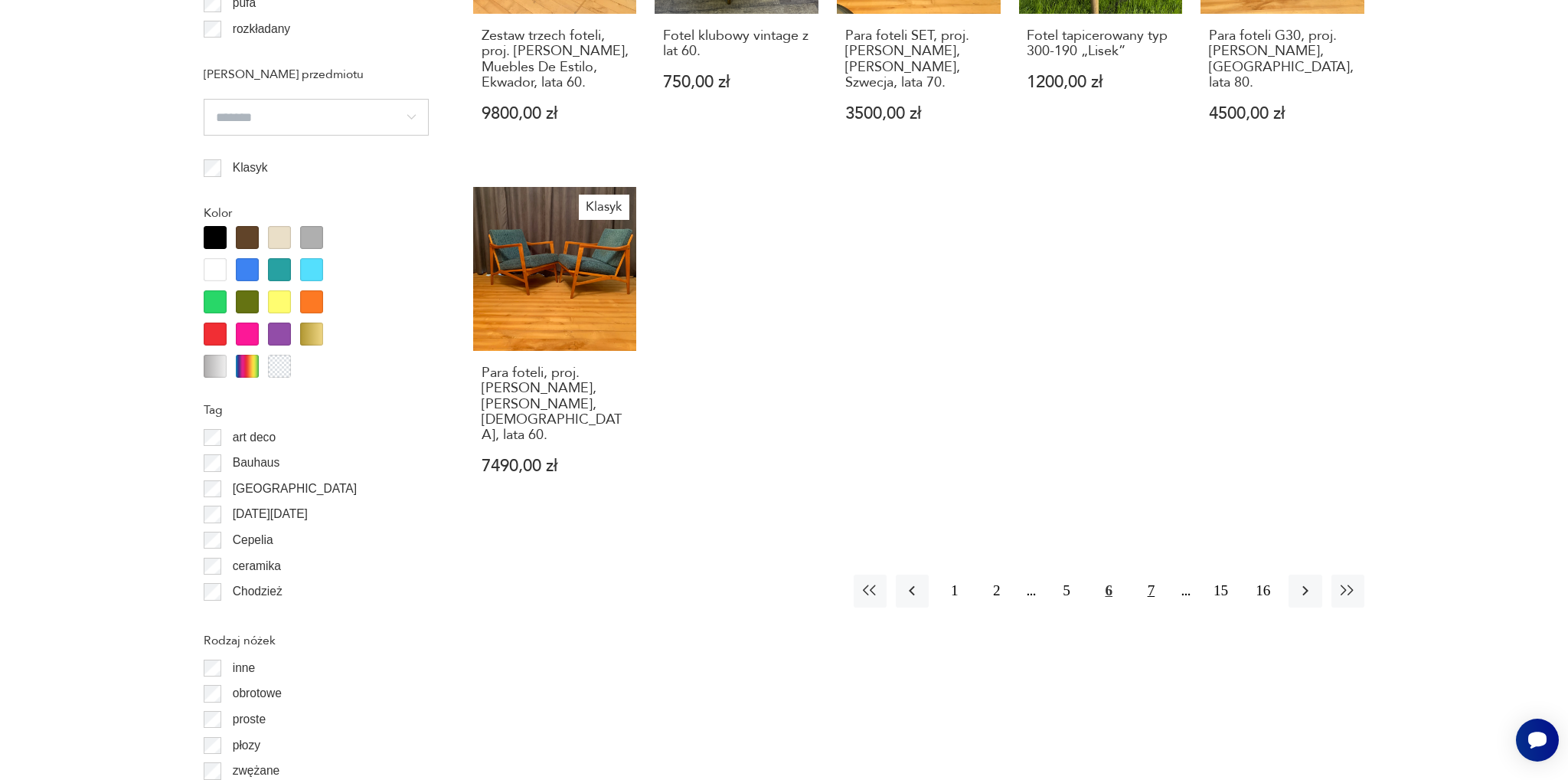
click at [1155, 575] on button "7" at bounding box center [1151, 591] width 33 height 33
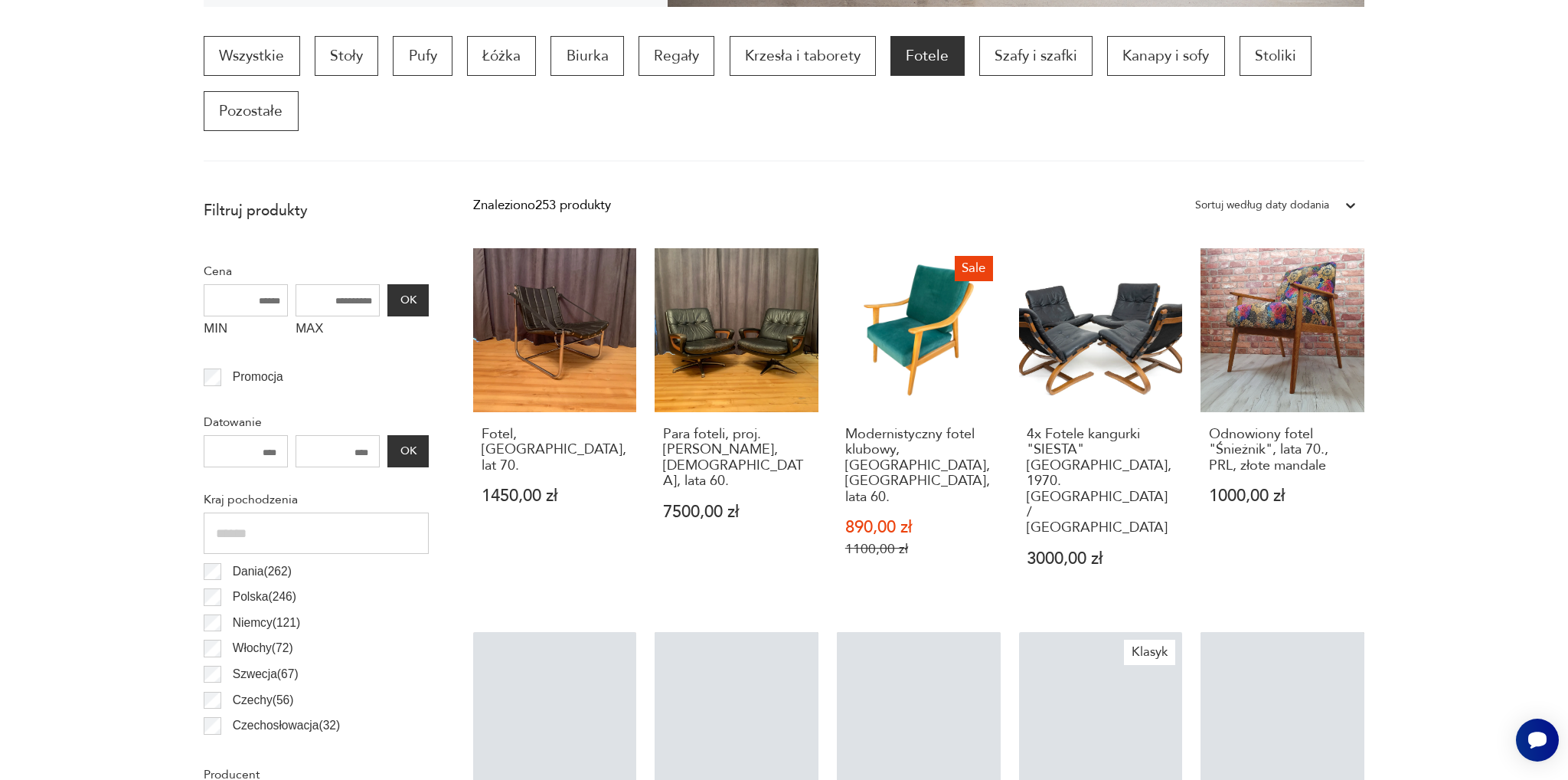
scroll to position [509, 0]
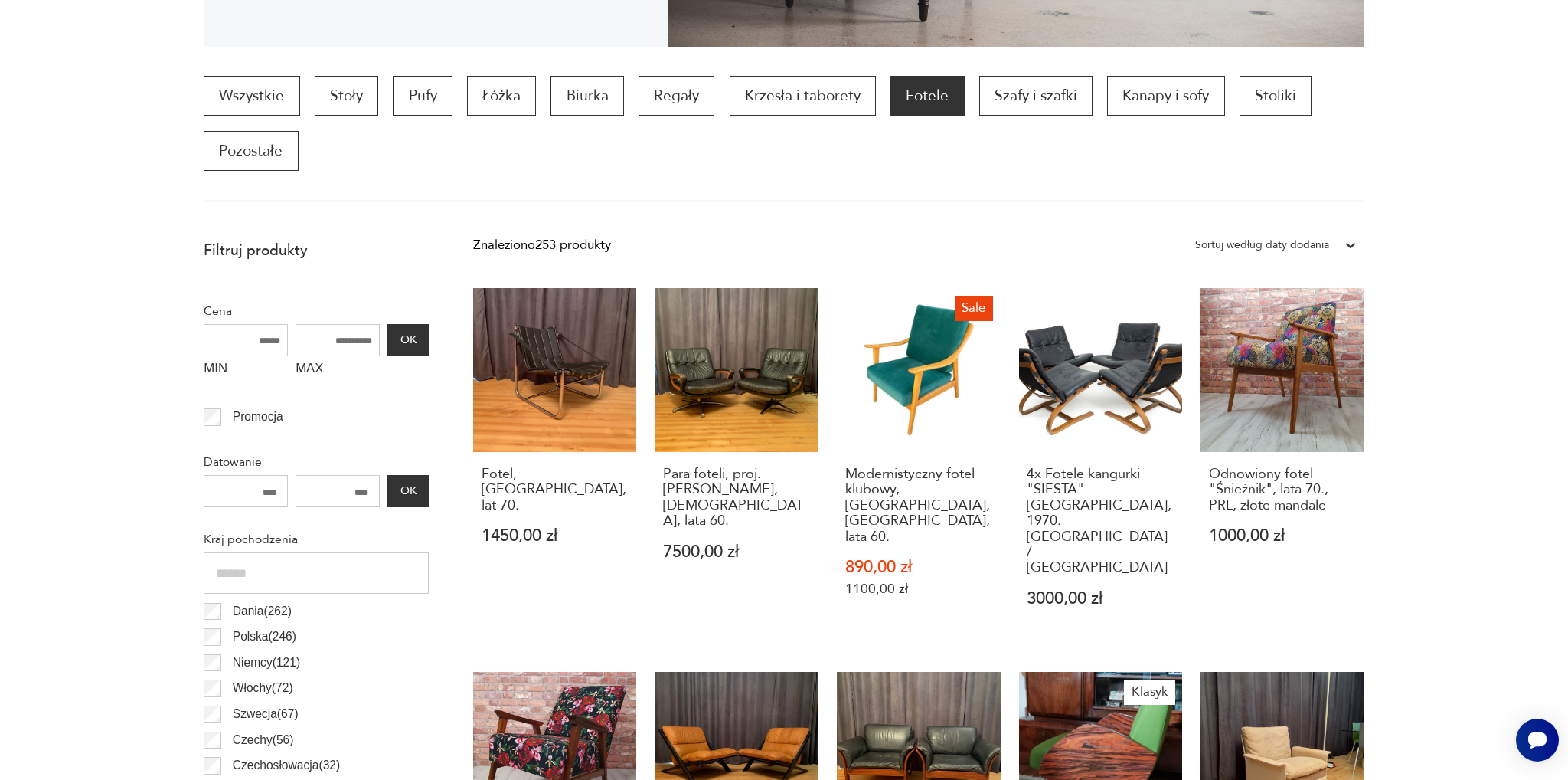
click at [1406, 175] on section "Wszystkie Stoły Pufy Łóżka Biurka Regały Krzesła i taborety Fotele Szafy i szaf…" at bounding box center [784, 138] width 1568 height 126
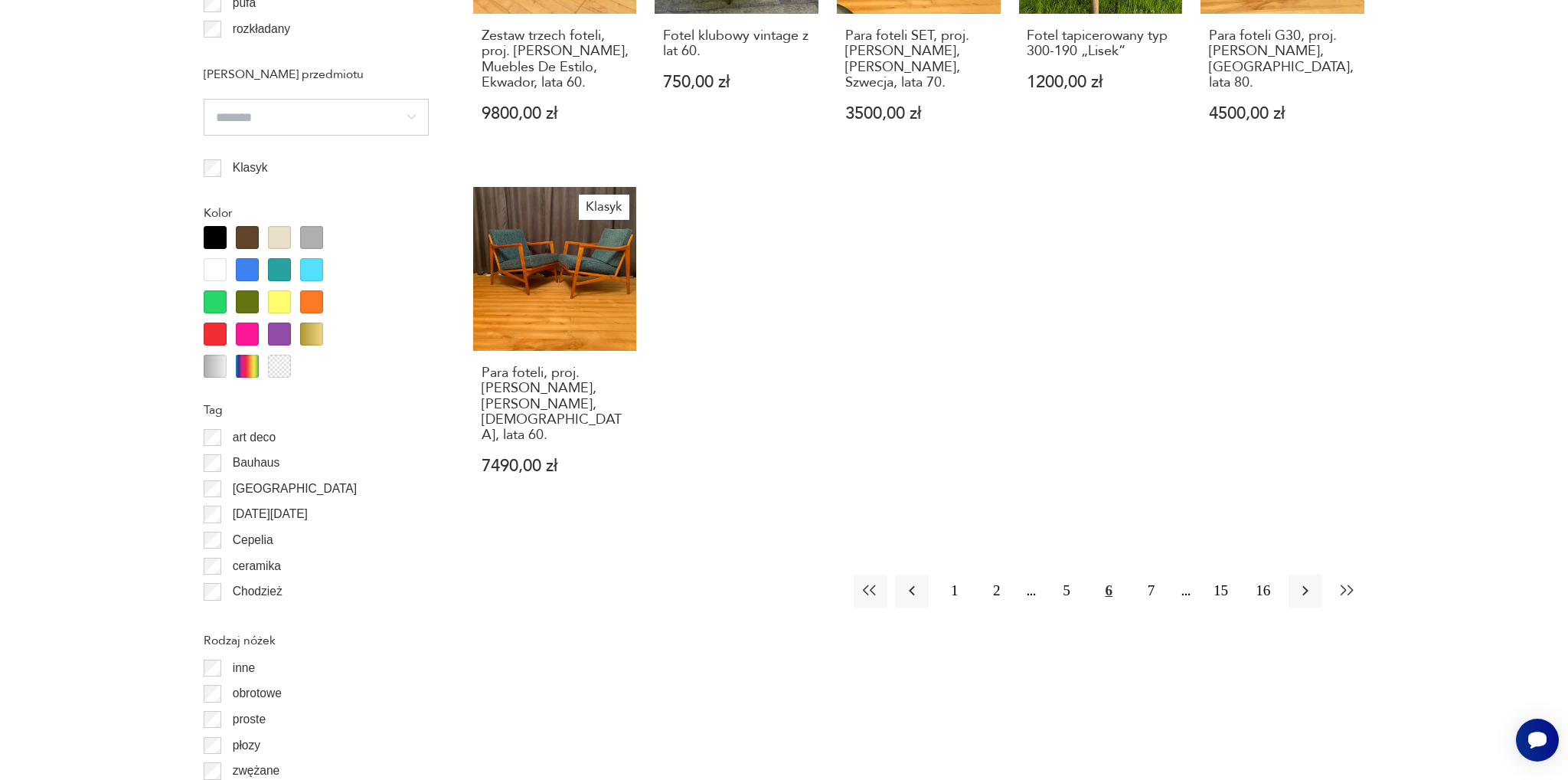
click at [1345, 585] on icon "button" at bounding box center [1346, 590] width 13 height 10
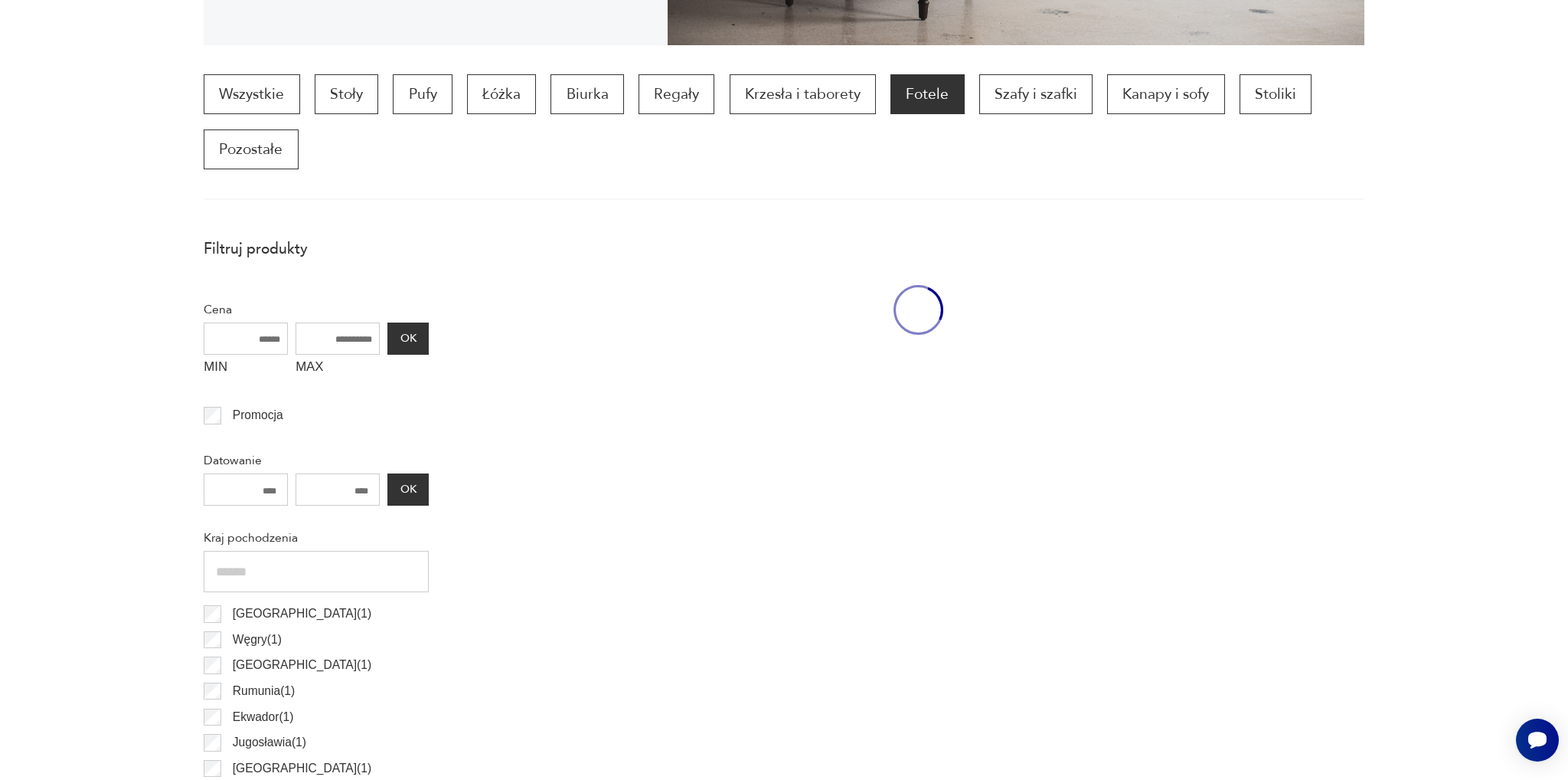
scroll to position [509, 0]
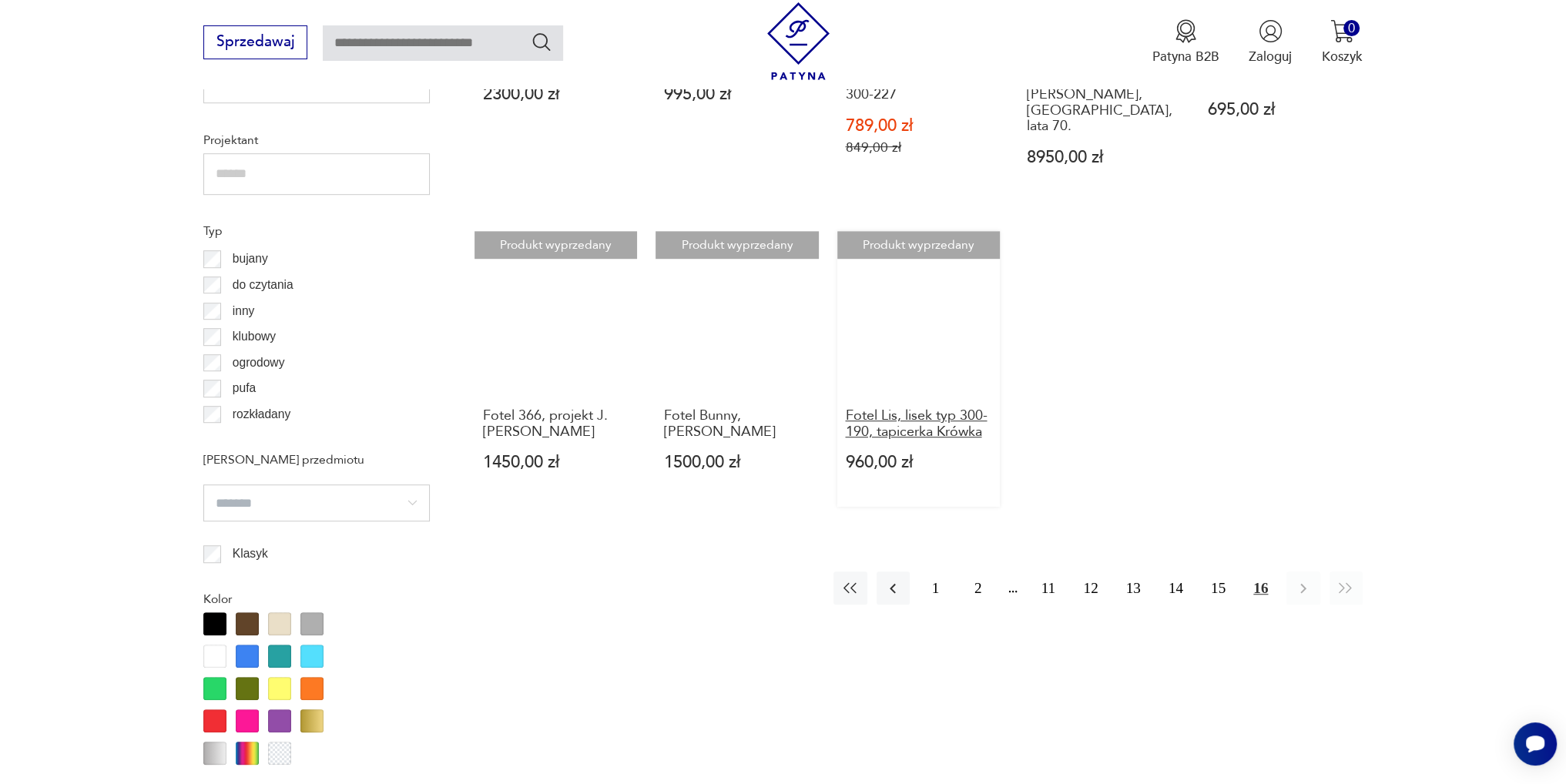
scroll to position [1358, 0]
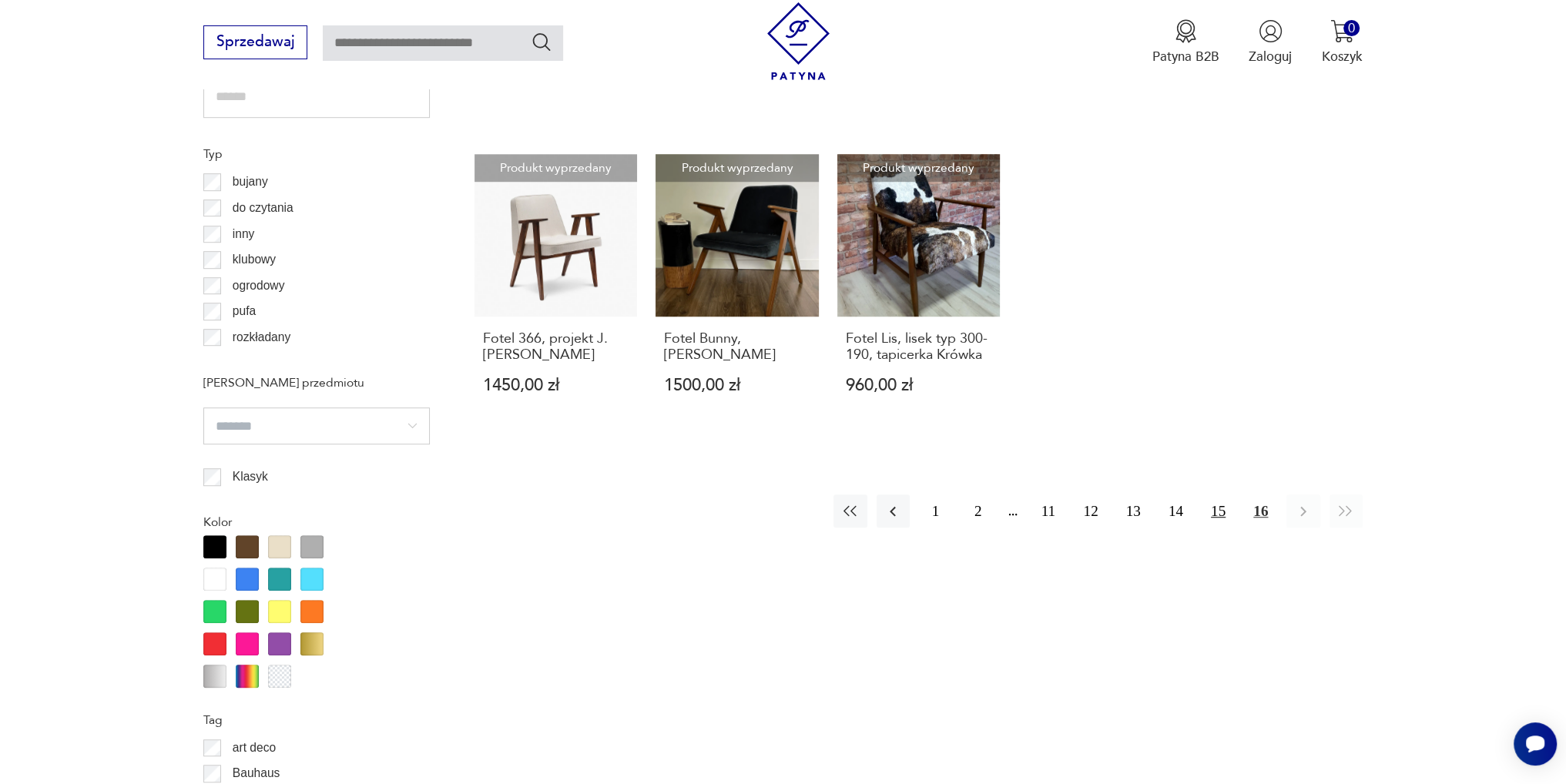
click at [1213, 494] on button "15" at bounding box center [1218, 510] width 33 height 33
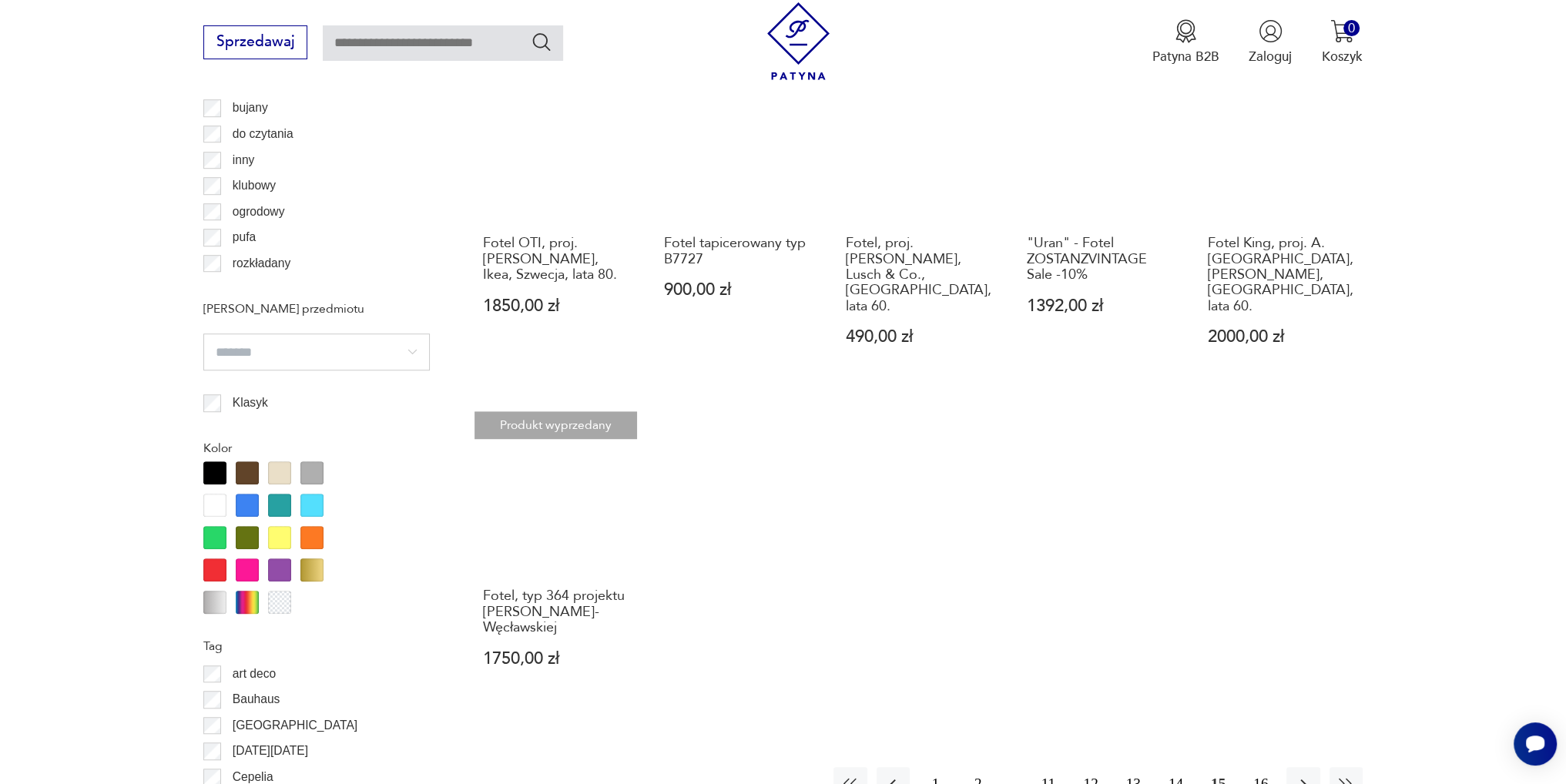
scroll to position [1435, 0]
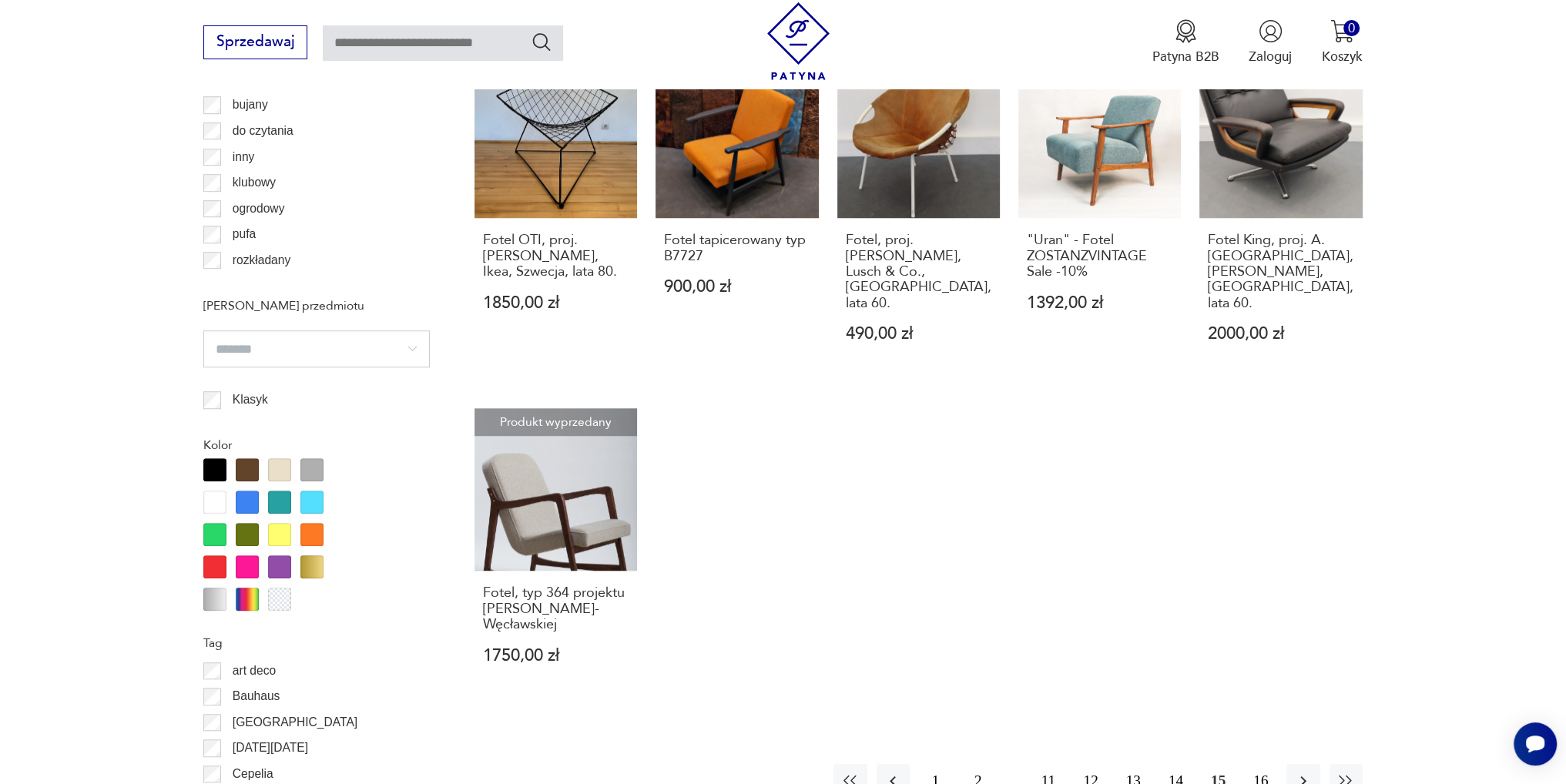
click at [1180, 764] on button "14" at bounding box center [1176, 781] width 33 height 33
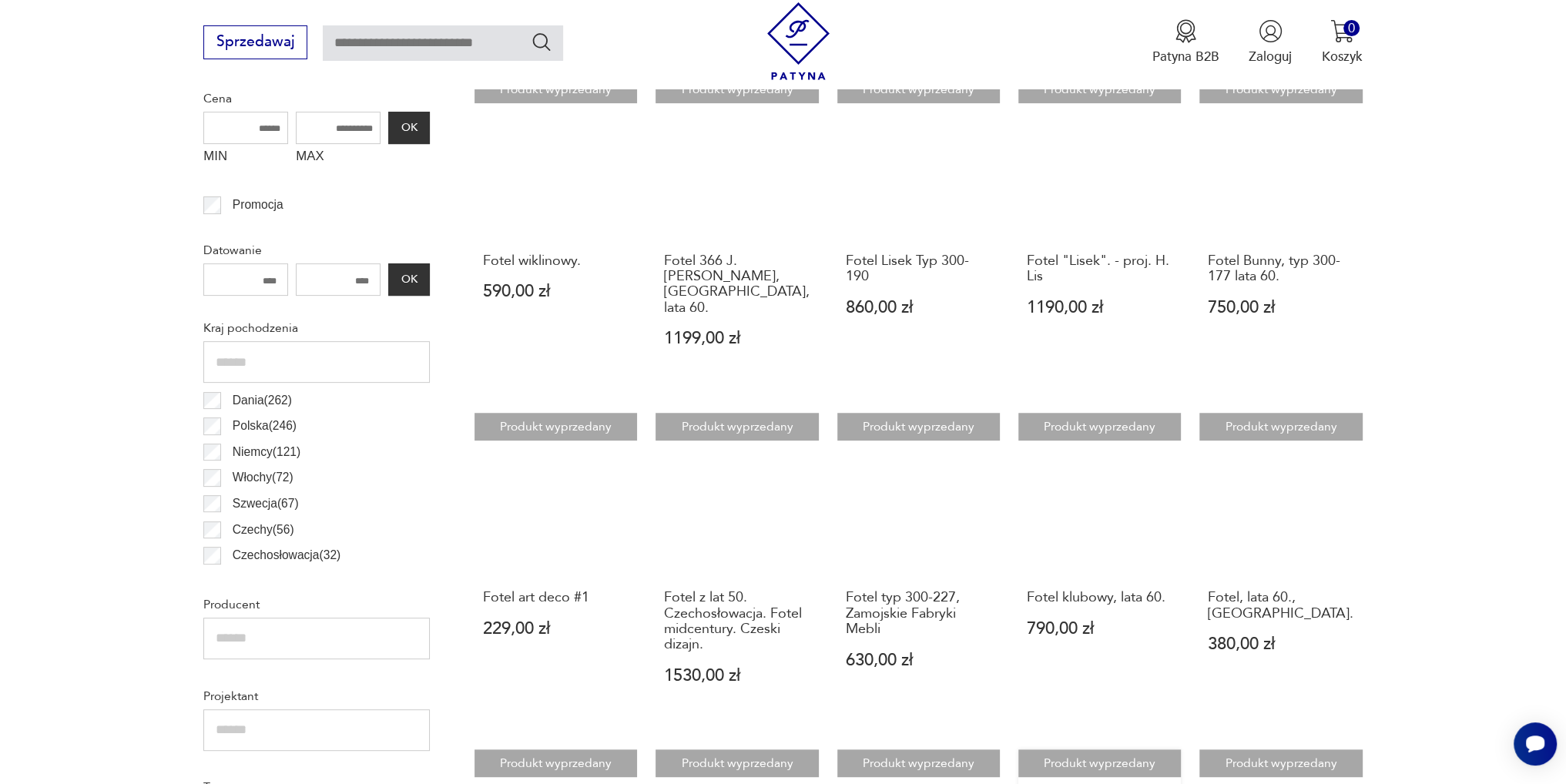
scroll to position [819, 0]
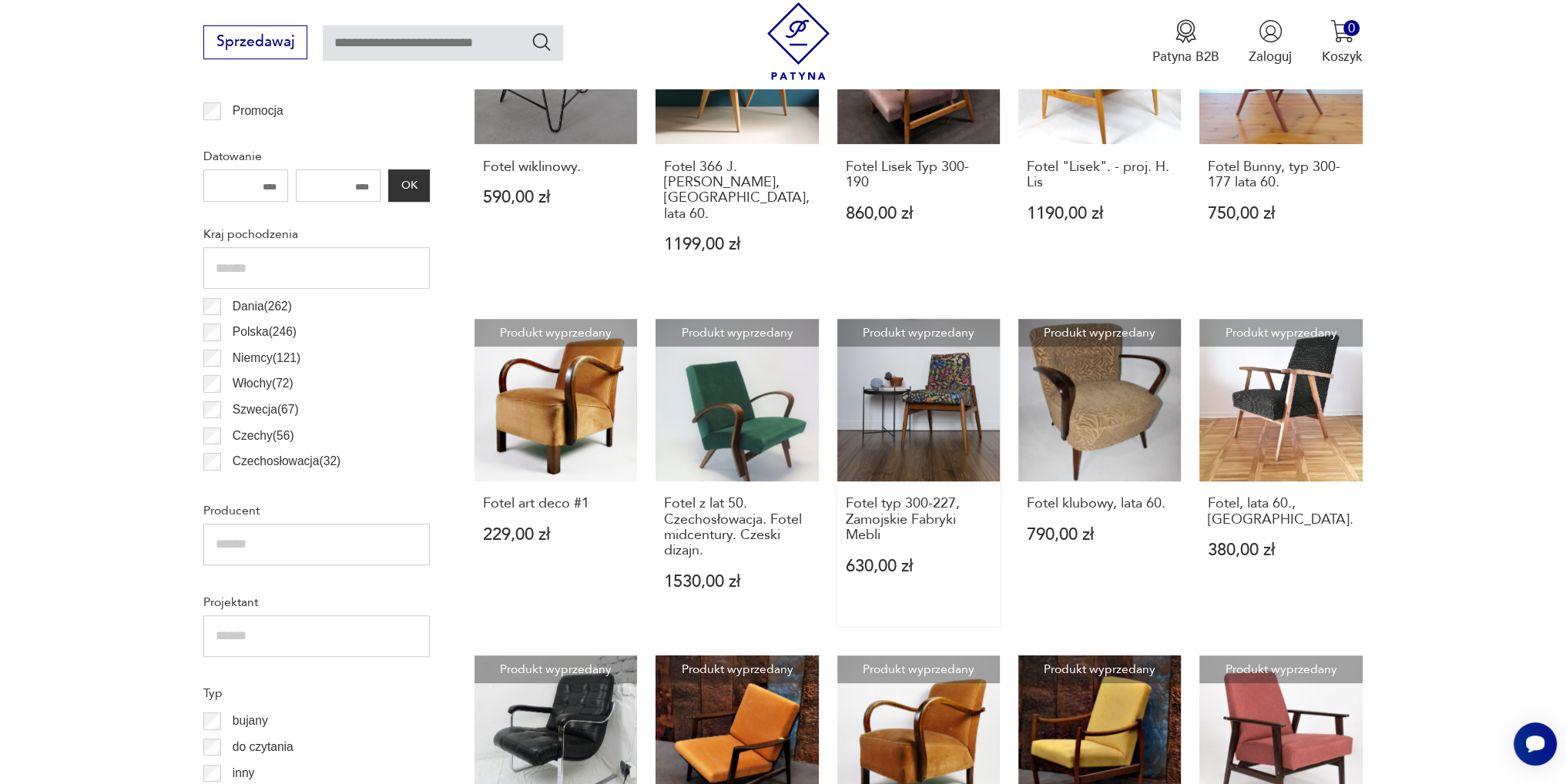
click at [948, 375] on link "Produkt wyprzedany Fotel typ 300-227, Zamojskie Fabryki Mebli 630,00 zł" at bounding box center [919, 472] width 162 height 308
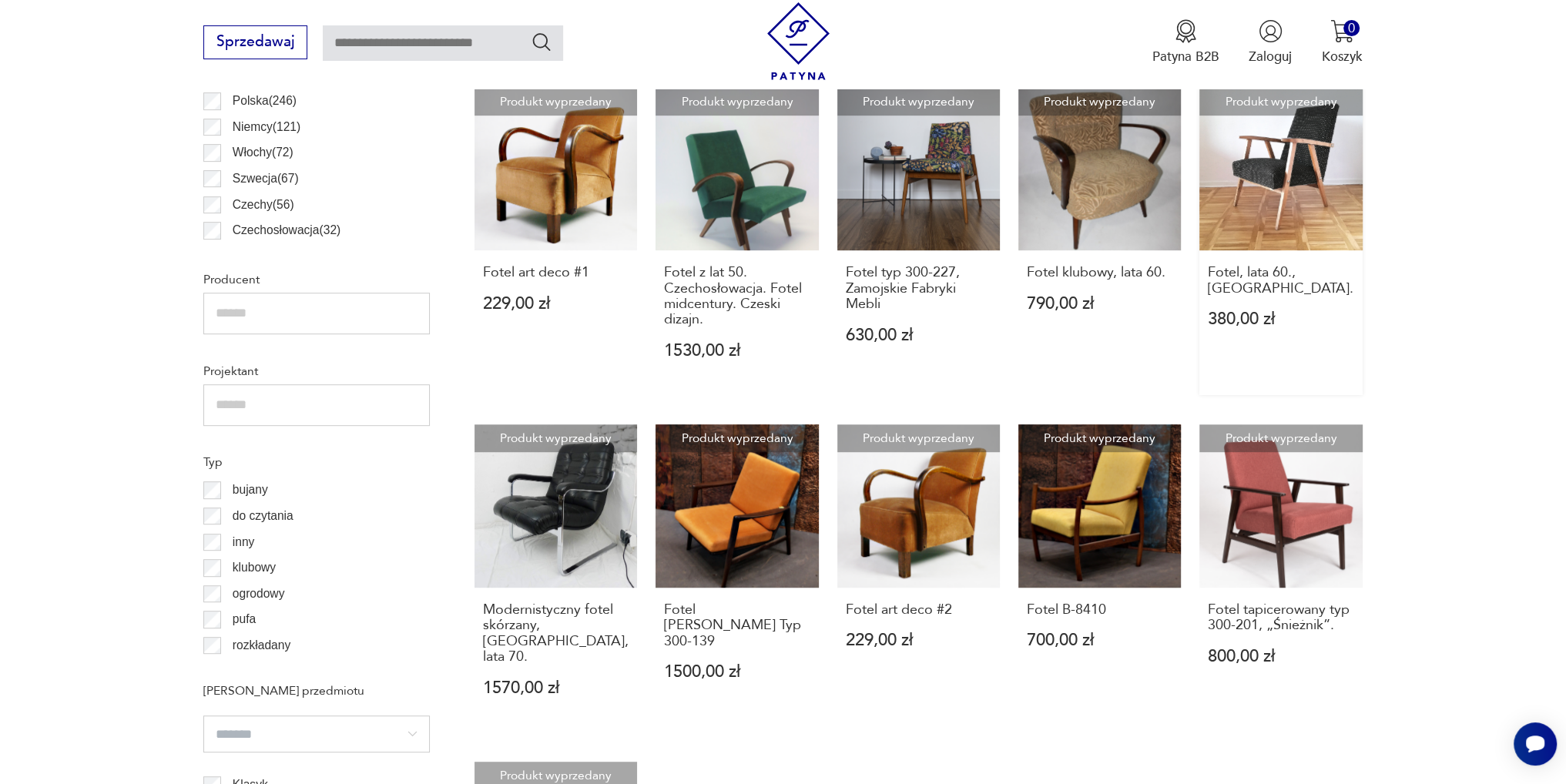
scroll to position [819, 0]
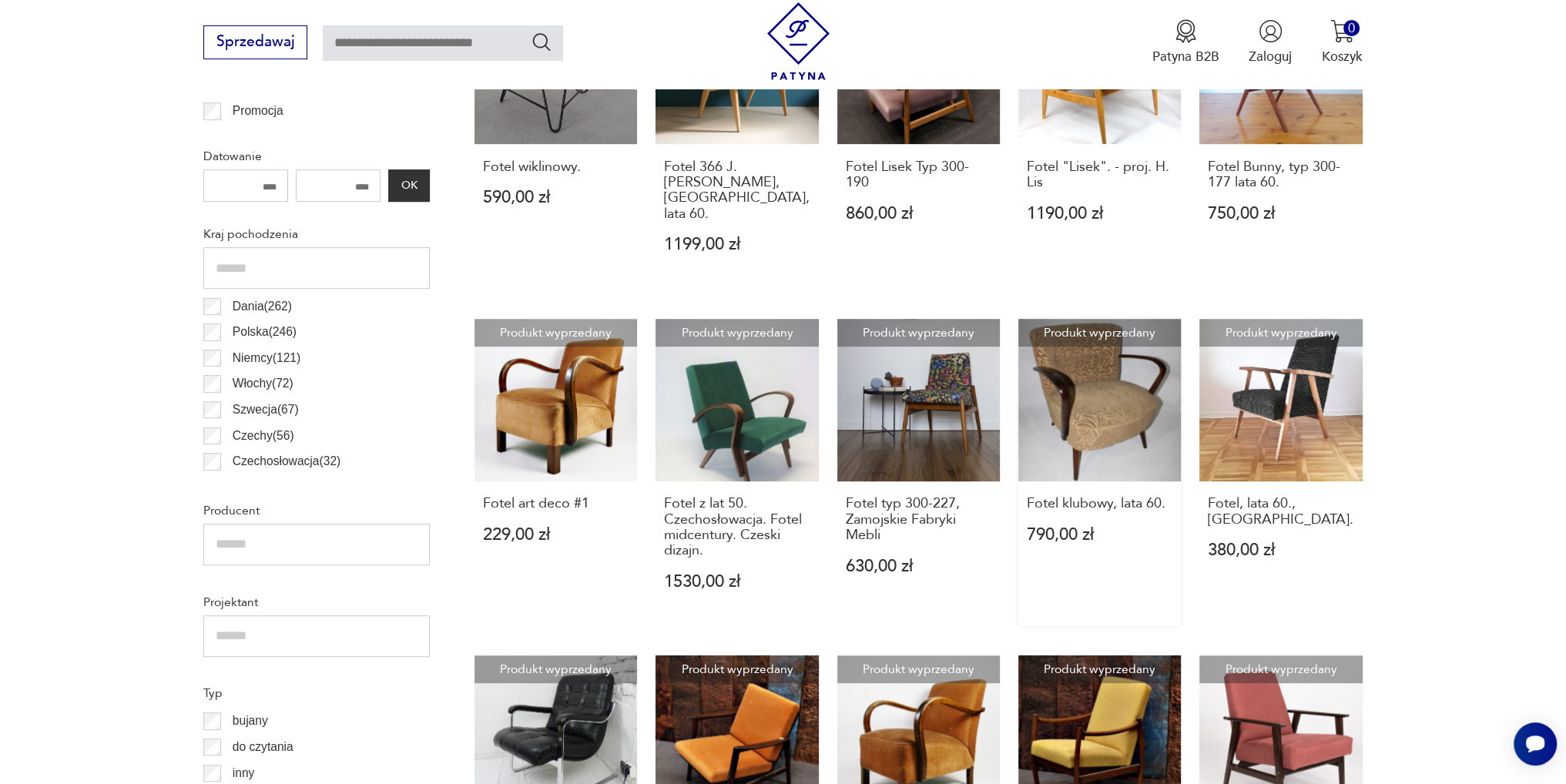
click at [1101, 395] on link "Produkt wyprzedany Fotel klubowy, lata 60. 790,00 zł" at bounding box center [1099, 472] width 162 height 308
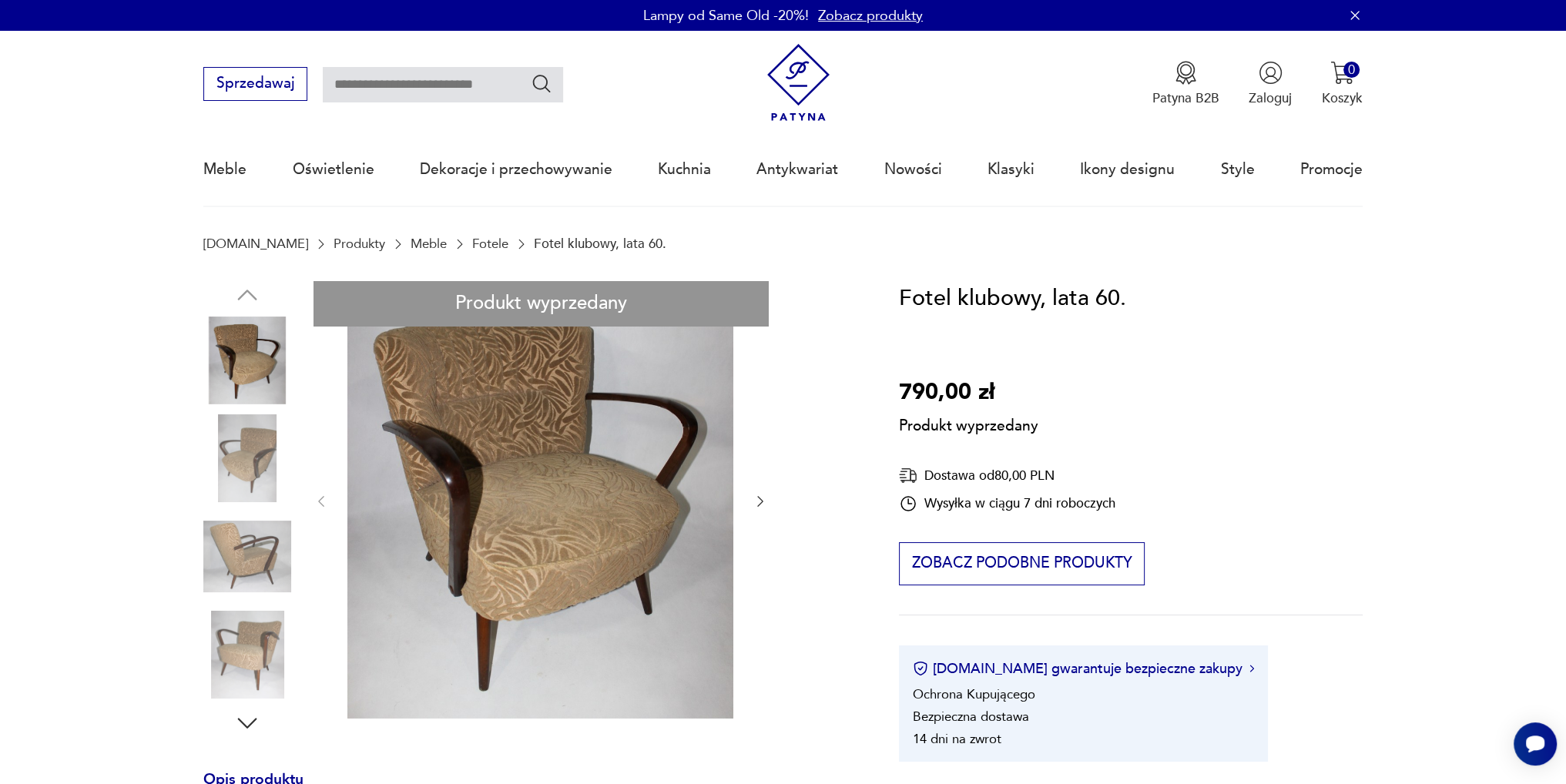
click at [317, 500] on div "Produkt wyprzedany Opis produktu Fotel klubowy pochodzący z lat 60. Zachowany w…" at bounding box center [528, 795] width 651 height 1029
click at [758, 501] on div "Produkt wyprzedany Opis produktu Fotel klubowy pochodzący z lat 60. Zachowany w…" at bounding box center [528, 795] width 651 height 1029
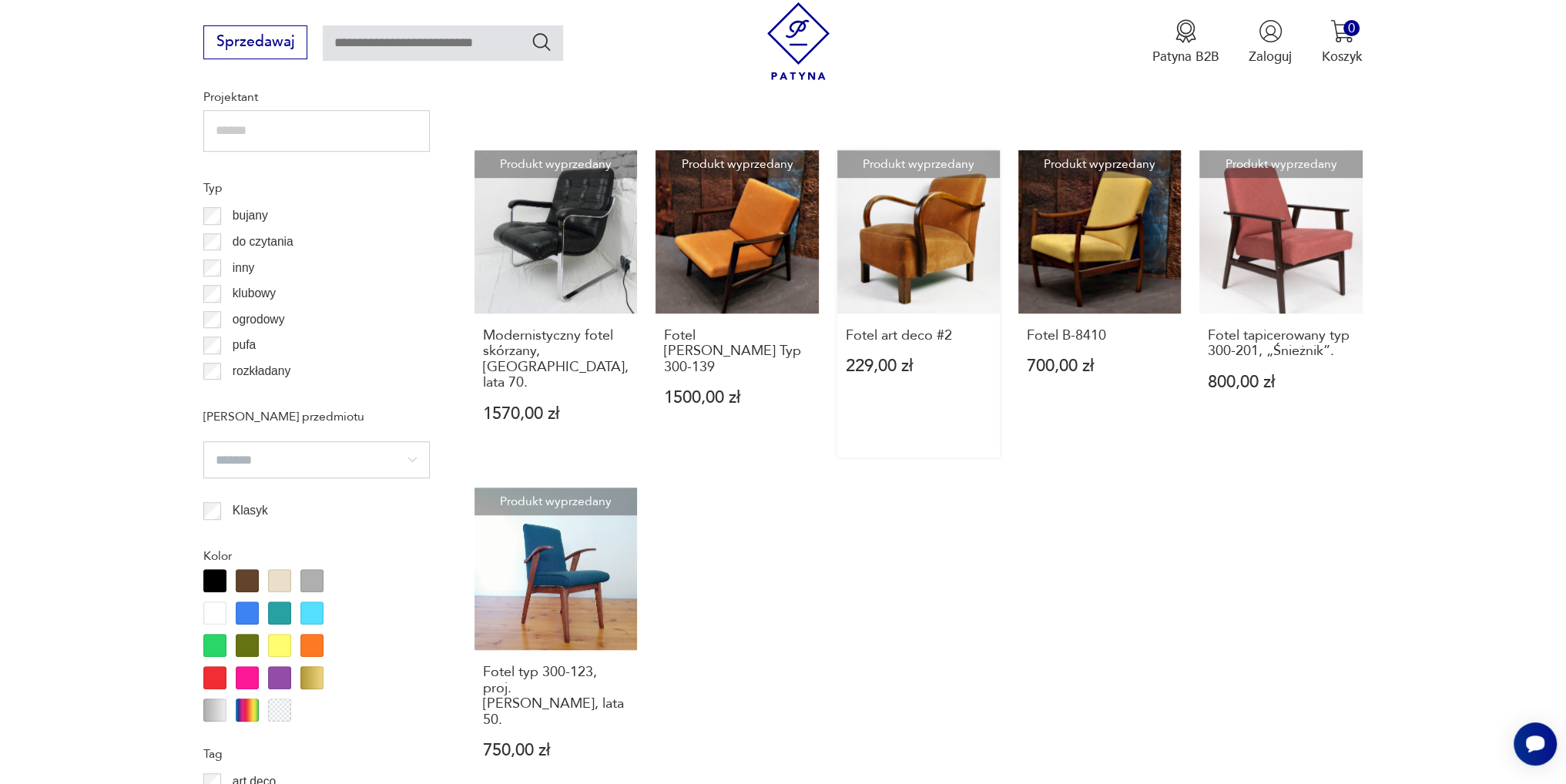
scroll to position [1589, 0]
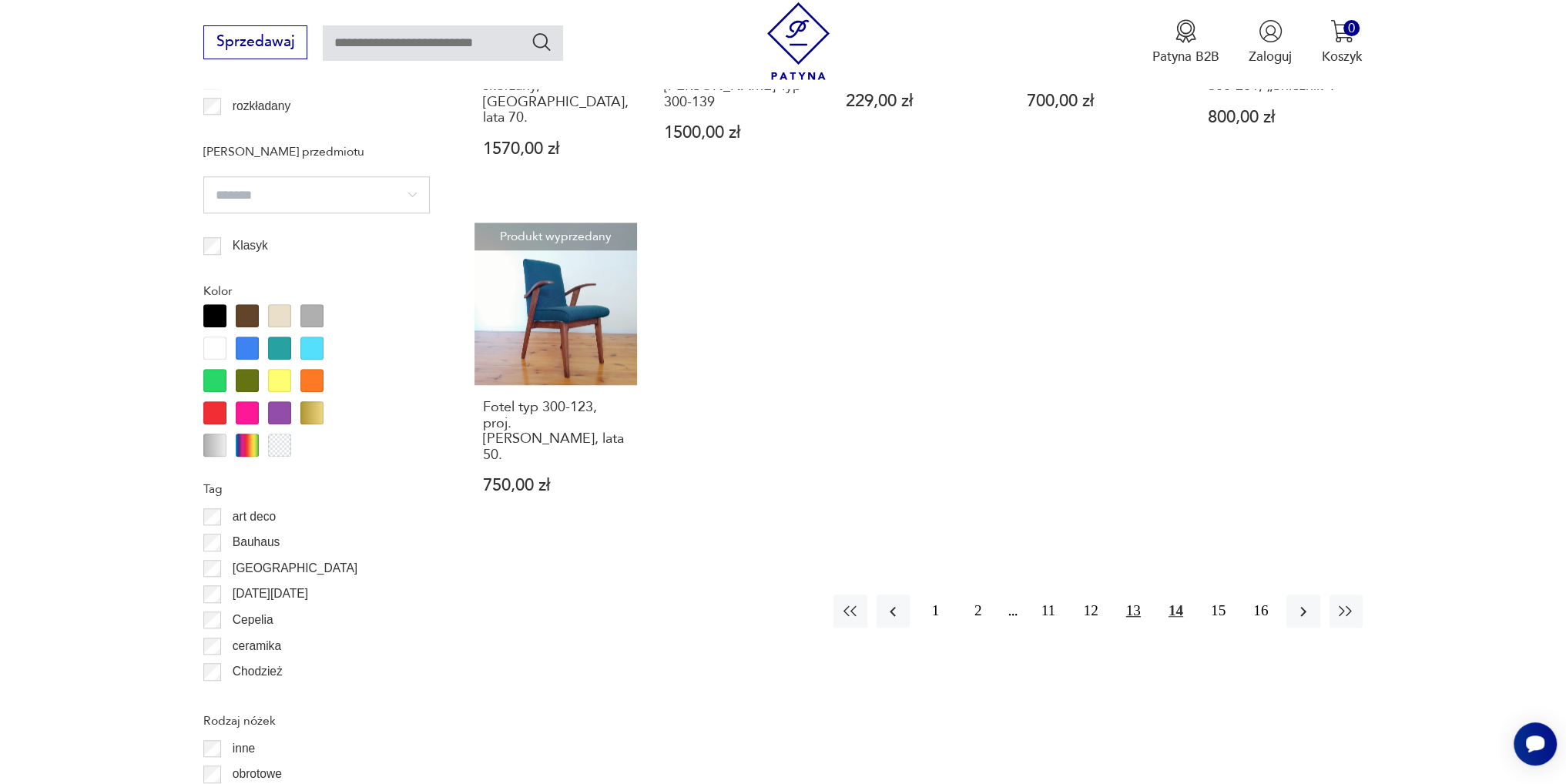
click at [1132, 594] on button "13" at bounding box center [1133, 611] width 33 height 33
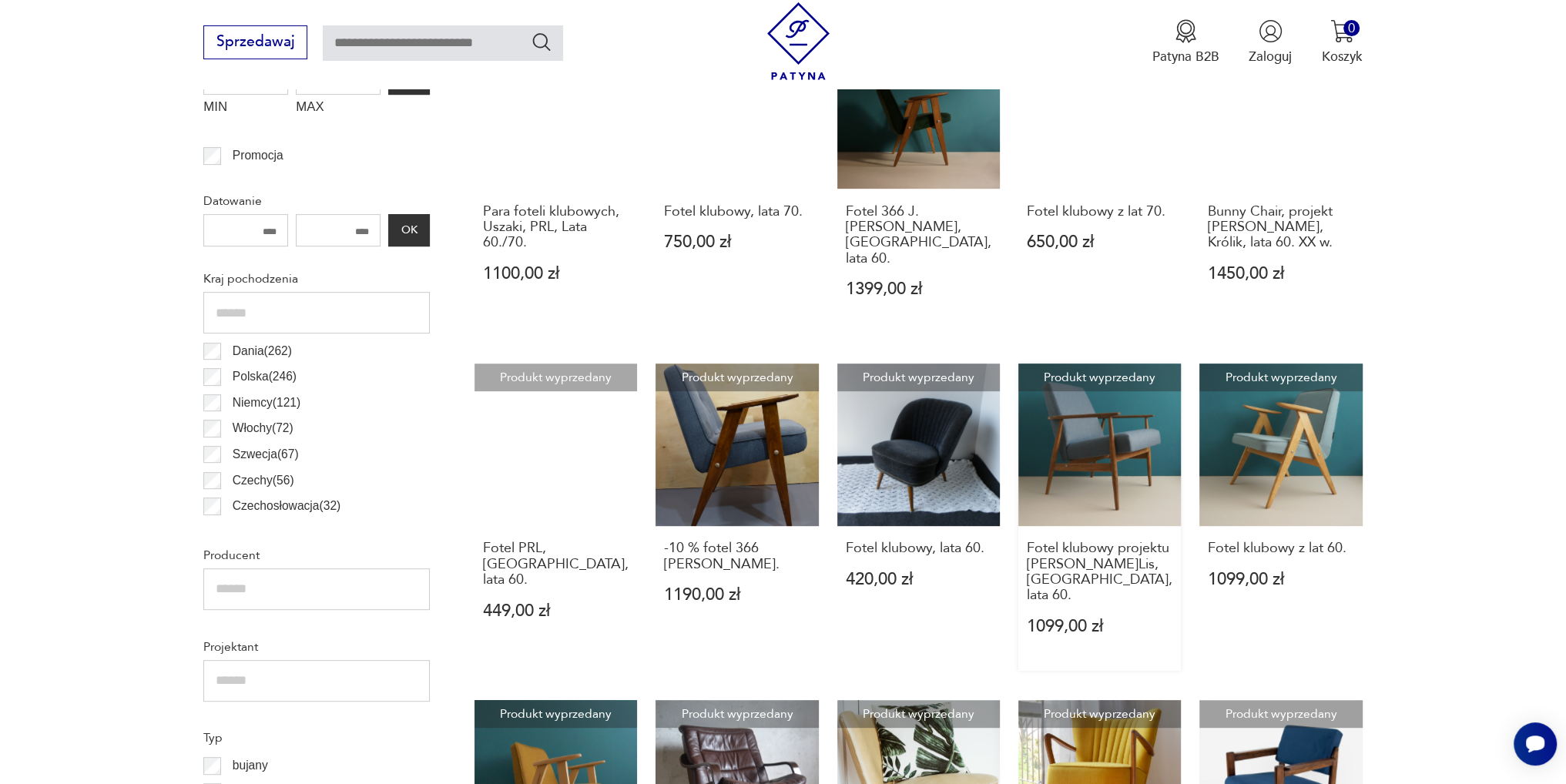
scroll to position [819, 0]
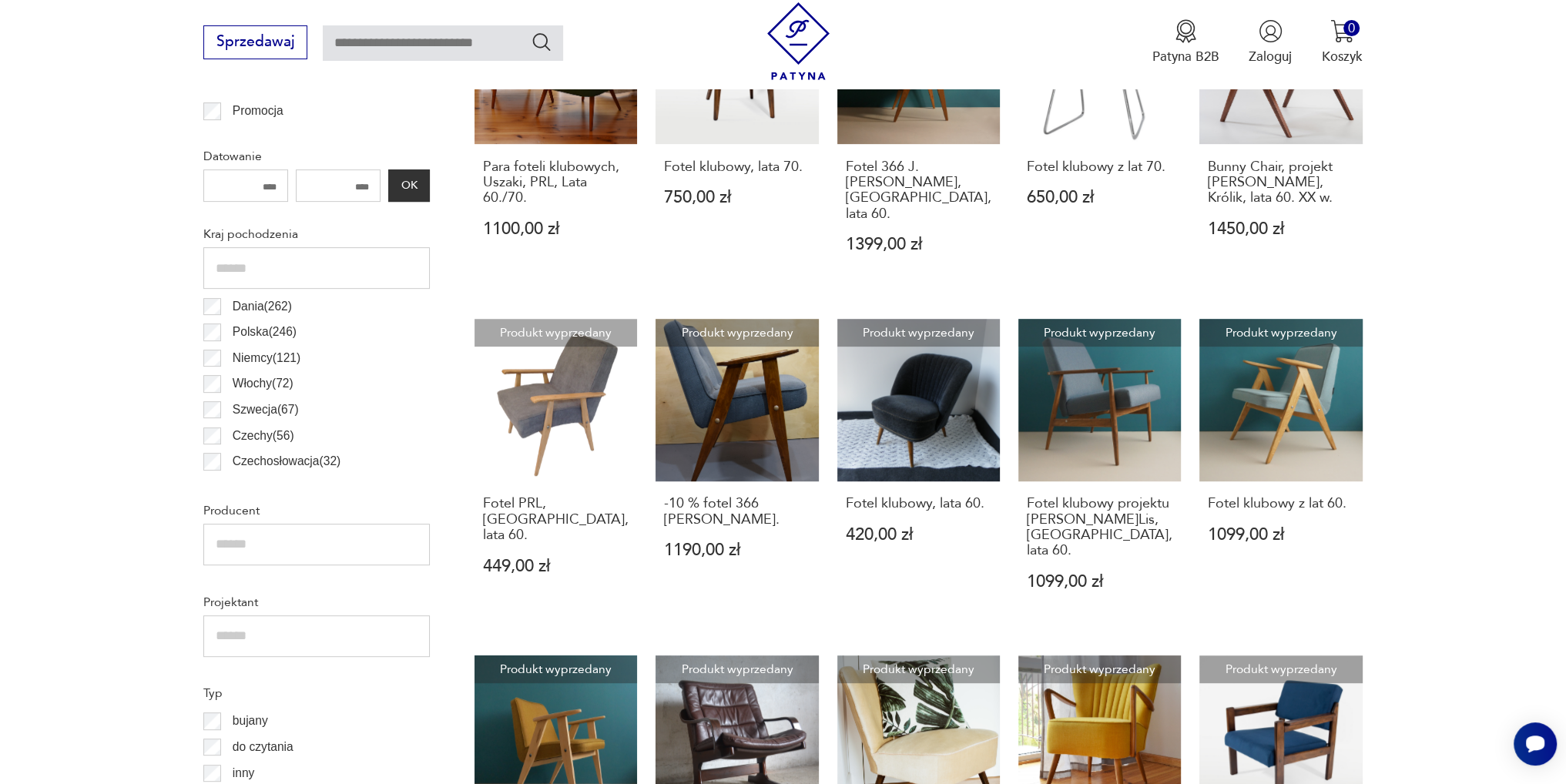
click at [732, 380] on link "Produkt wyprzedany -10 % fotel 366 Chierowski. 1190,00 zł" at bounding box center [736, 472] width 162 height 308
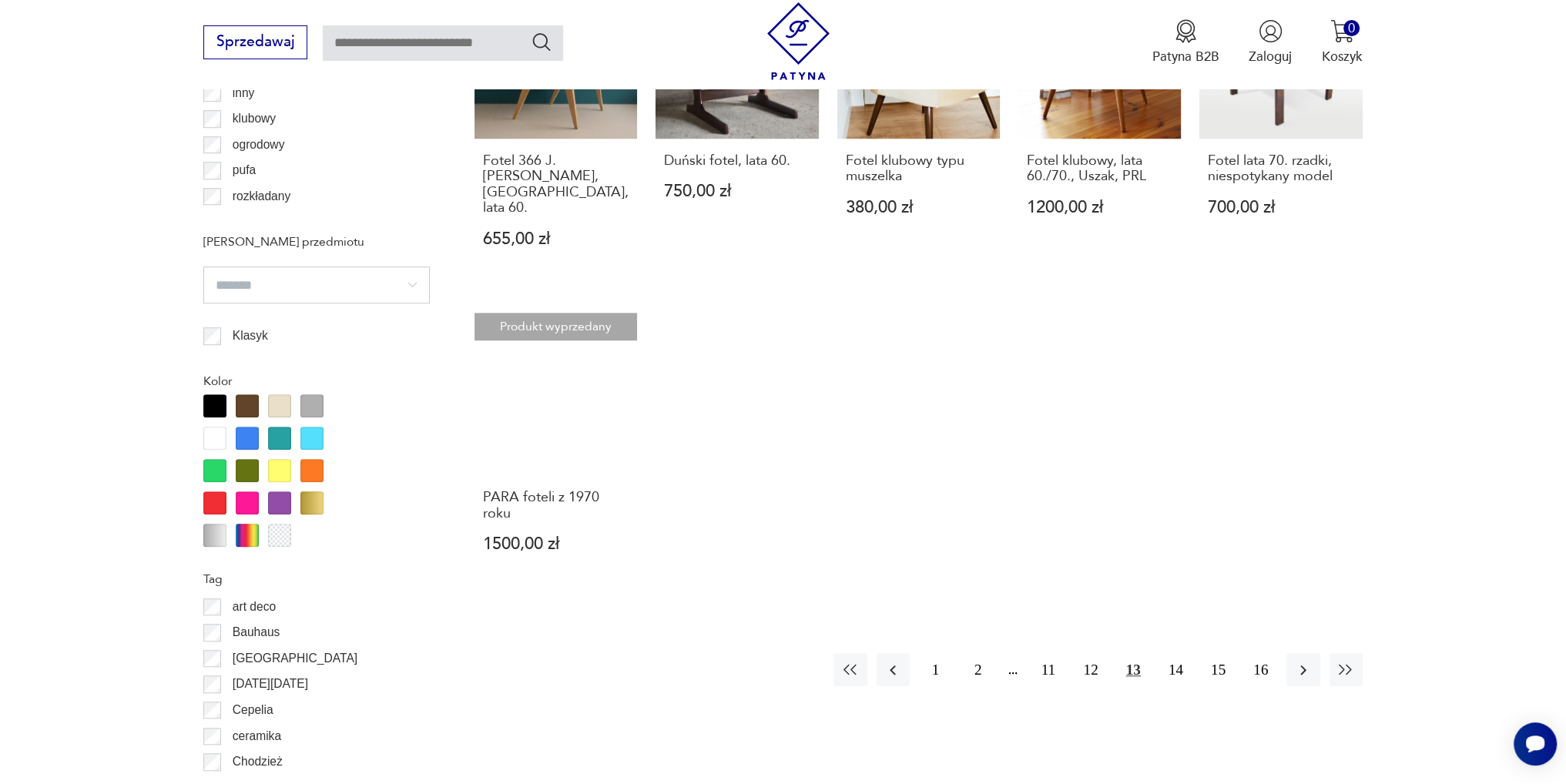
scroll to position [1512, 0]
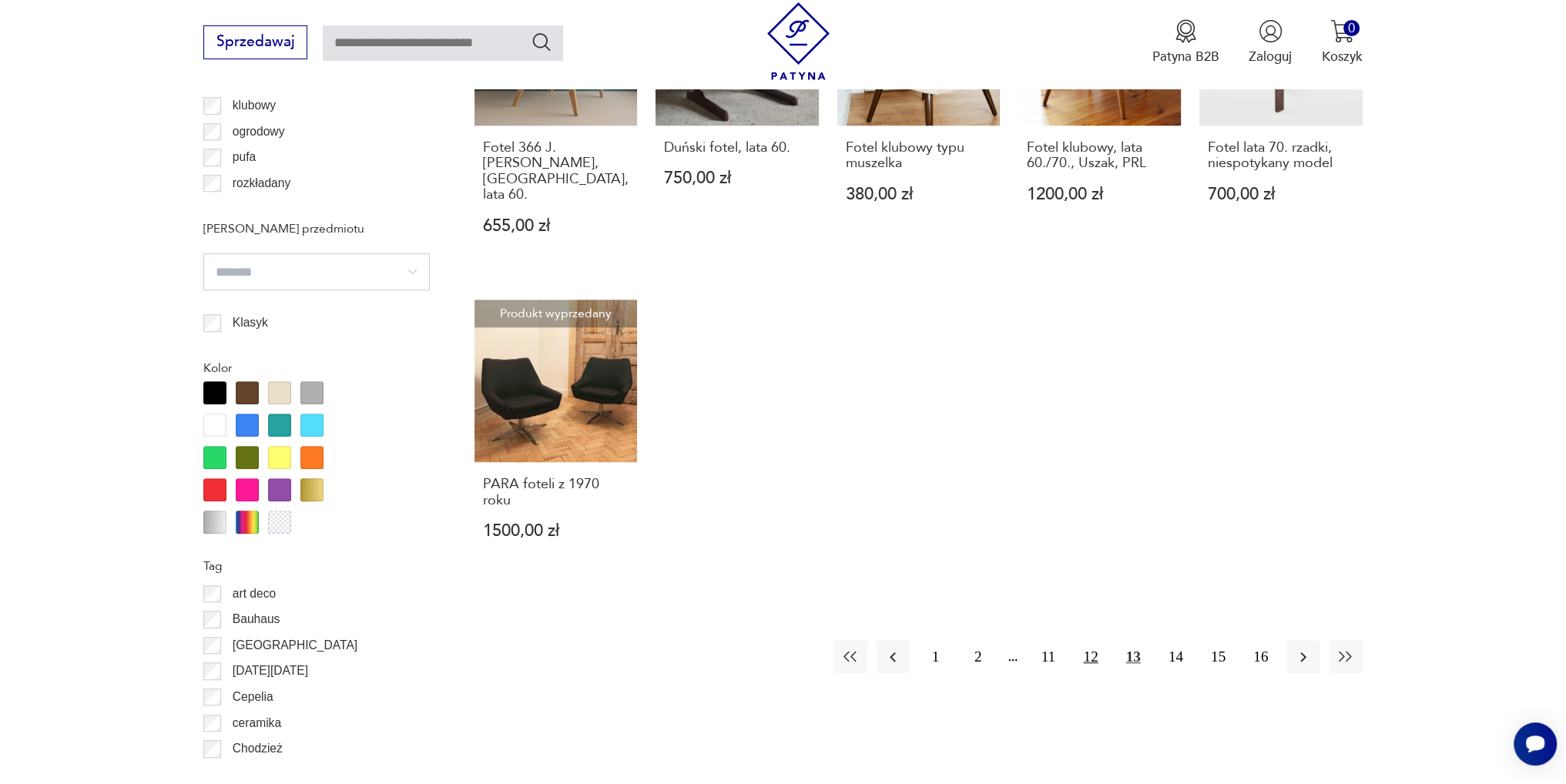
click at [1092, 639] on button "12" at bounding box center [1090, 656] width 33 height 33
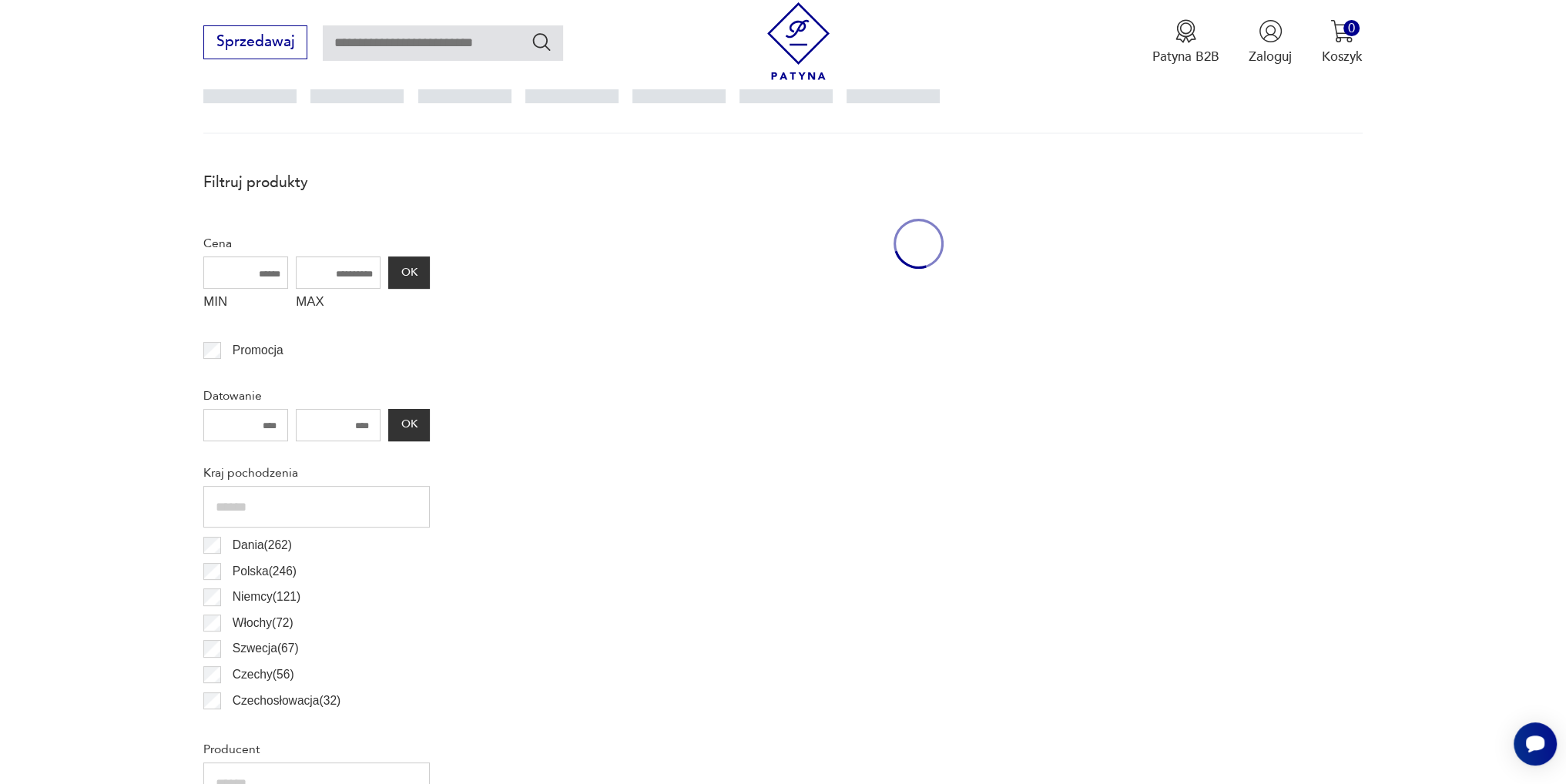
scroll to position [511, 0]
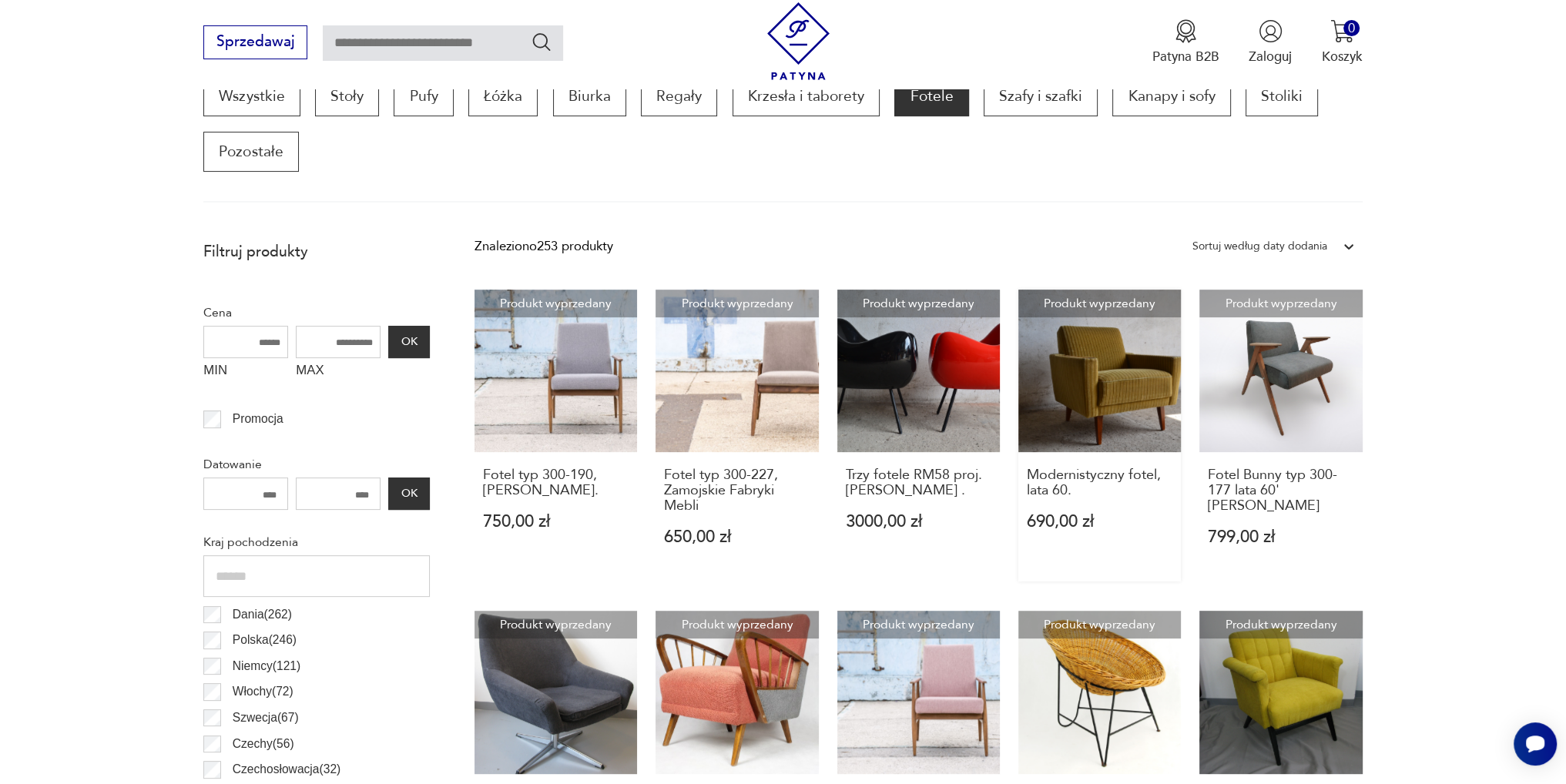
click at [1129, 381] on link "Produkt wyprzedany Modernistyczny fotel, lata 60. 690,00 zł" at bounding box center [1099, 435] width 162 height 292
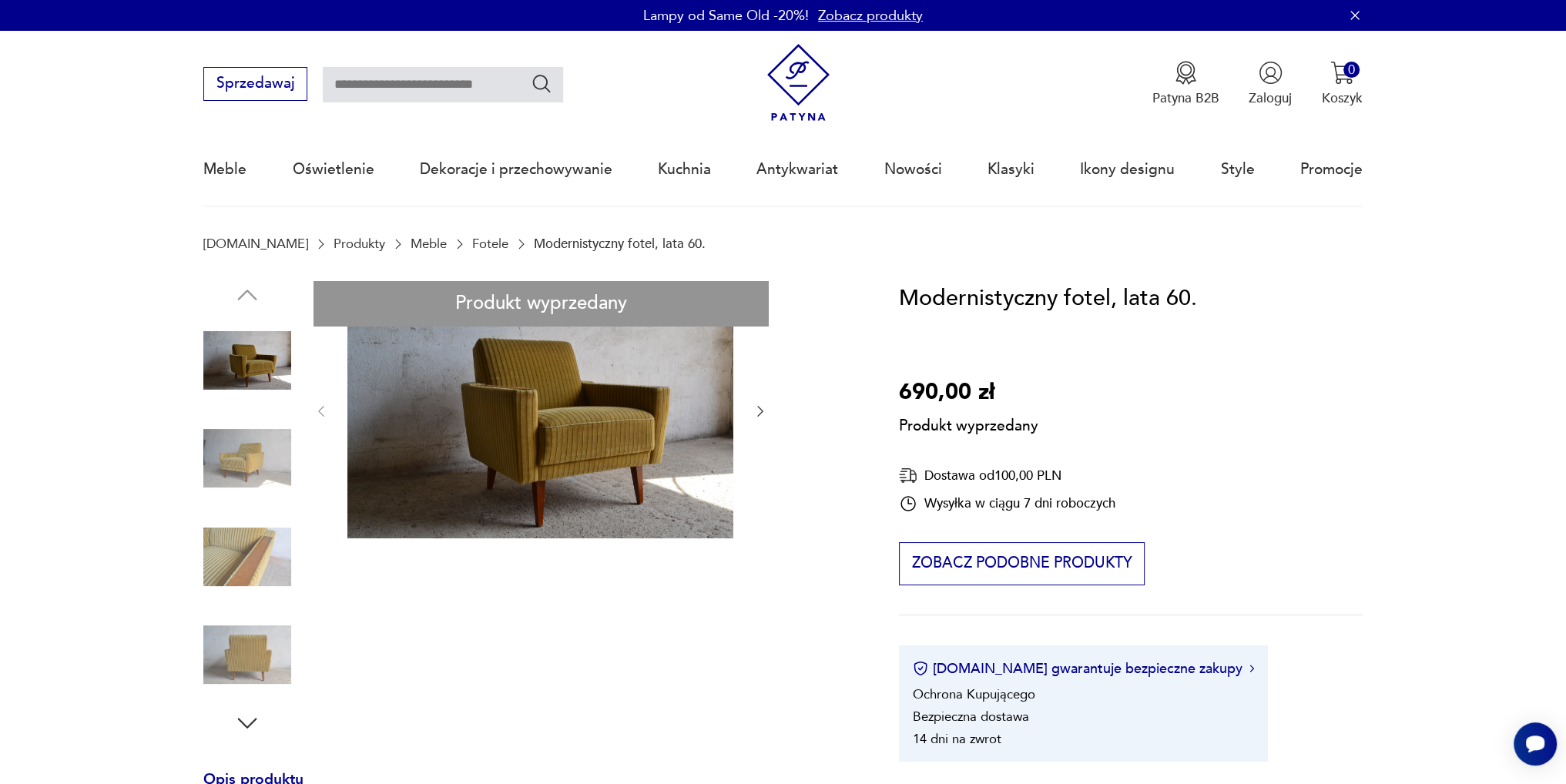
click at [763, 412] on div "Produkt wyprzedany Opis produktu Modernistyczny fotel z lat 60 . W pełni orygin…" at bounding box center [528, 787] width 651 height 1011
click at [756, 409] on div "Produkt wyprzedany Opis produktu Modernistyczny fotel z lat 60 . W pełni orygin…" at bounding box center [528, 787] width 651 height 1011
click at [236, 542] on div "Produkt wyprzedany Opis produktu Modernistyczny fotel z lat 60 . W pełni orygin…" at bounding box center [528, 787] width 651 height 1011
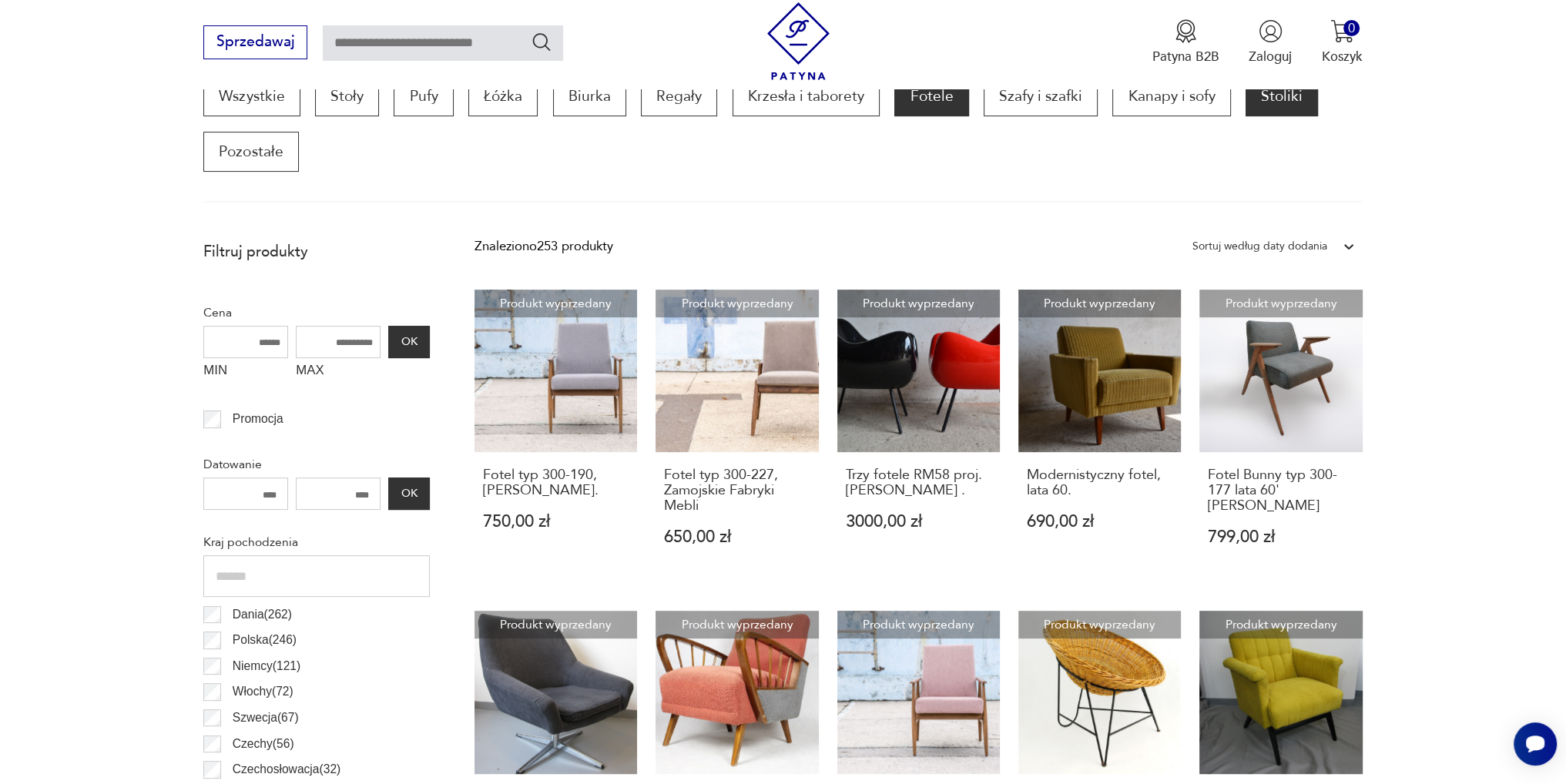
click at [1272, 93] on p "Stoliki" at bounding box center [1281, 96] width 72 height 40
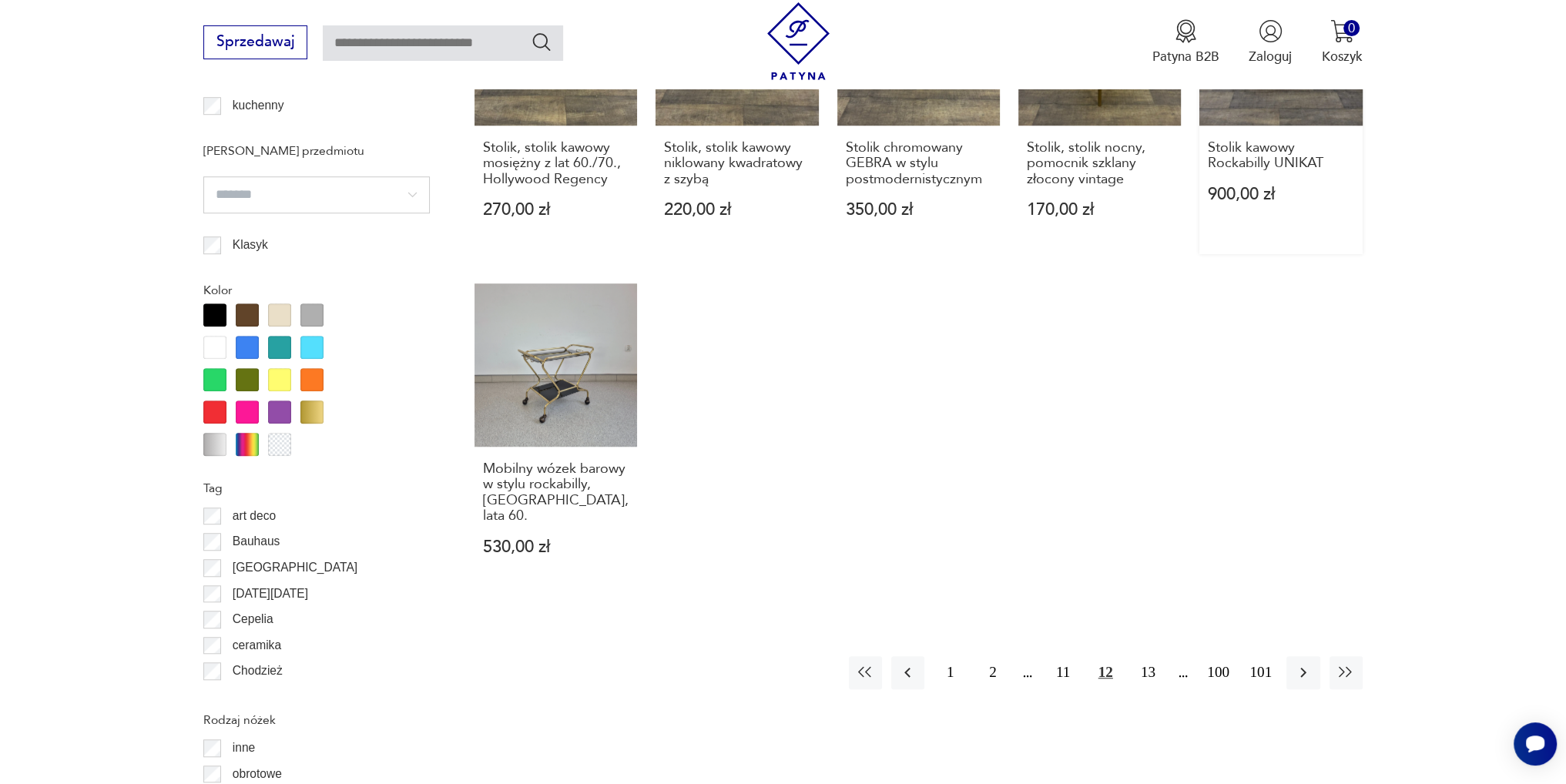
scroll to position [973, 0]
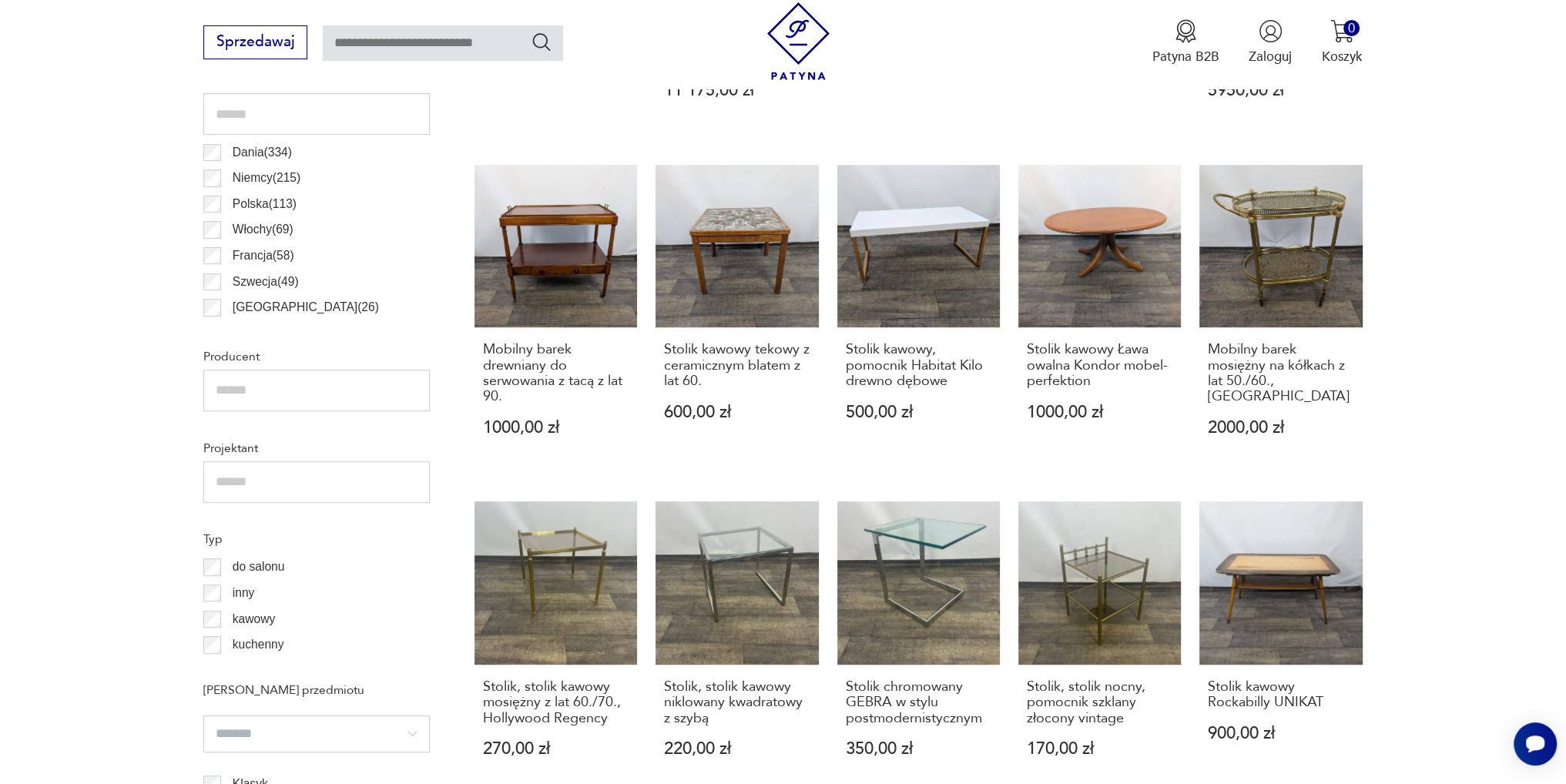
scroll to position [511, 0]
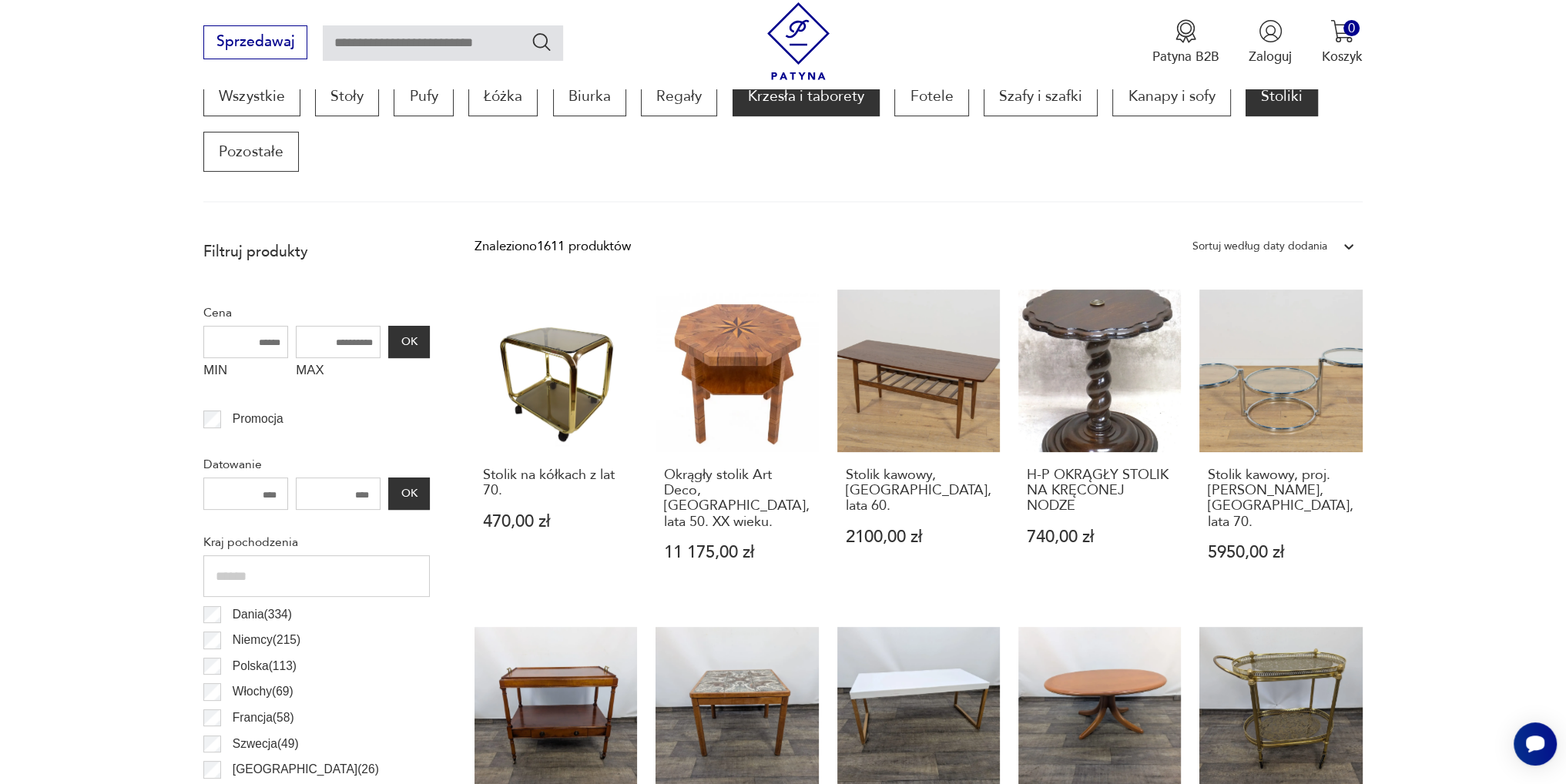
click at [811, 100] on p "Krzesła i taborety" at bounding box center [805, 96] width 147 height 40
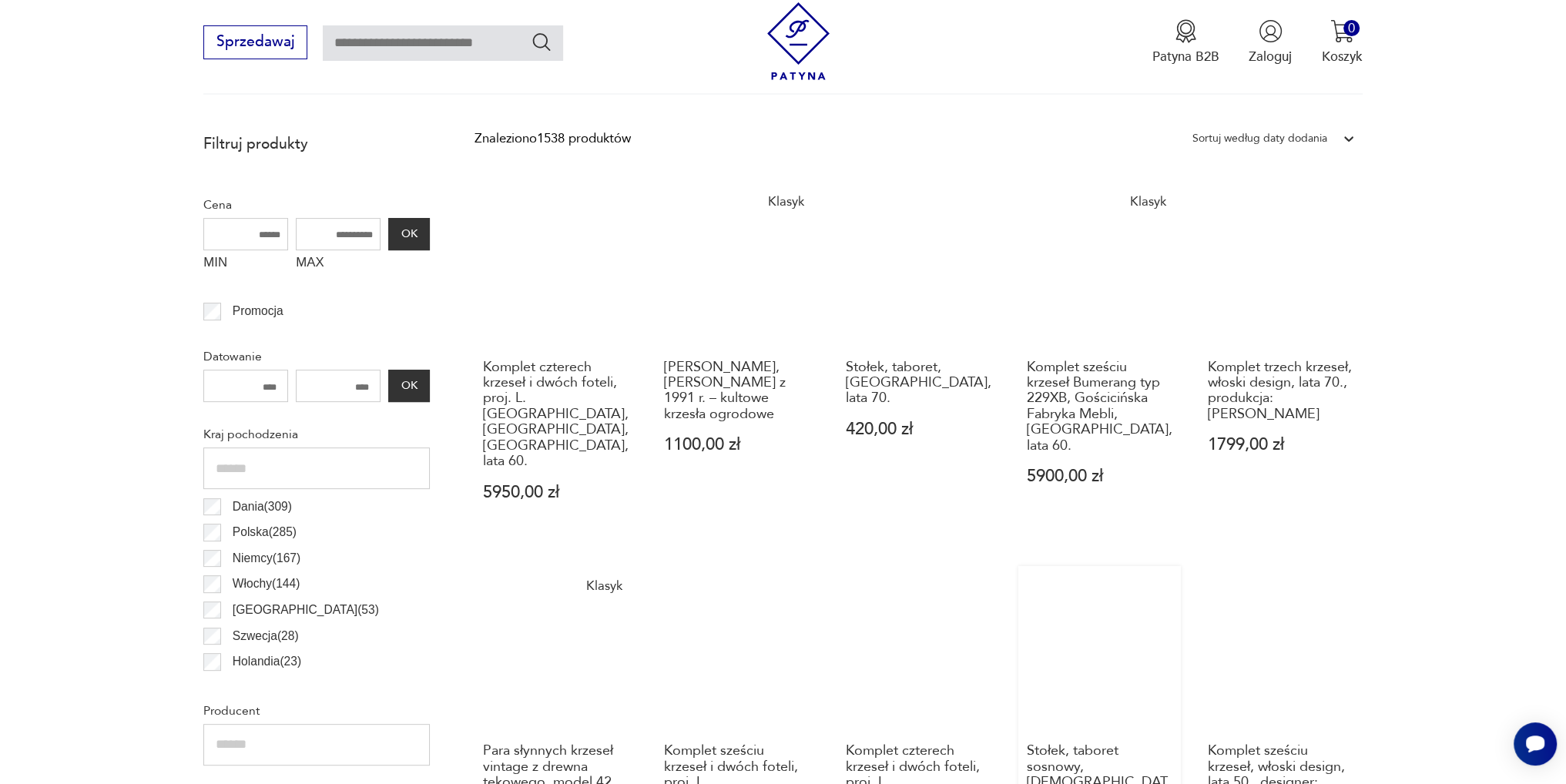
scroll to position [819, 0]
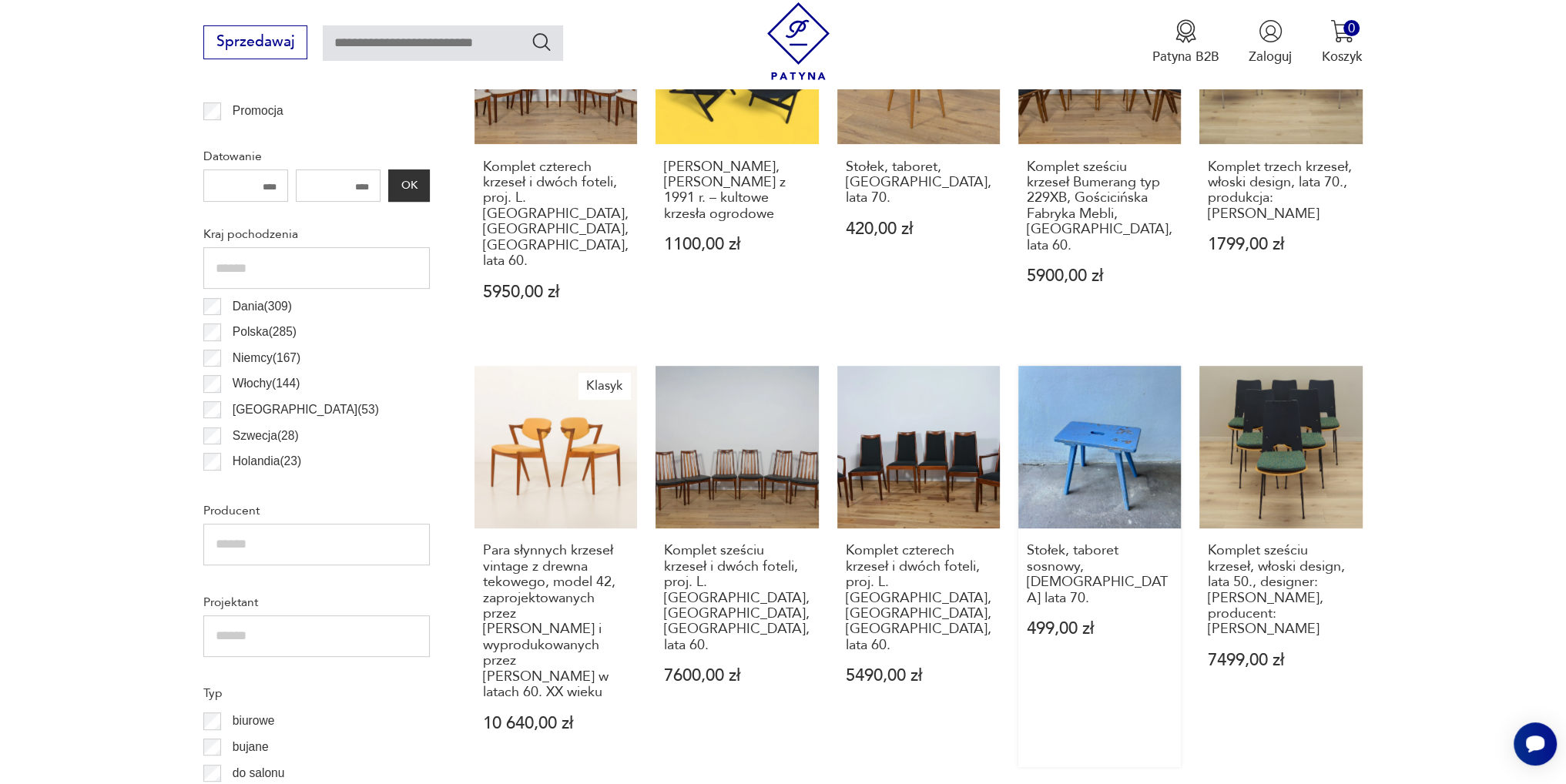
click at [1099, 414] on link "Stołek, taboret sosnowy, [DEMOGRAPHIC_DATA] lata 70. 499,00 zł" at bounding box center [1099, 566] width 162 height 402
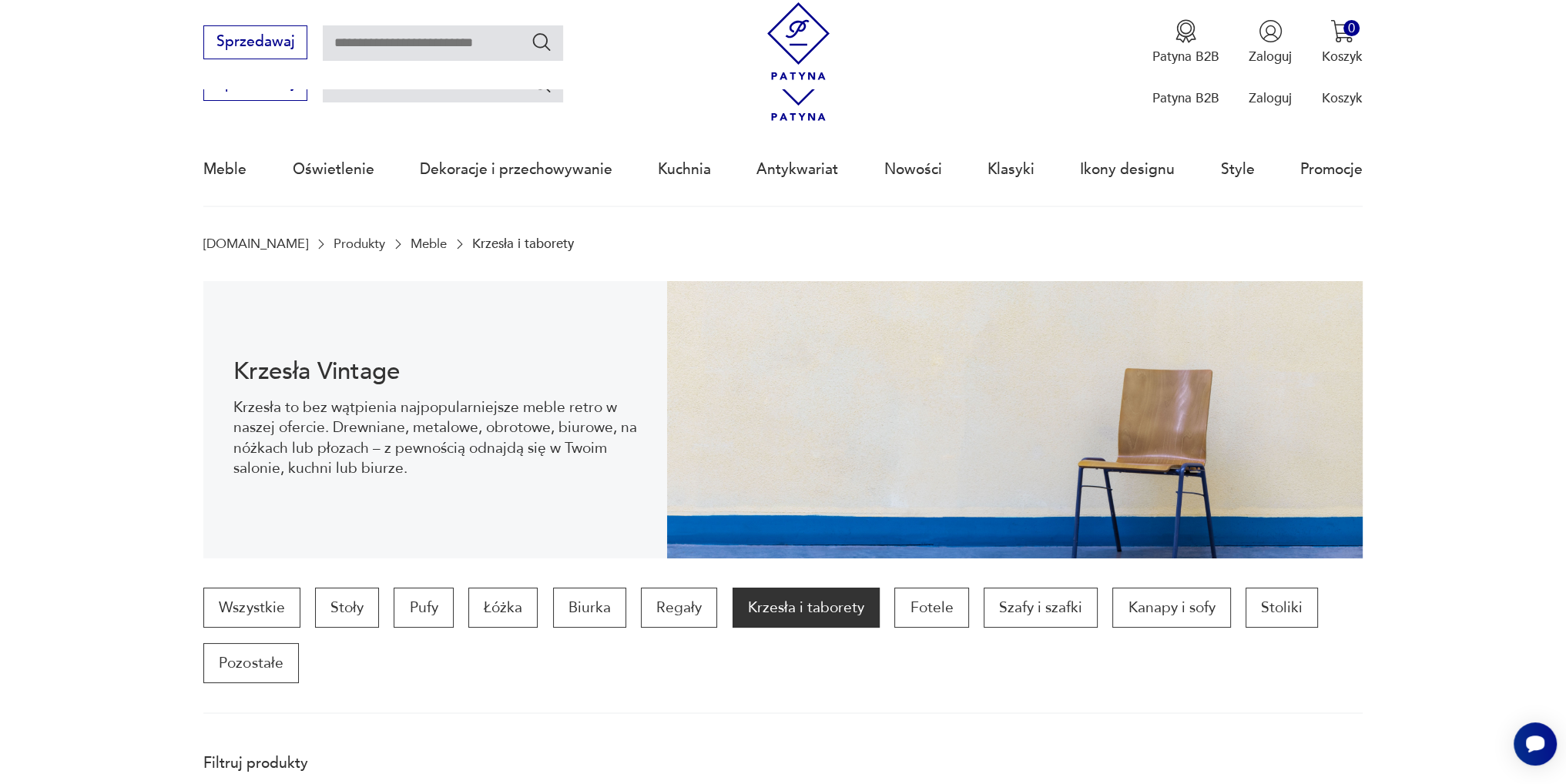
scroll to position [819, 0]
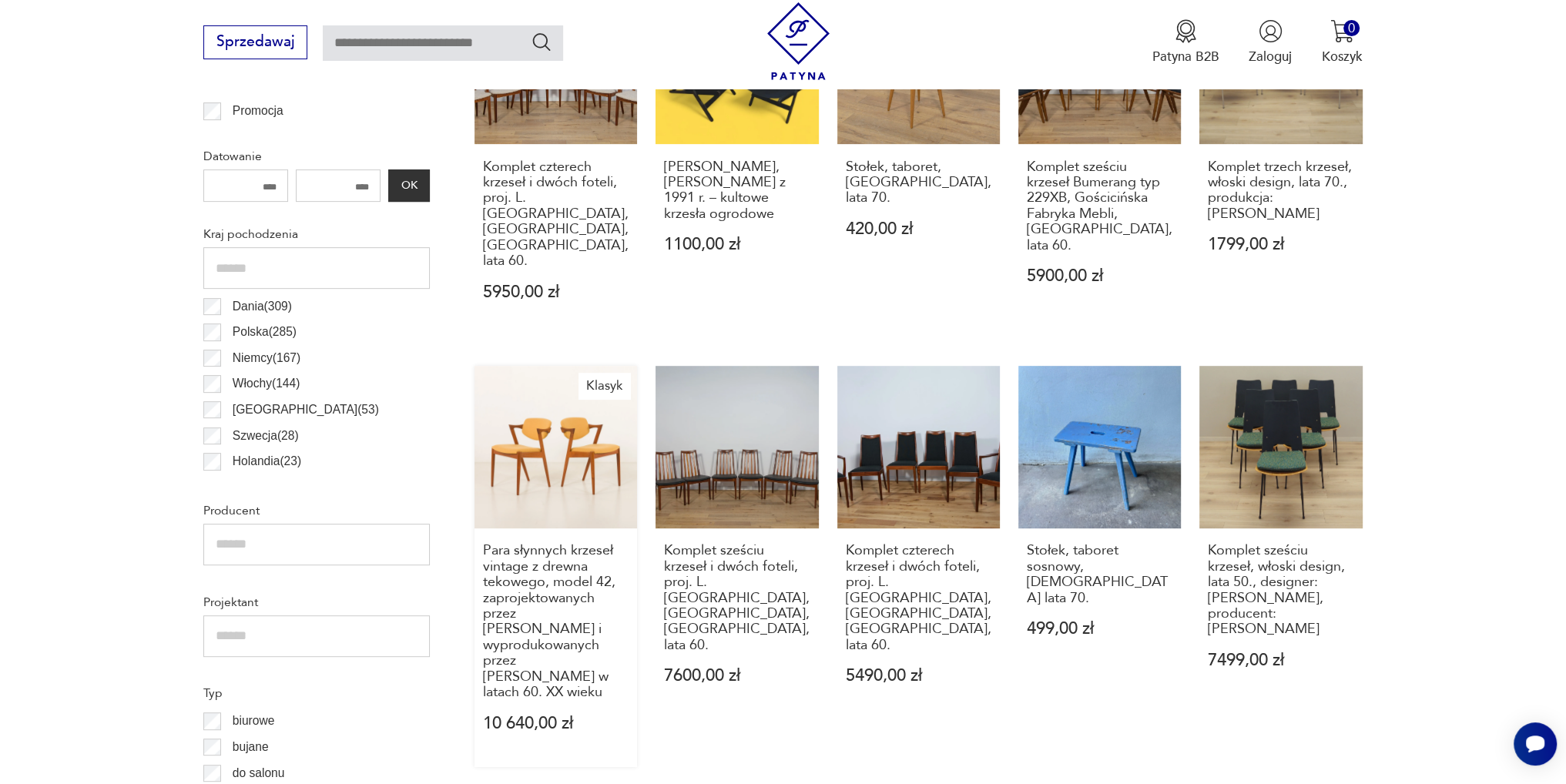
click at [543, 436] on link "Klasyk Para słynnych krzeseł vintage z drewna tekowego, model 42, zaprojektowan…" at bounding box center [555, 566] width 162 height 402
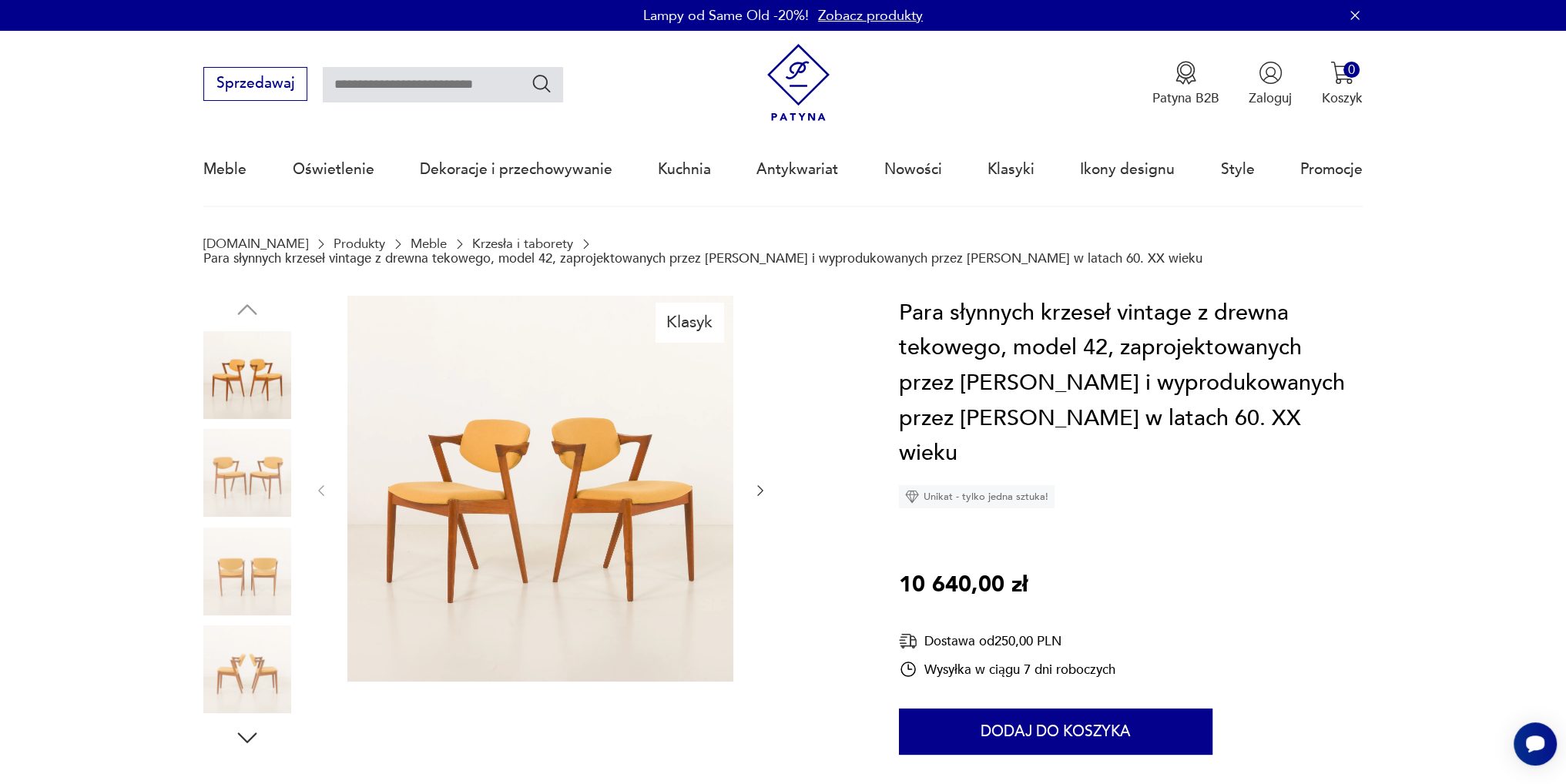
click at [763, 487] on icon "button" at bounding box center [760, 490] width 16 height 16
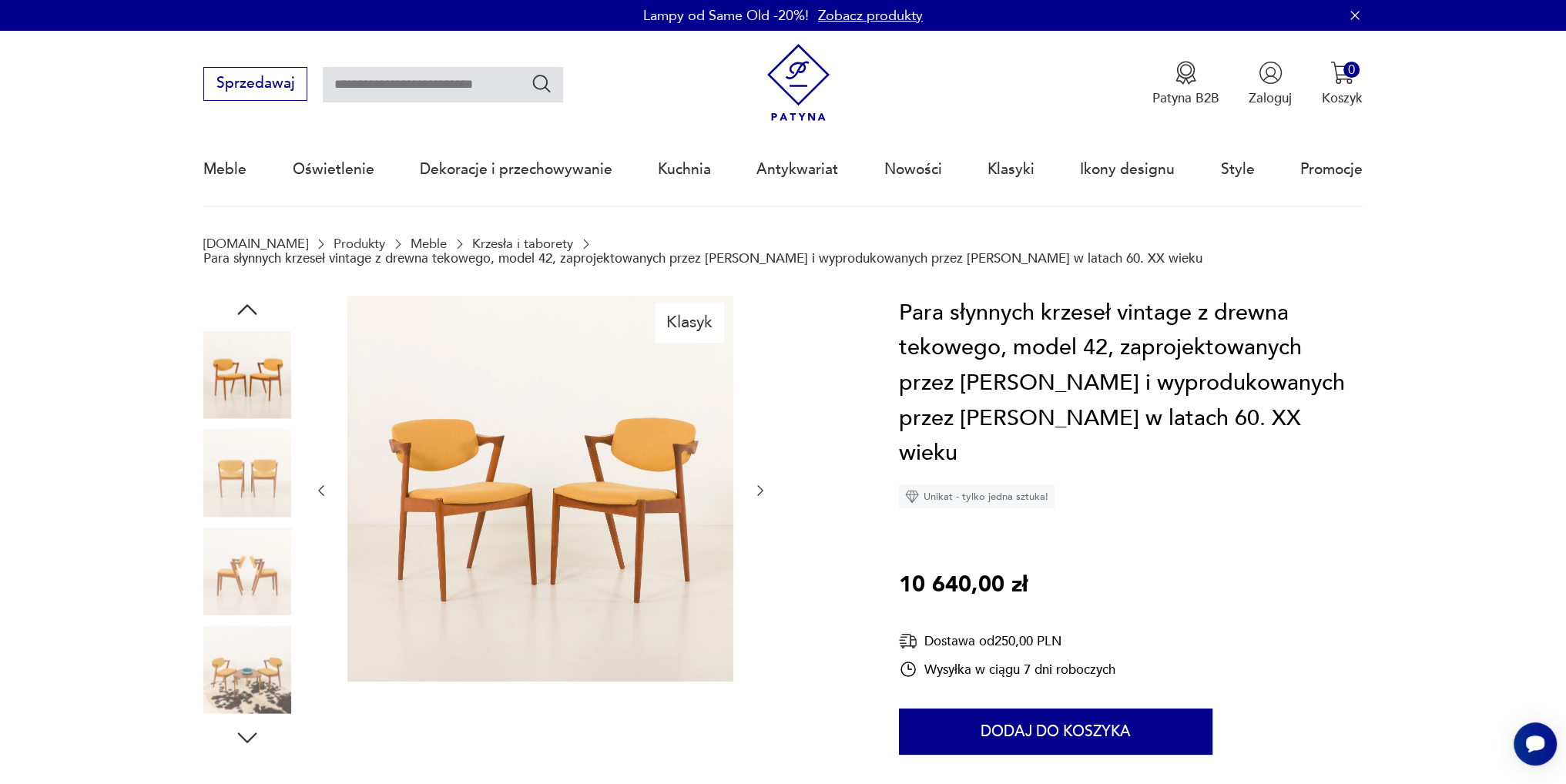
click at [763, 487] on icon "button" at bounding box center [760, 490] width 16 height 16
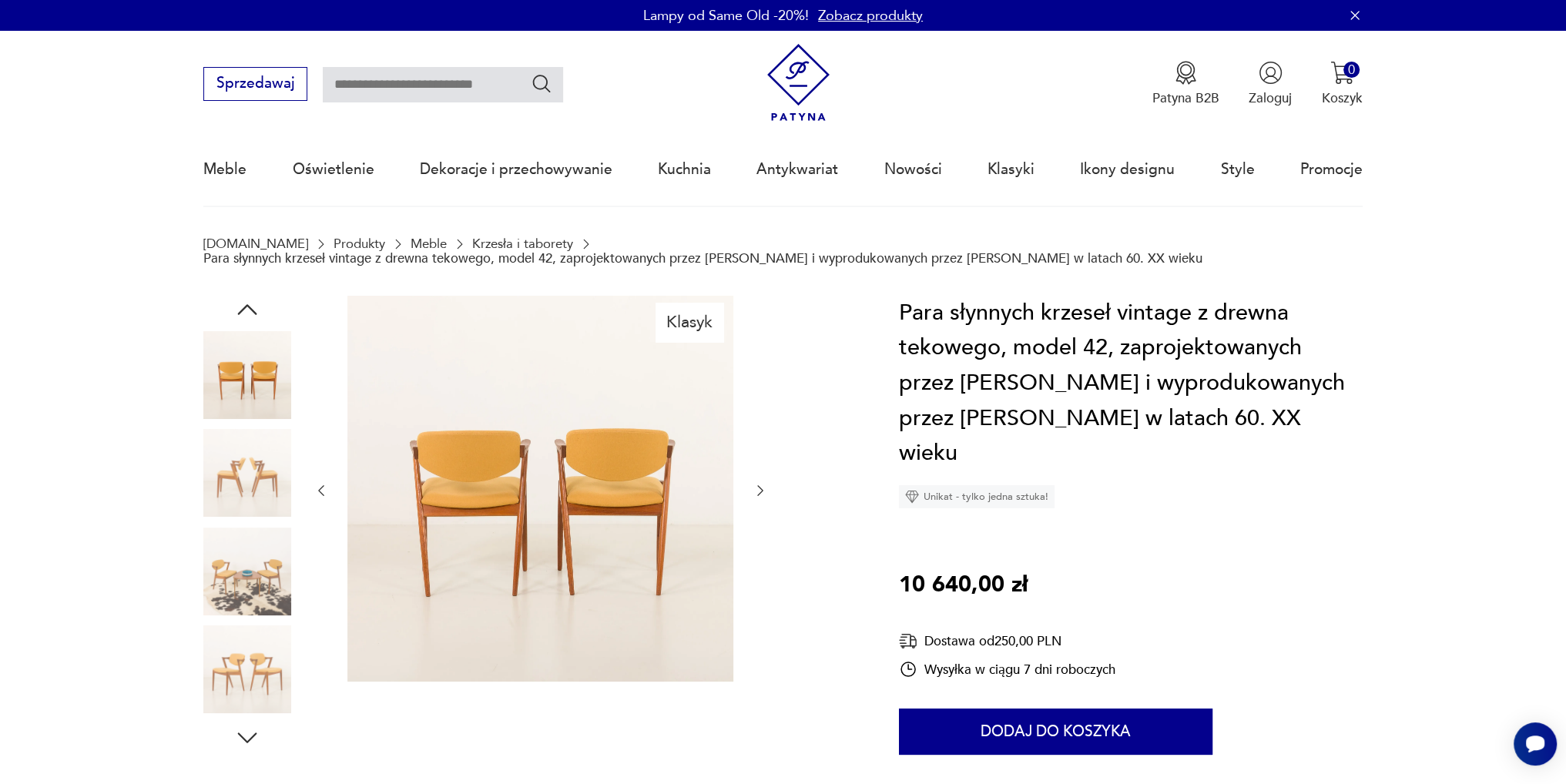
click at [763, 487] on icon "button" at bounding box center [760, 490] width 16 height 16
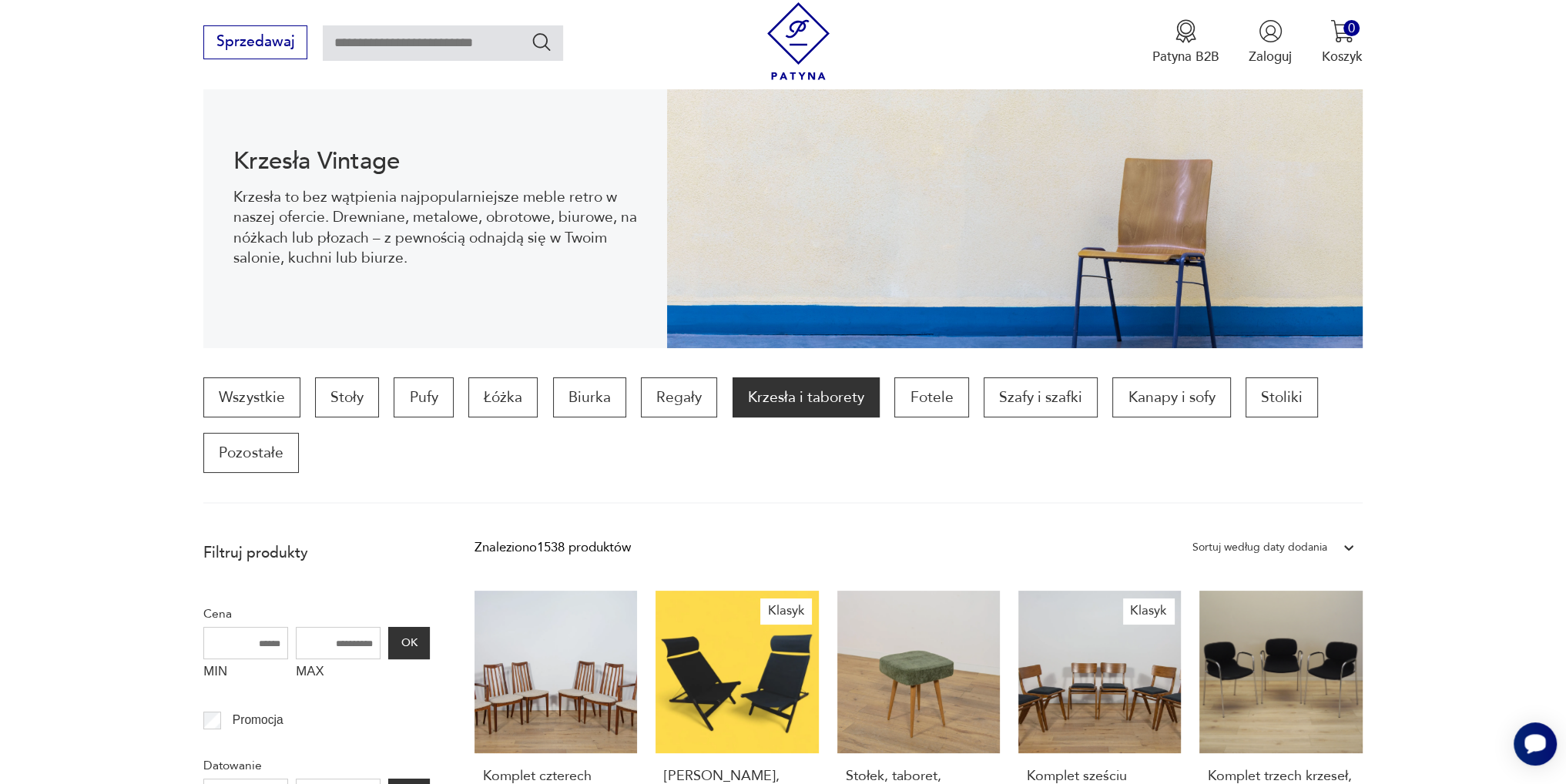
scroll to position [385, 0]
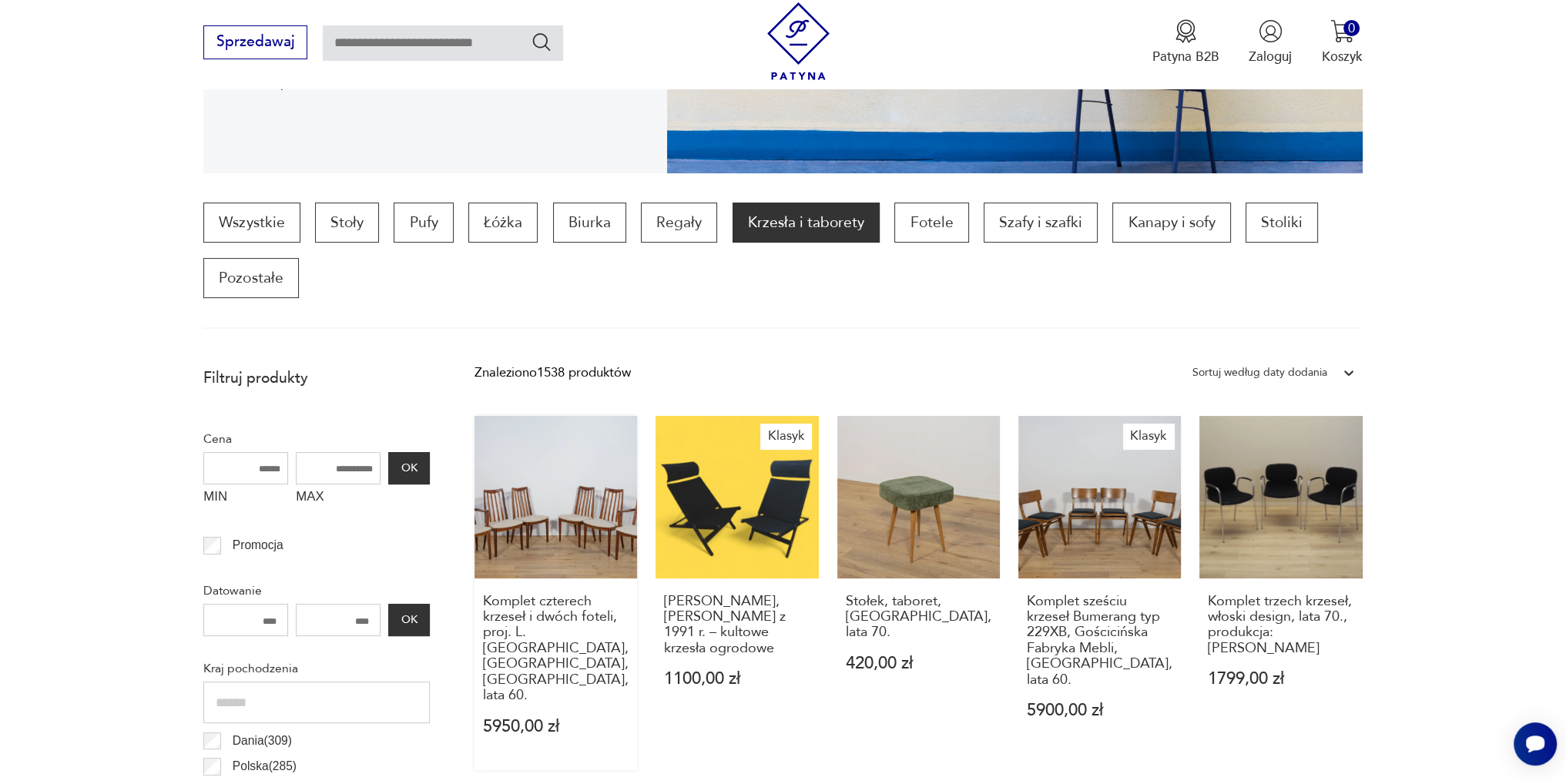
click at [533, 512] on link "Komplet czterech krzeseł i dwóch foteli, proj. L. Dandy, G-Plan, [GEOGRAPHIC_DA…" at bounding box center [555, 592] width 162 height 355
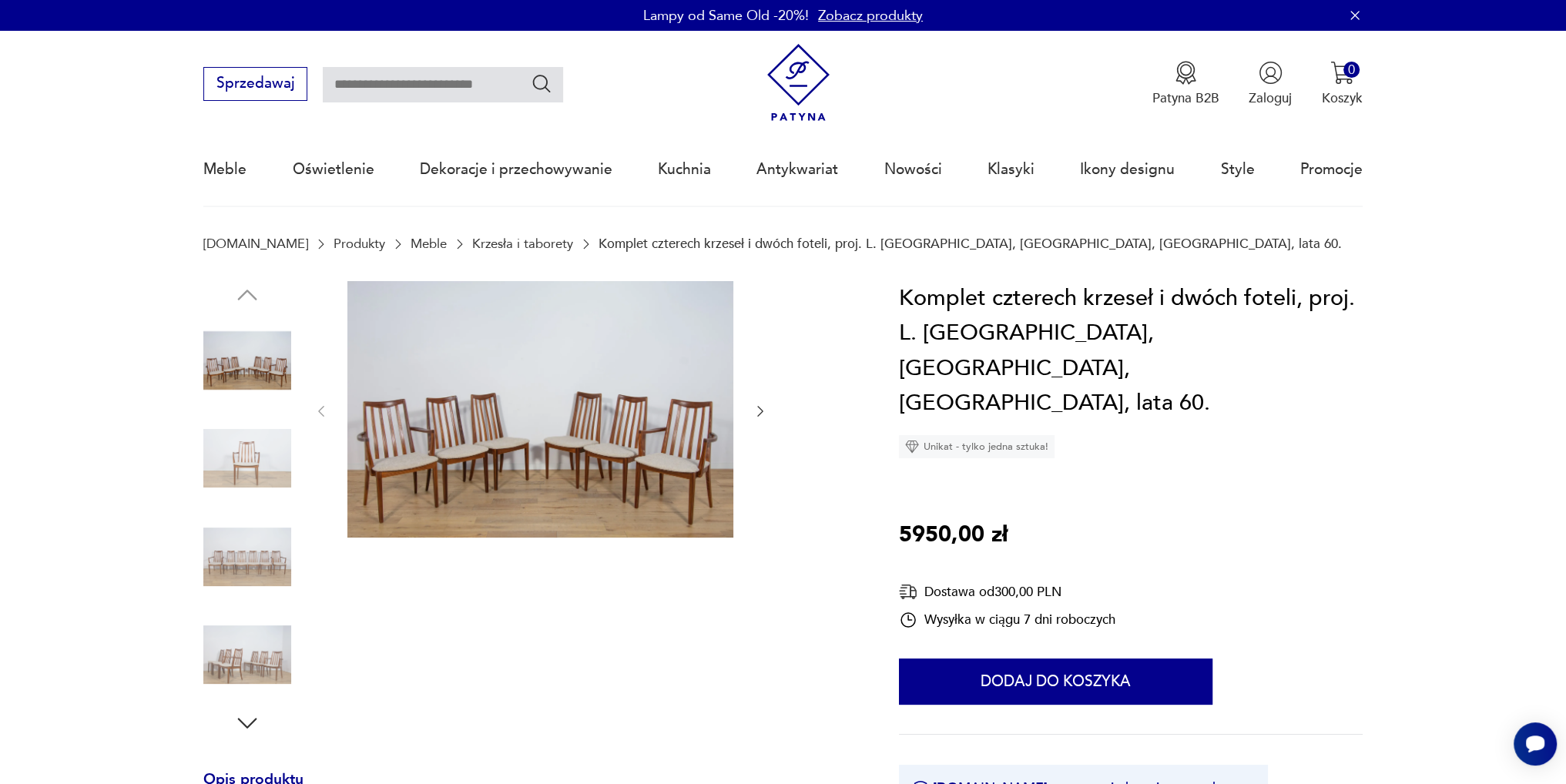
click at [758, 409] on icon "button" at bounding box center [760, 411] width 16 height 16
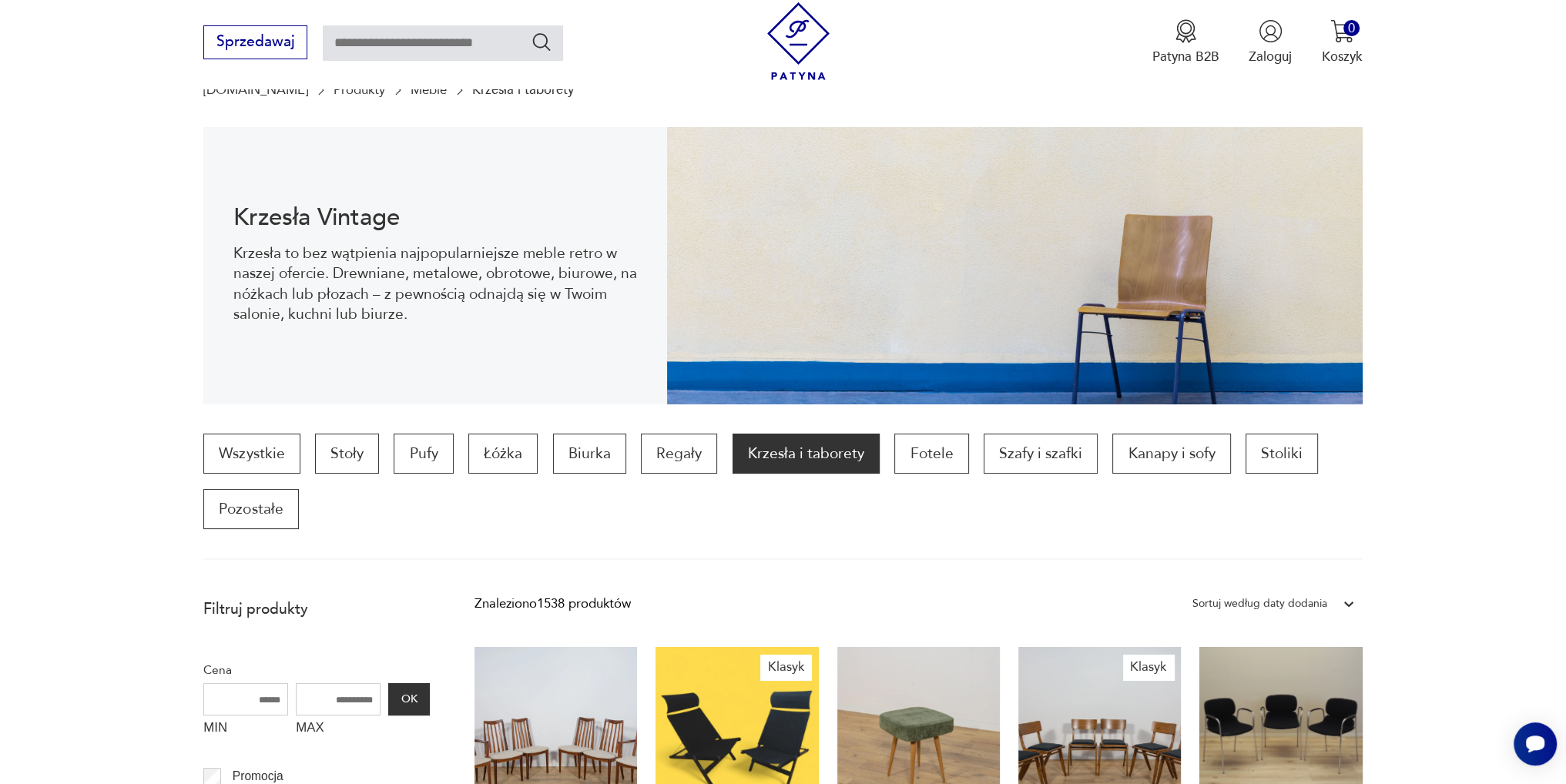
scroll to position [616, 0]
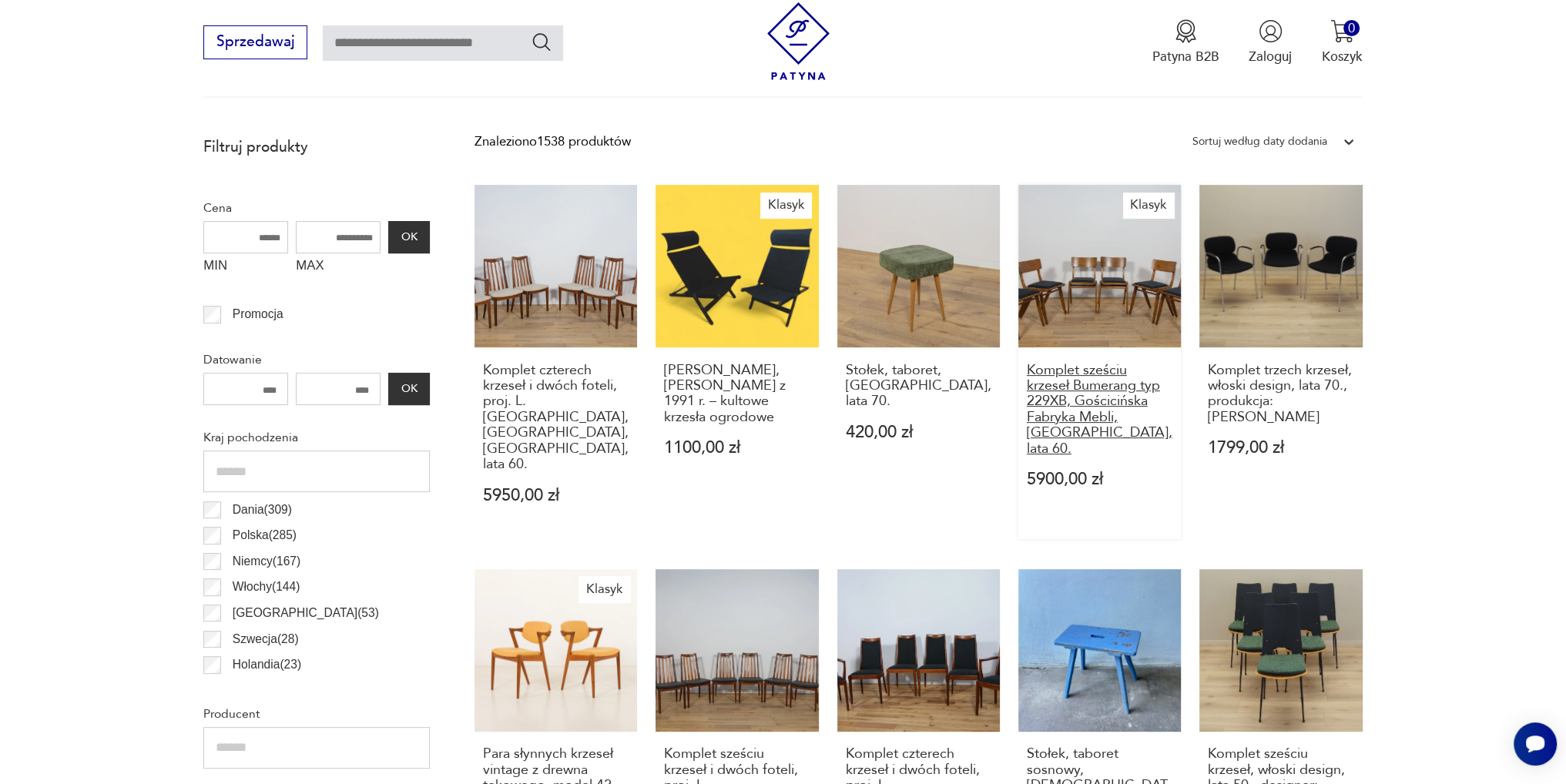
click at [1089, 372] on h3 "Komplet sześciu krzeseł Bumerang typ 229XB, Gościcińska Fabryka Mebli, [GEOGRAP…" at bounding box center [1100, 409] width 146 height 94
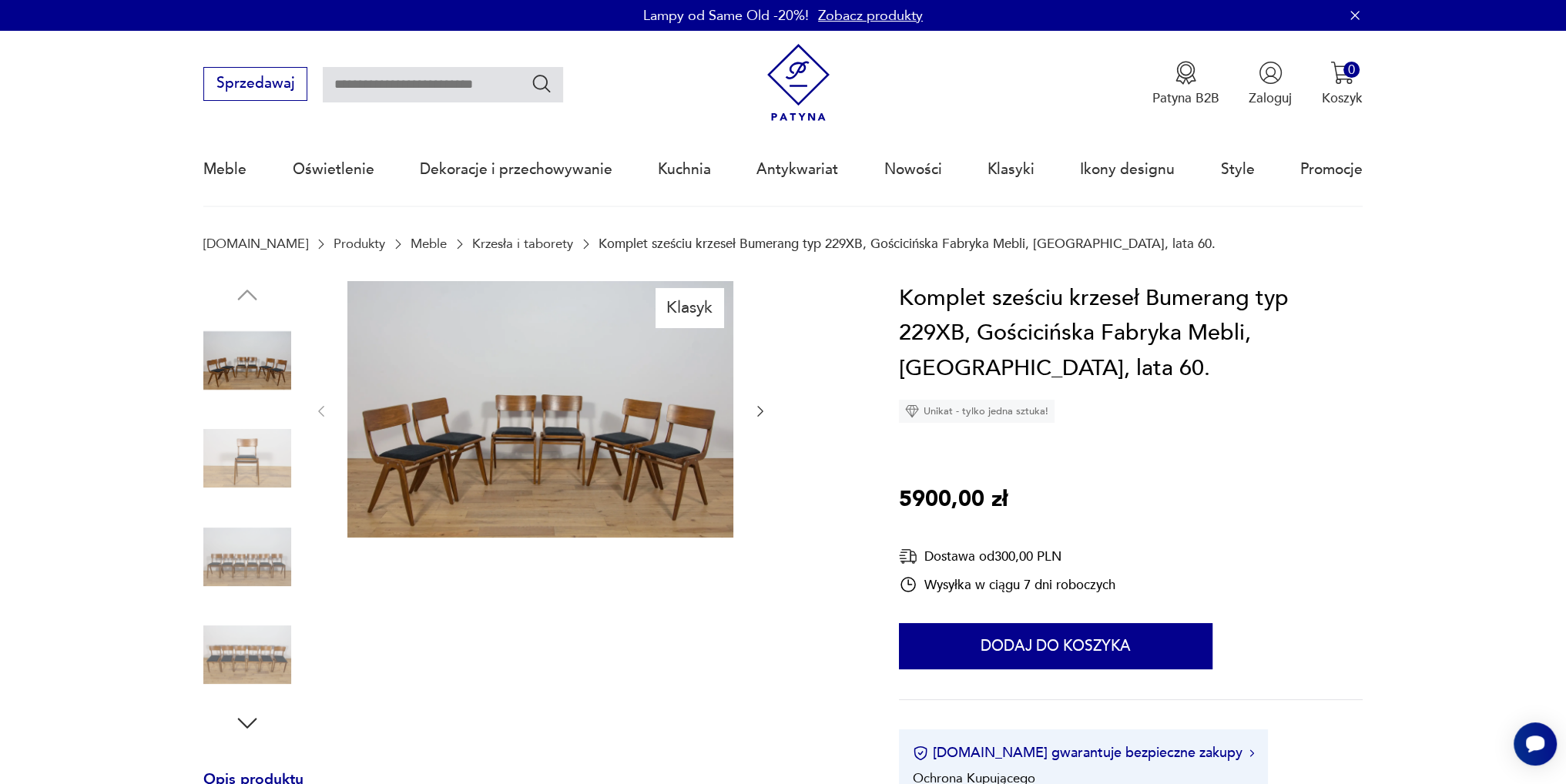
click at [764, 410] on icon "button" at bounding box center [760, 411] width 16 height 16
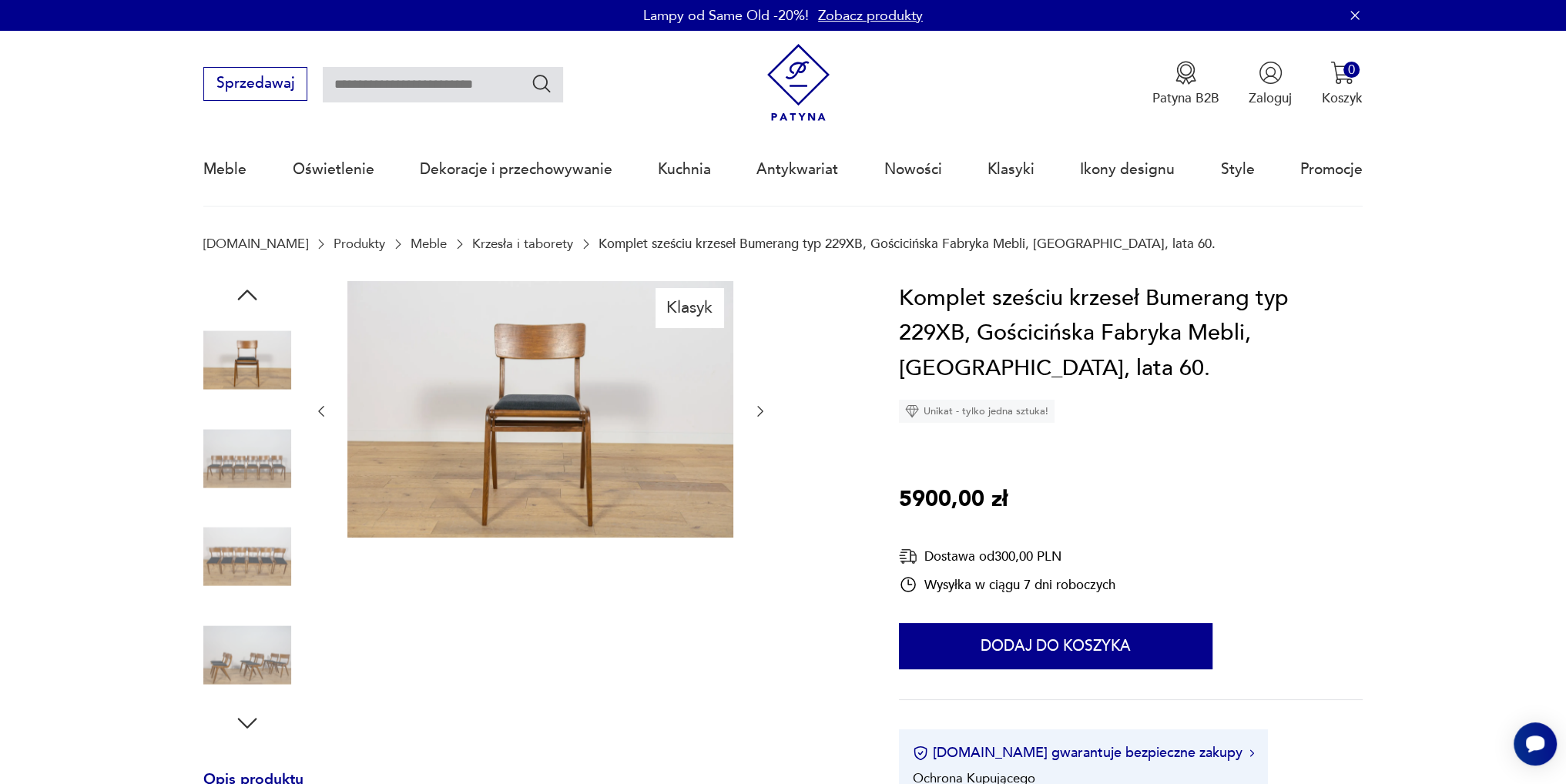
click at [764, 410] on icon "button" at bounding box center [760, 411] width 16 height 16
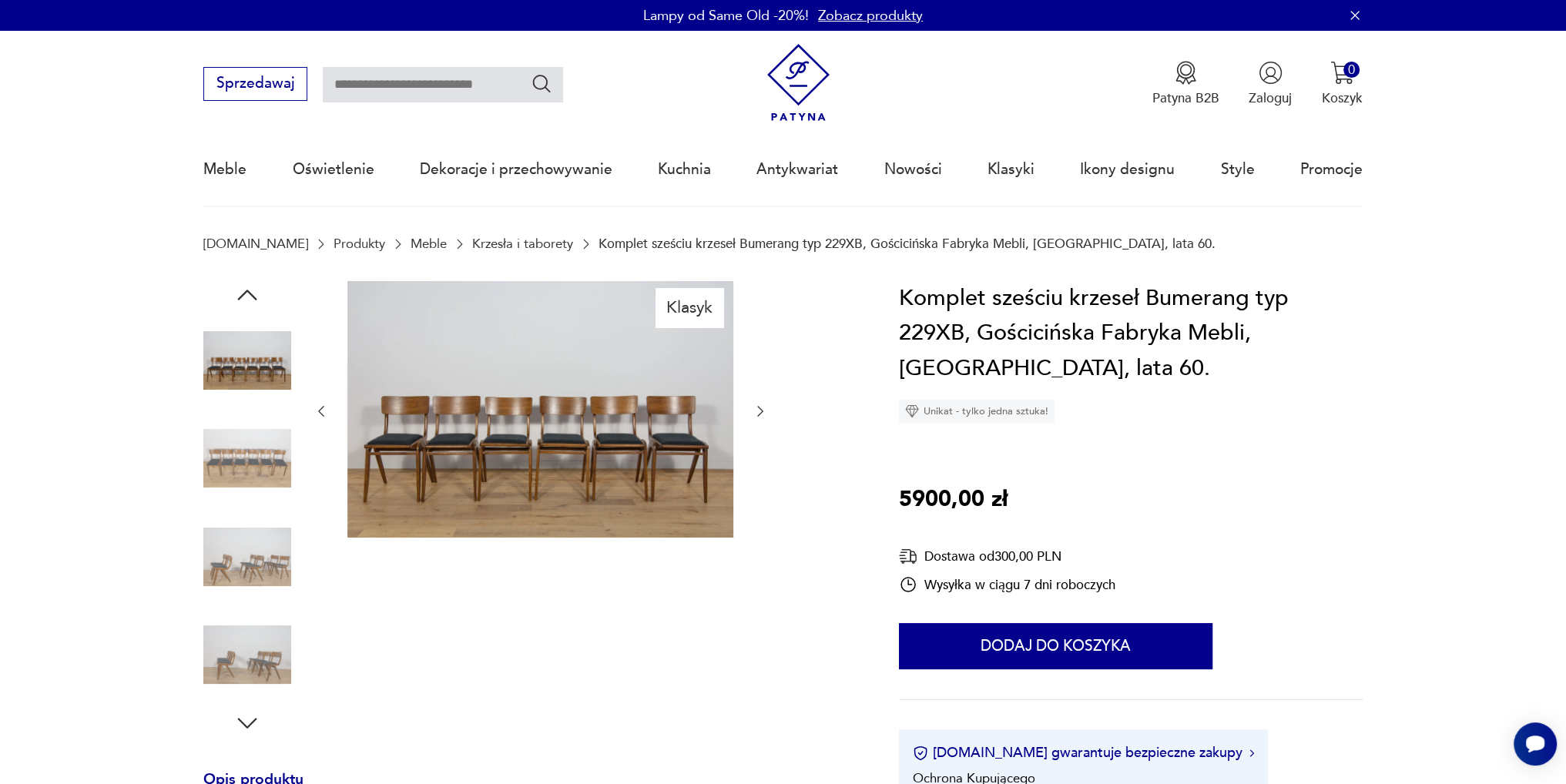
click at [764, 410] on icon "button" at bounding box center [760, 411] width 16 height 16
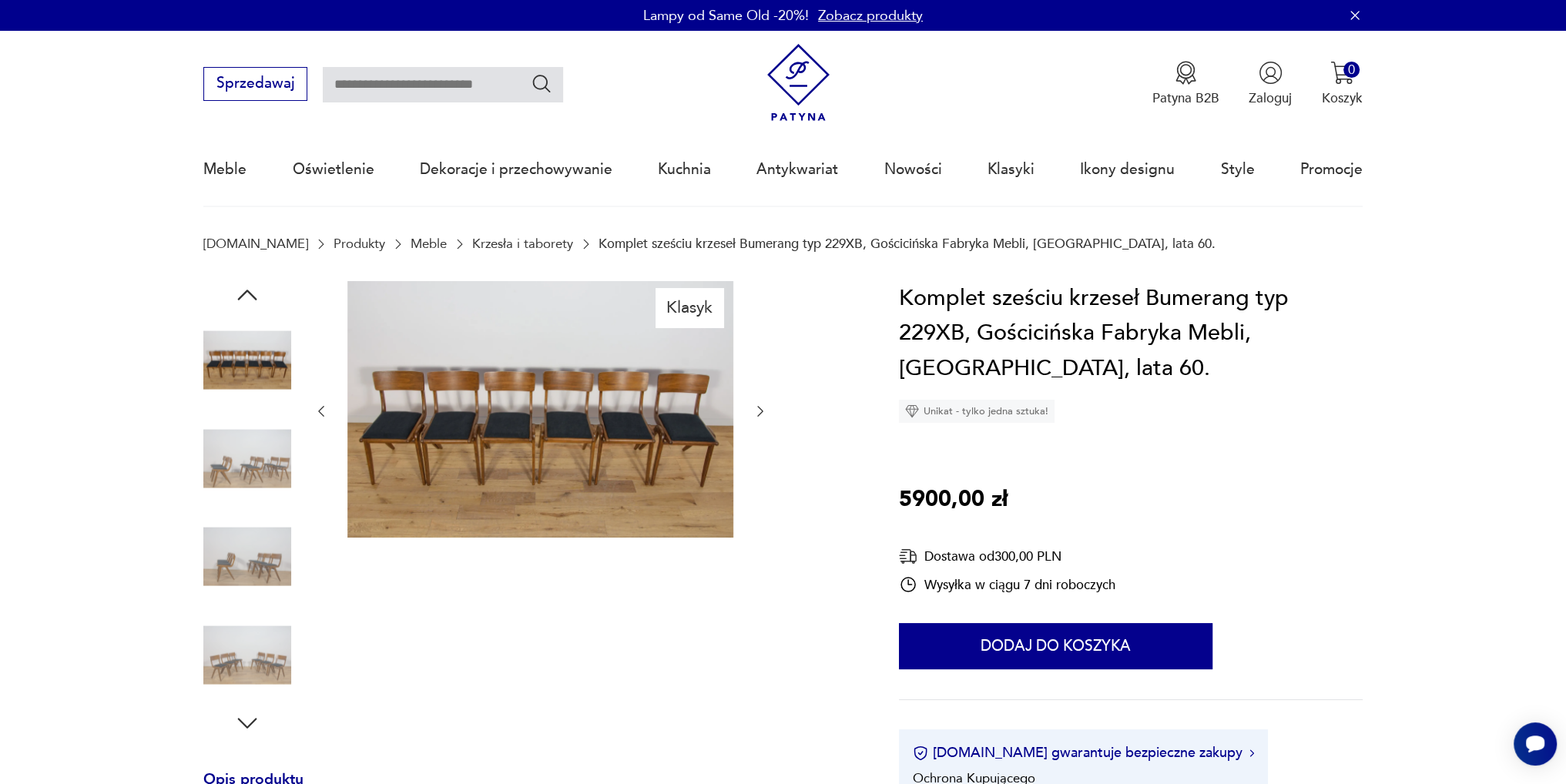
click at [764, 410] on icon "button" at bounding box center [760, 411] width 16 height 16
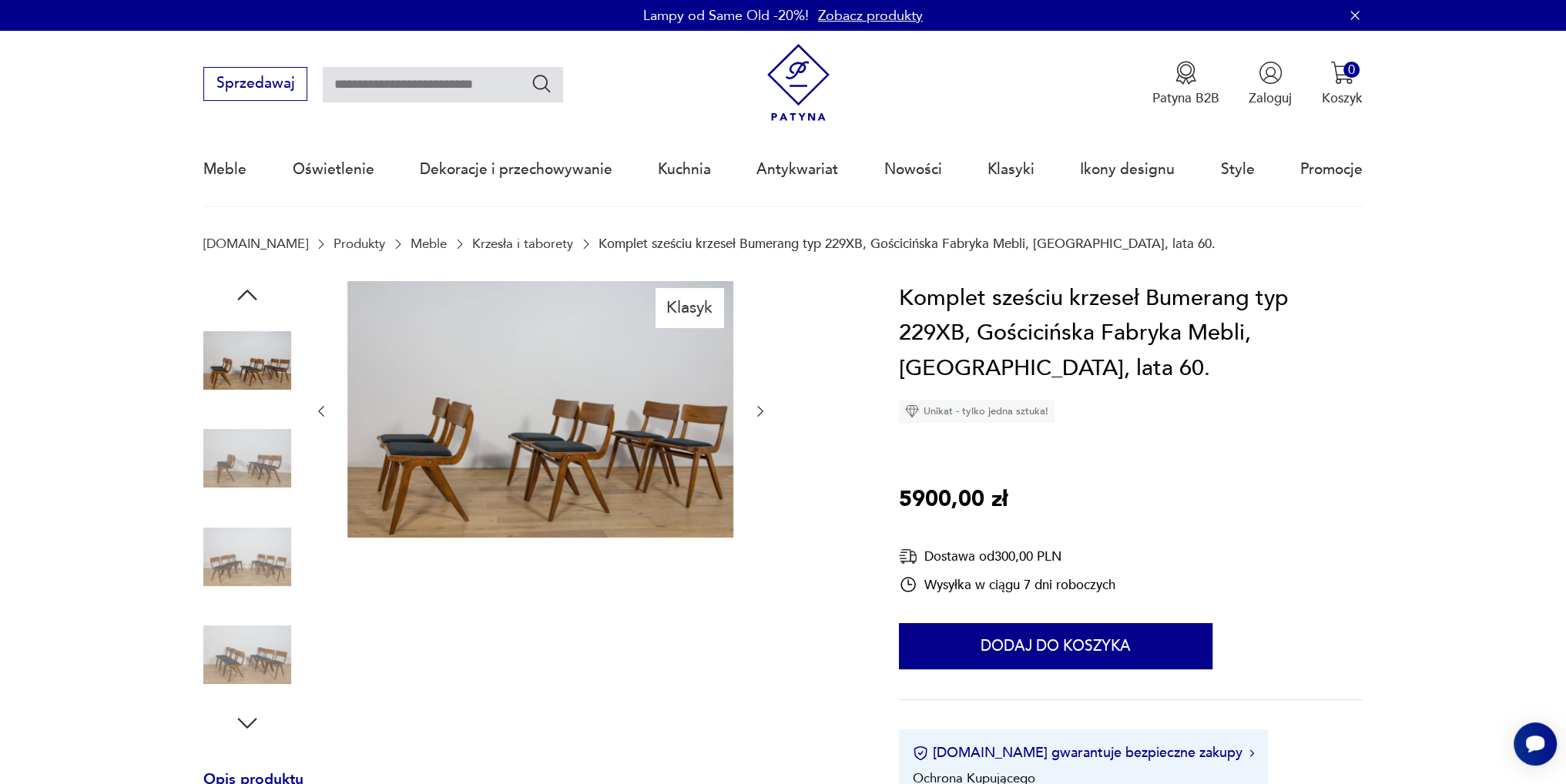
click at [764, 410] on icon "button" at bounding box center [760, 411] width 16 height 16
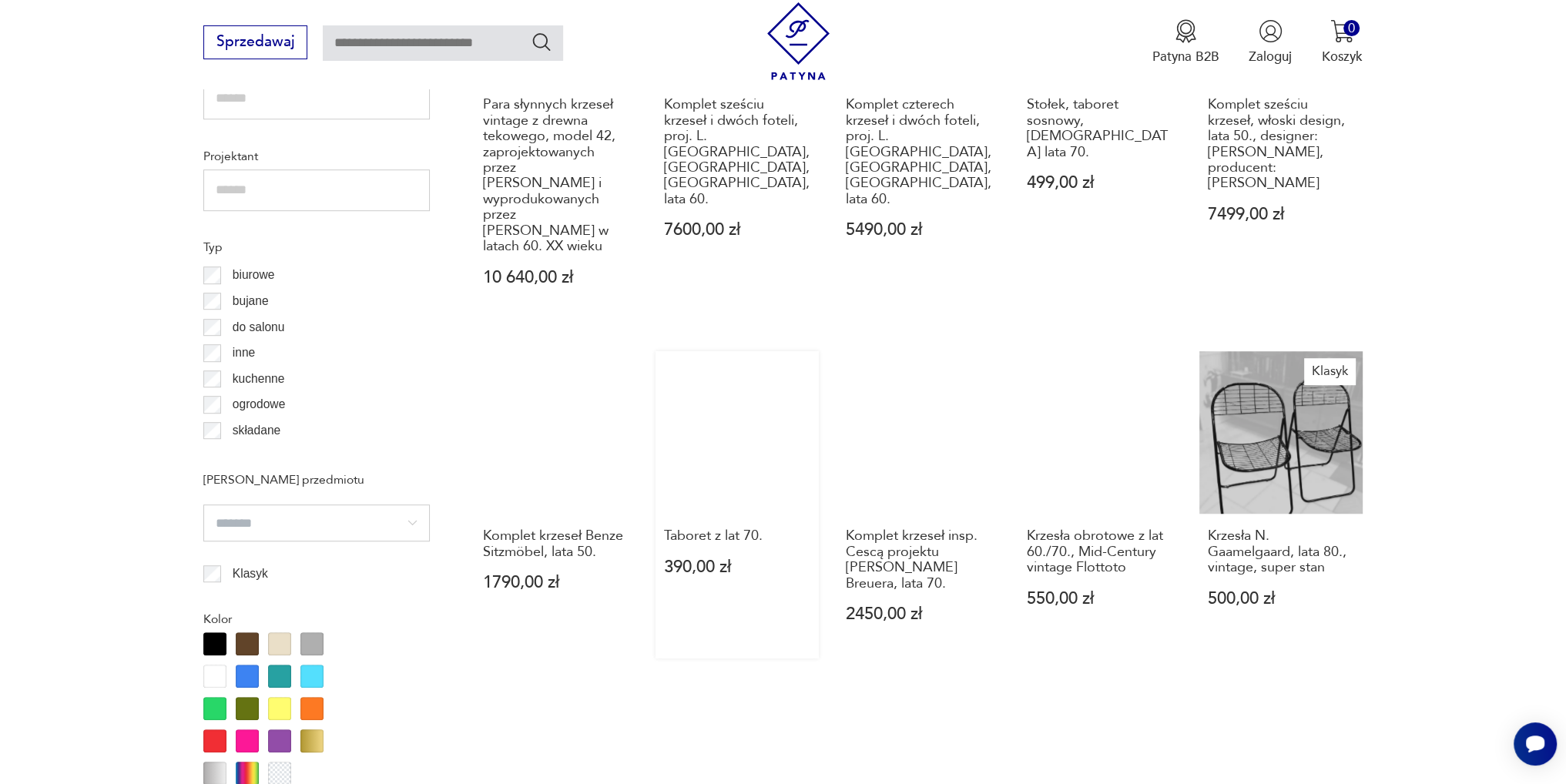
scroll to position [1463, 0]
